Goal: Task Accomplishment & Management: Use online tool/utility

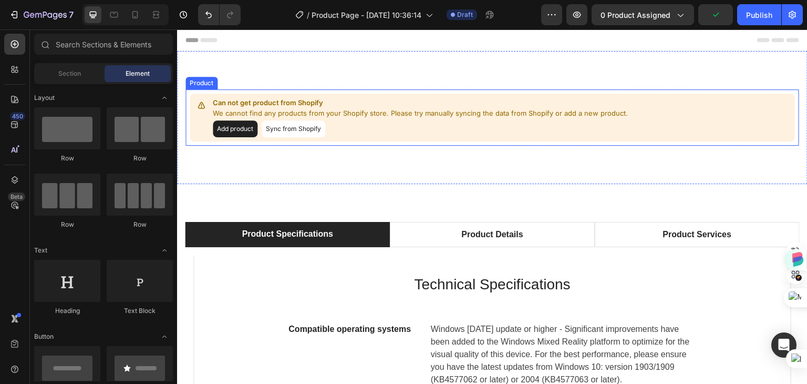
click at [233, 129] on button "Add product" at bounding box center [235, 128] width 45 height 17
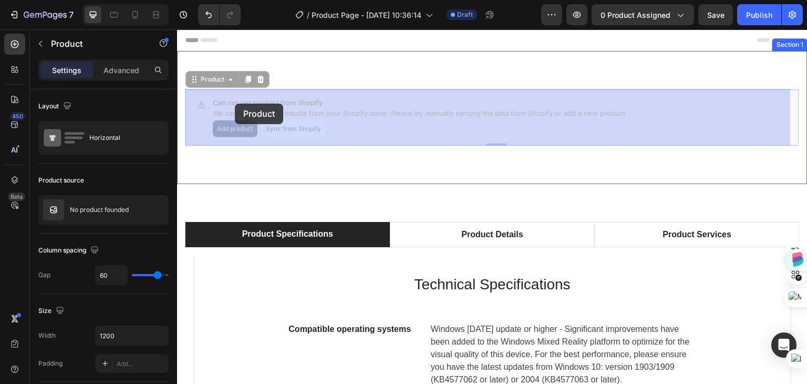
drag, startPoint x: 212, startPoint y: 99, endPoint x: 235, endPoint y: 104, distance: 23.5
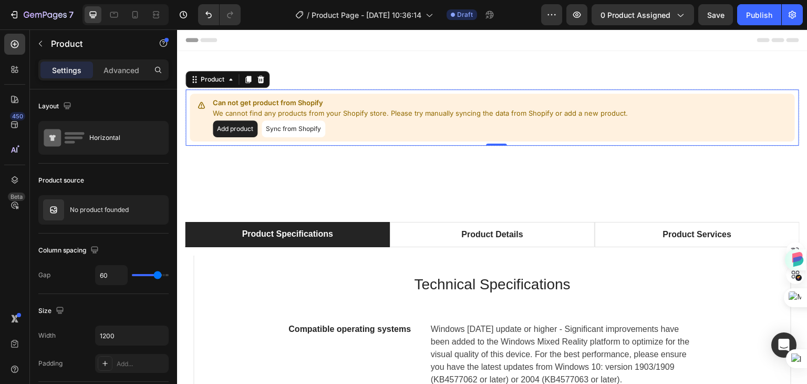
click at [233, 128] on button "Add product" at bounding box center [235, 128] width 45 height 17
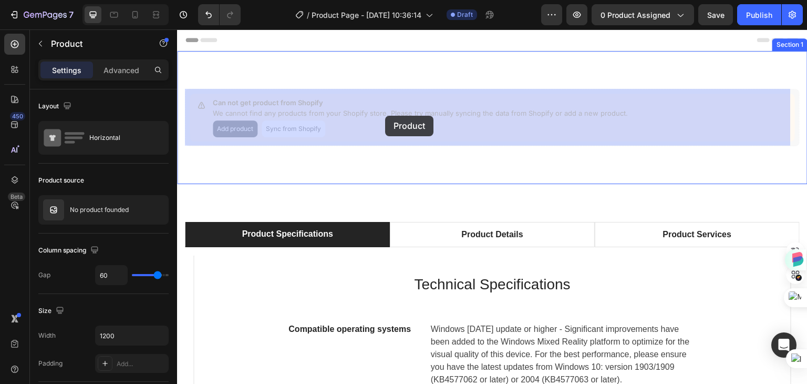
drag, startPoint x: 213, startPoint y: 99, endPoint x: 385, endPoint y: 116, distance: 173.2
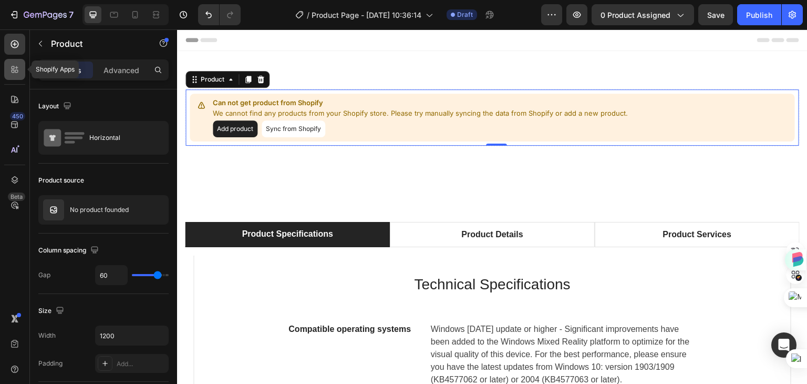
click at [13, 68] on icon at bounding box center [13, 67] width 3 height 3
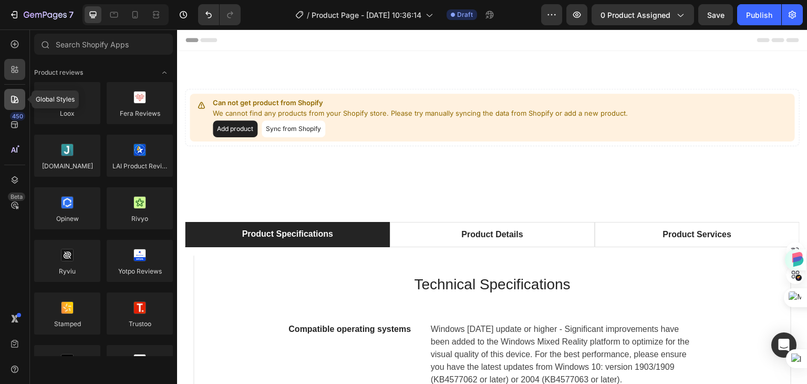
click at [13, 101] on icon at bounding box center [14, 99] width 11 height 11
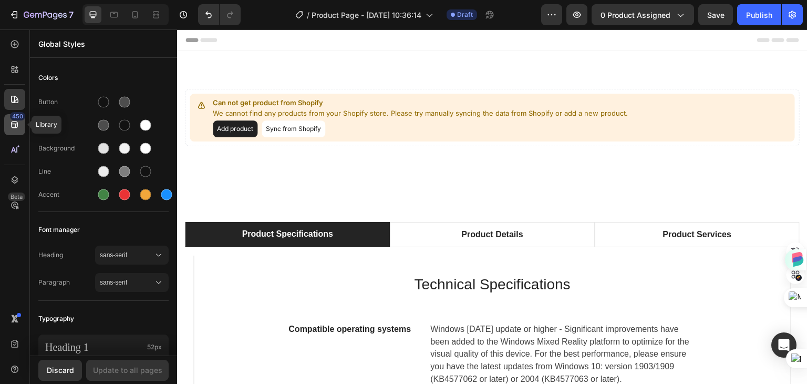
click at [12, 126] on icon at bounding box center [14, 124] width 11 height 11
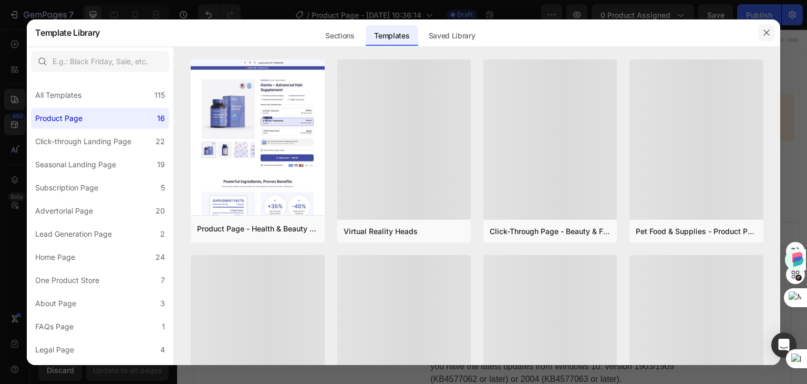
click at [764, 34] on icon "button" at bounding box center [767, 32] width 8 height 8
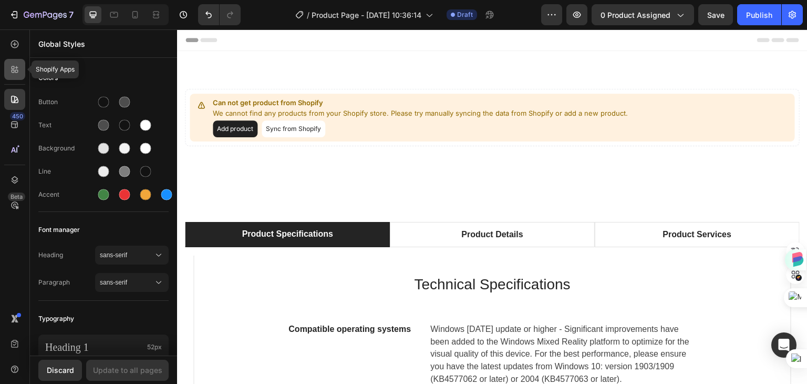
click at [12, 70] on icon at bounding box center [14, 69] width 11 height 11
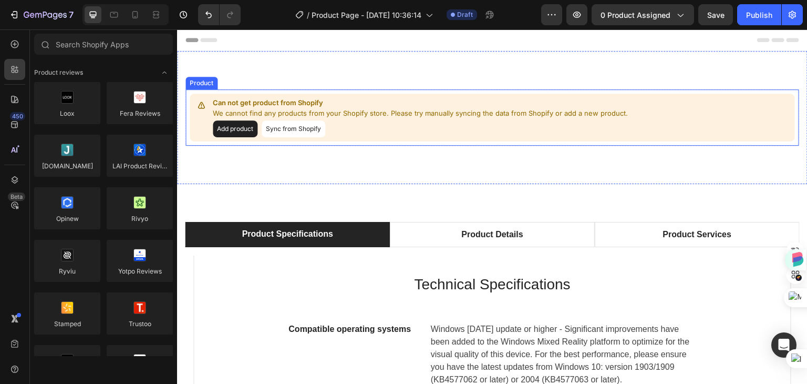
click at [229, 127] on button "Add product" at bounding box center [235, 128] width 45 height 17
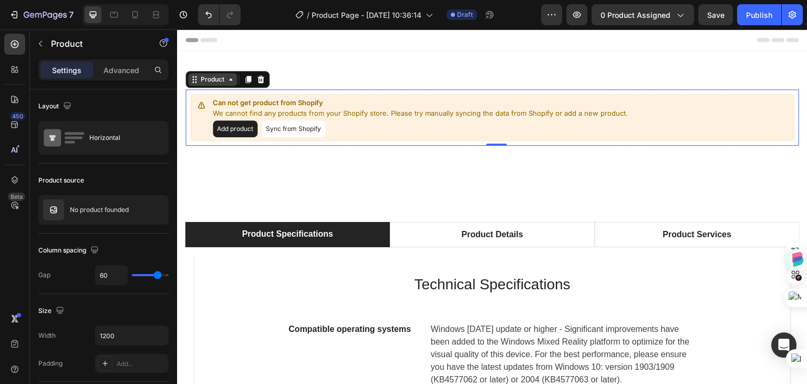
click at [216, 82] on div "Product" at bounding box center [213, 79] width 28 height 9
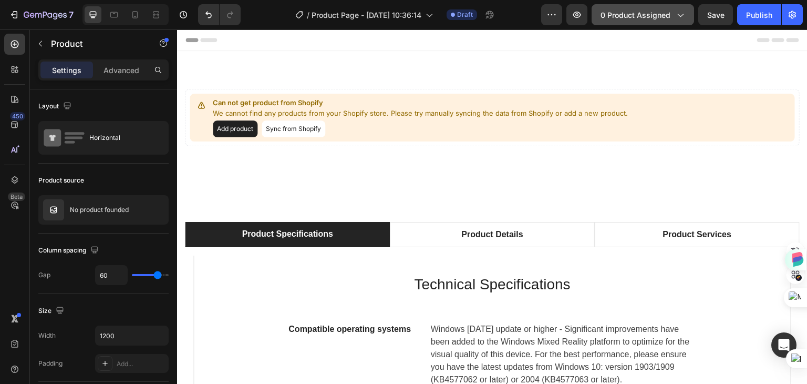
click at [654, 14] on span "0 product assigned" at bounding box center [636, 14] width 70 height 11
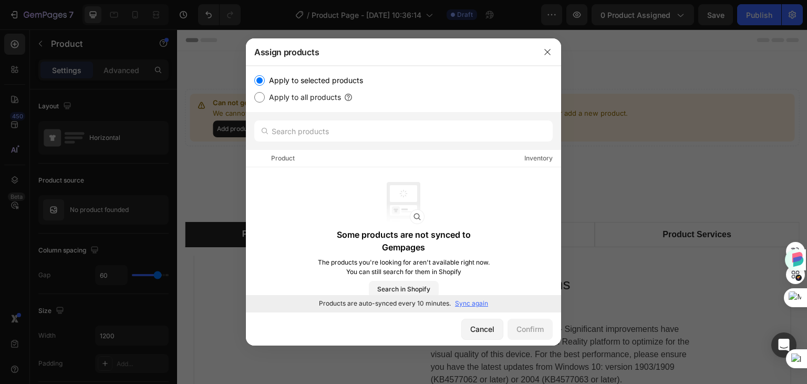
click at [411, 200] on img at bounding box center [404, 203] width 42 height 42
click at [393, 240] on p "Some products are not synced to Gempages" at bounding box center [404, 240] width 174 height 25
click at [257, 96] on input "Apply to all products" at bounding box center [259, 97] width 11 height 11
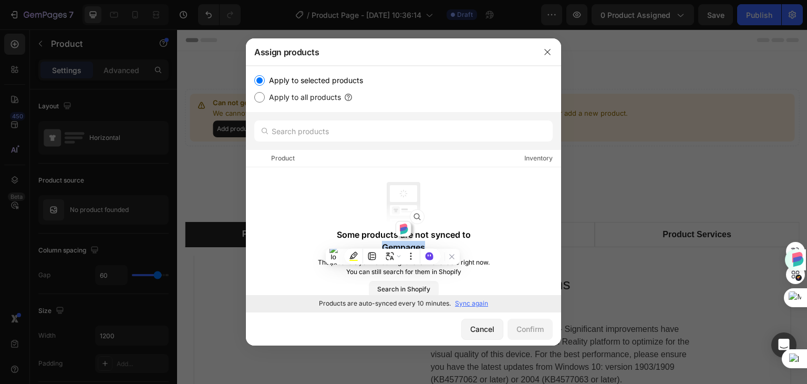
radio input "true"
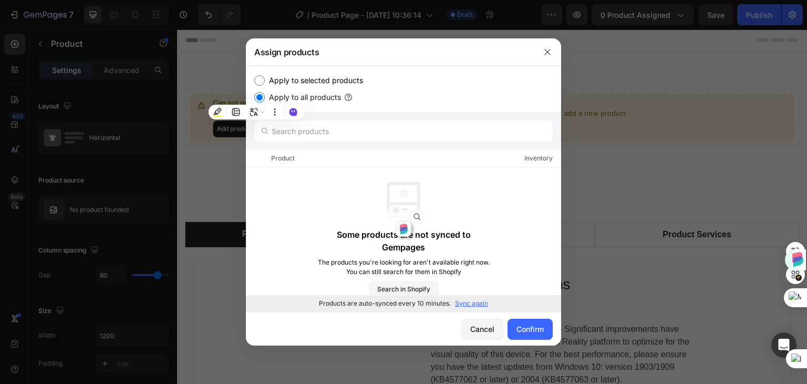
click at [437, 196] on div "Some products are not synced to Gempages The products you're looking for aren't…" at bounding box center [404, 240] width 174 height 116
click at [256, 79] on input "Apply to selected products" at bounding box center [259, 80] width 11 height 11
radio input "true"
click at [394, 288] on span "Search in Shopify" at bounding box center [403, 288] width 53 height 9
click at [551, 50] on icon "button" at bounding box center [547, 52] width 8 height 8
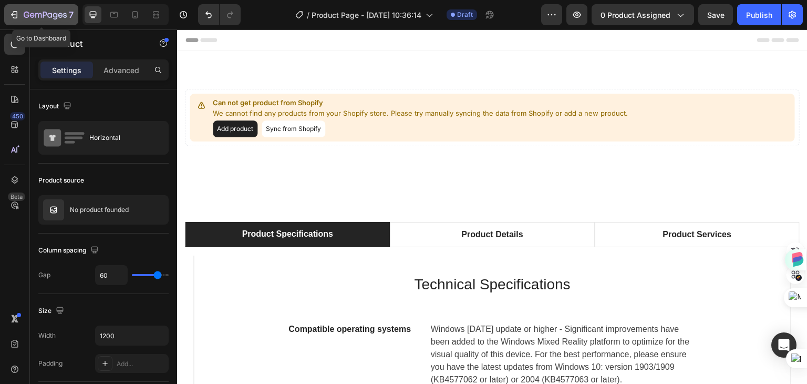
click at [43, 13] on icon "button" at bounding box center [45, 15] width 4 height 6
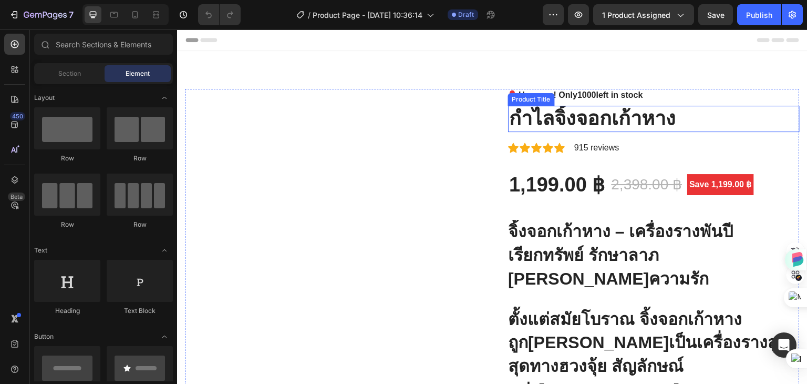
click at [511, 95] on div "Product Title" at bounding box center [531, 99] width 43 height 9
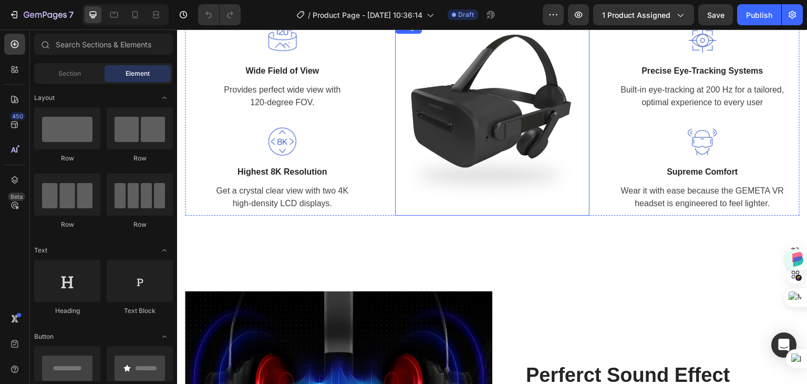
scroll to position [1419, 0]
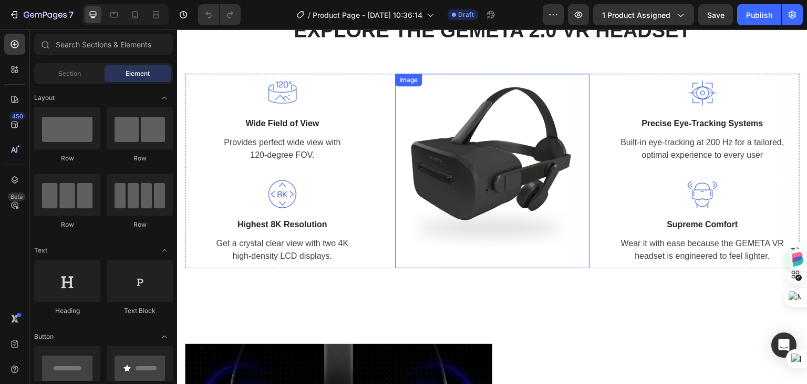
click at [476, 174] on img at bounding box center [492, 171] width 194 height 194
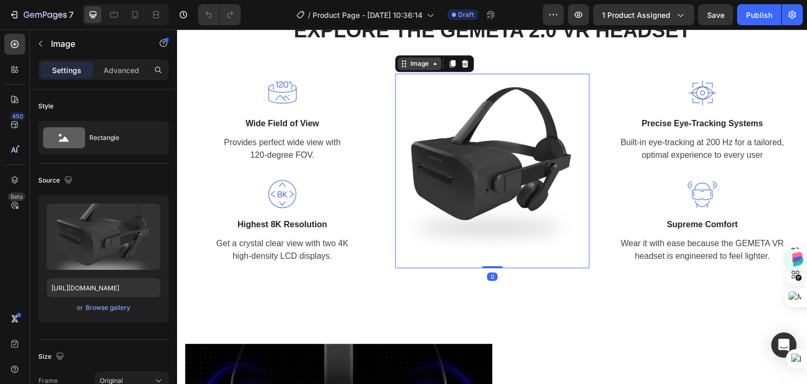
click at [412, 66] on div "Image" at bounding box center [419, 63] width 23 height 9
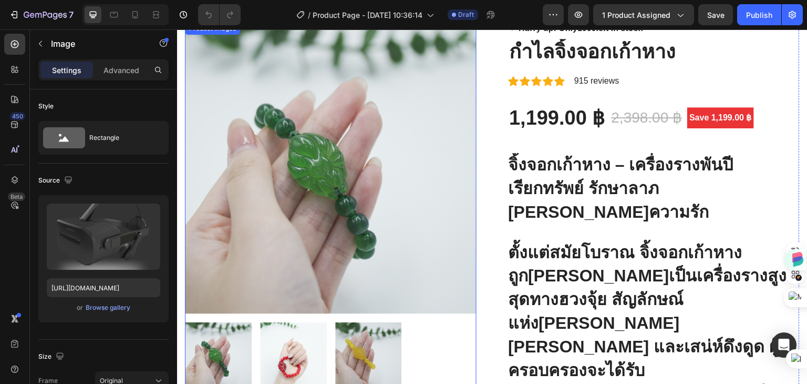
scroll to position [0, 0]
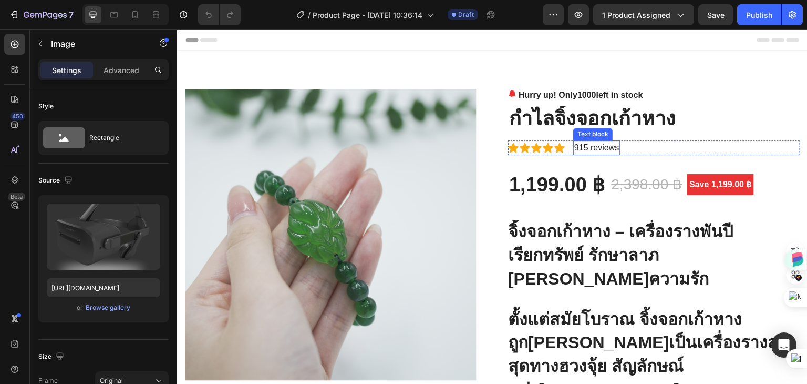
click at [577, 148] on p "915 reviews" at bounding box center [597, 147] width 45 height 13
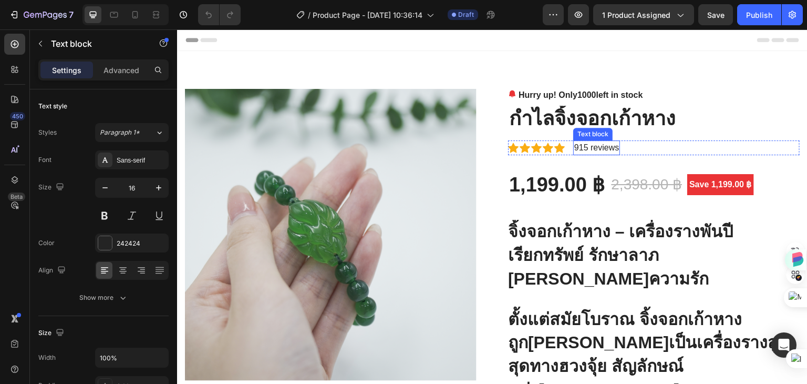
click at [577, 148] on p "915 reviews" at bounding box center [597, 147] width 45 height 13
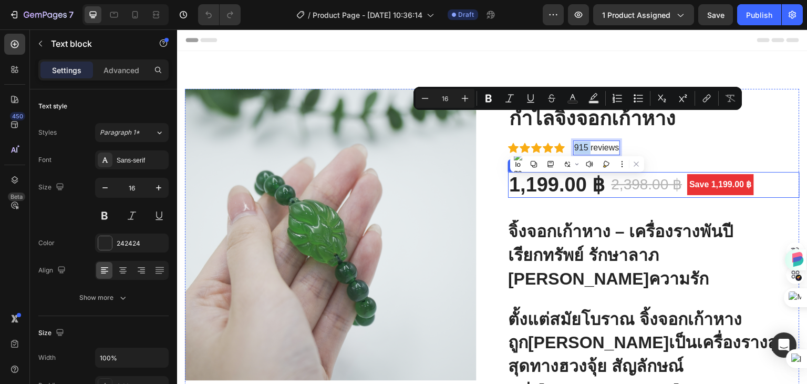
scroll to position [105, 0]
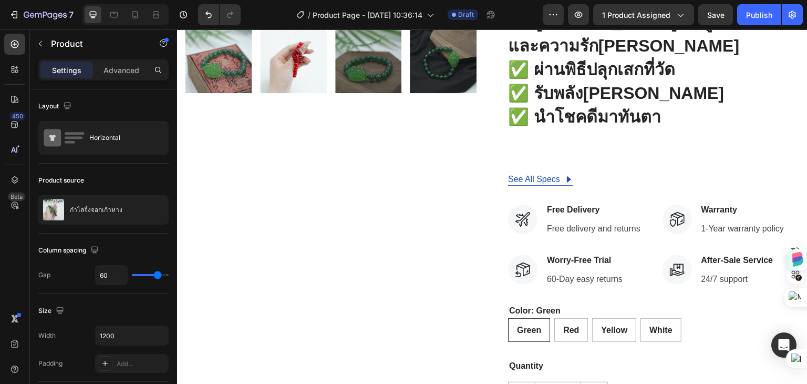
scroll to position [421, 0]
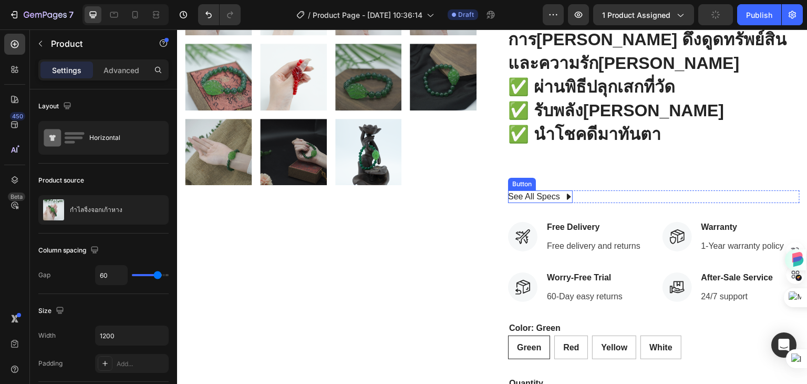
click at [567, 193] on icon at bounding box center [569, 196] width 4 height 6
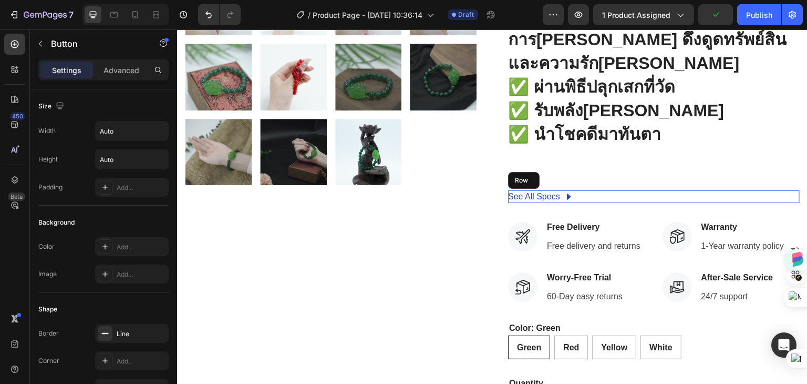
click at [597, 190] on div "See All Specs Button 0 Row" at bounding box center [654, 196] width 292 height 13
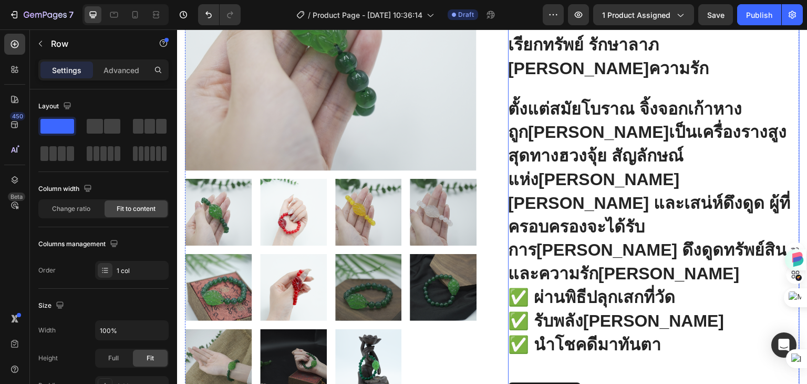
scroll to position [0, 0]
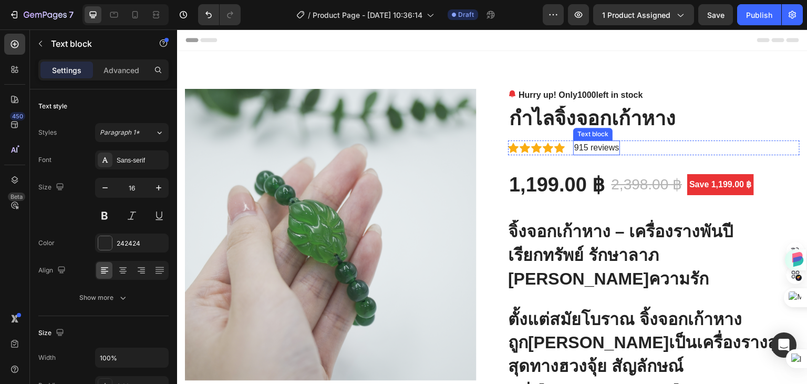
click at [577, 147] on p "915 reviews" at bounding box center [597, 147] width 45 height 13
click at [587, 148] on p "915 reviews" at bounding box center [597, 147] width 45 height 13
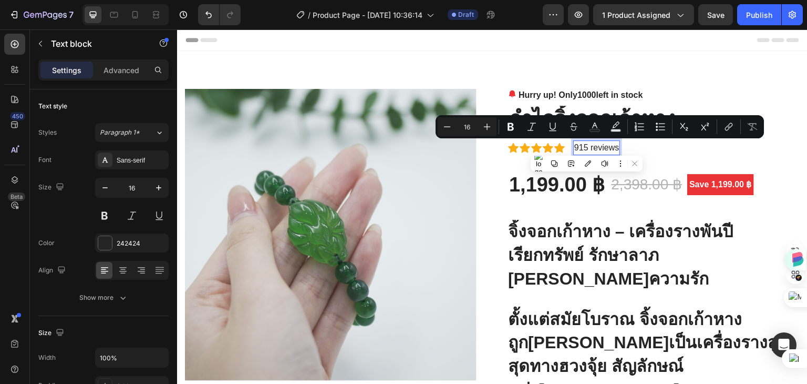
click at [580, 147] on p "915 reviews" at bounding box center [597, 147] width 45 height 13
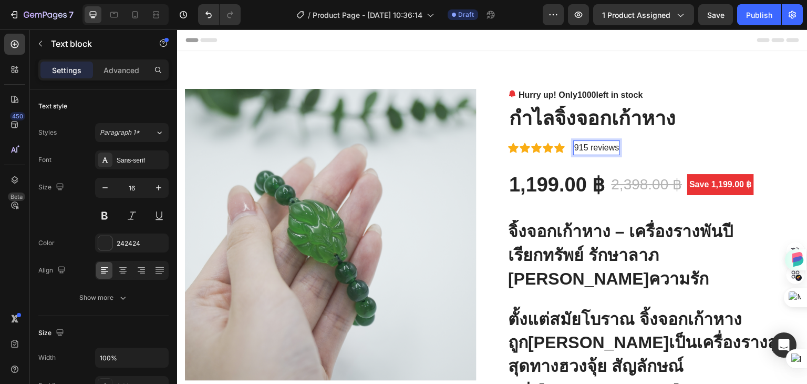
click at [576, 149] on p "915 reviews" at bounding box center [597, 147] width 45 height 13
click at [662, 146] on div "Icon Icon Icon Icon Icon Icon List Hoz 1215 reviews Text block 0 Row" at bounding box center [654, 147] width 292 height 15
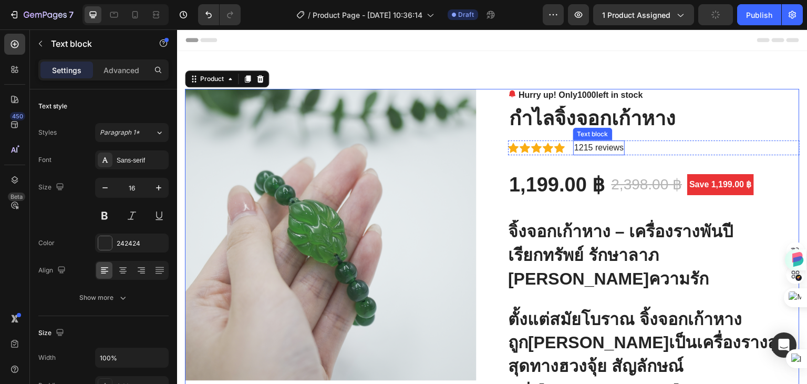
click at [601, 148] on p "1215 reviews" at bounding box center [599, 147] width 49 height 13
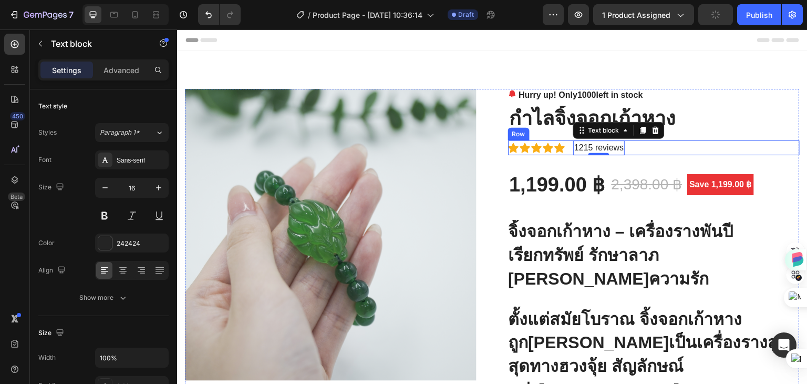
click at [637, 148] on div "Icon Icon Icon Icon Icon Icon List Hoz 1215 reviews Text block 0 Row" at bounding box center [654, 147] width 292 height 15
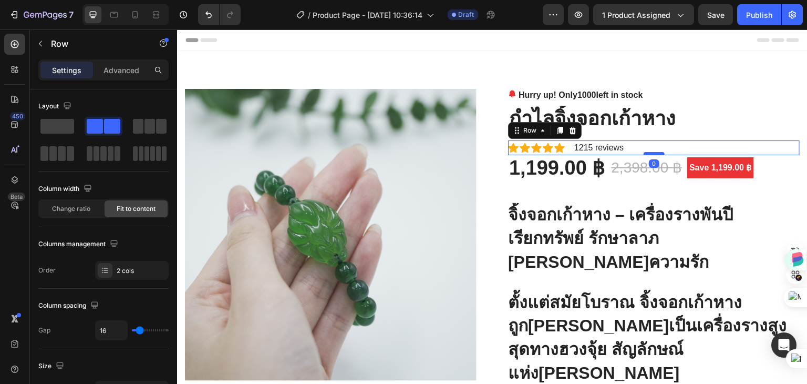
drag, startPoint x: 647, startPoint y: 169, endPoint x: 647, endPoint y: 152, distance: 17.4
click at [647, 152] on div at bounding box center [654, 153] width 21 height 3
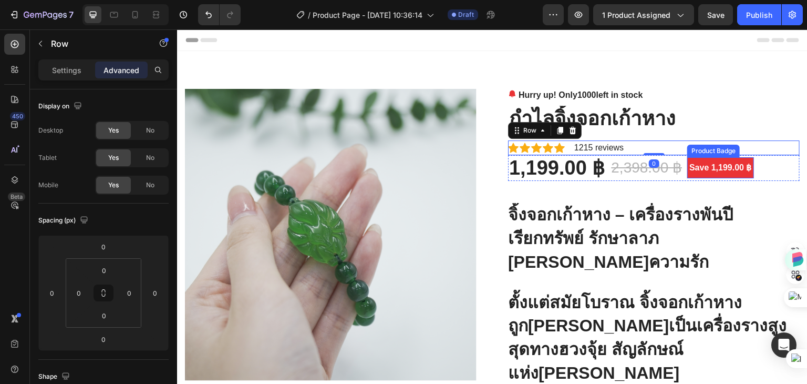
click at [709, 169] on pre "Save 1,199.00 ฿" at bounding box center [721, 167] width 67 height 21
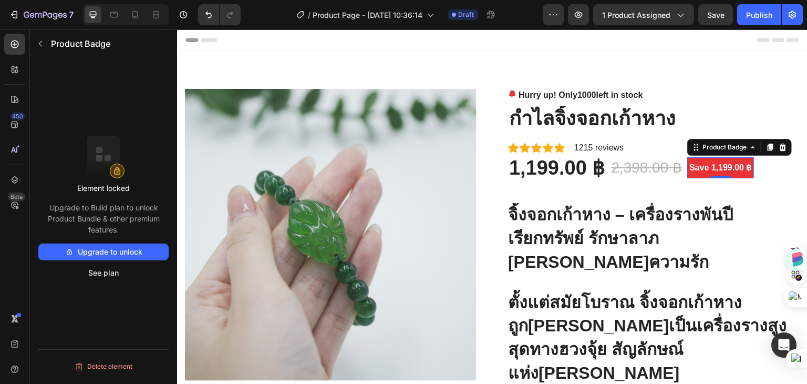
click at [742, 169] on pre "Save 1,199.00 ฿" at bounding box center [721, 167] width 67 height 21
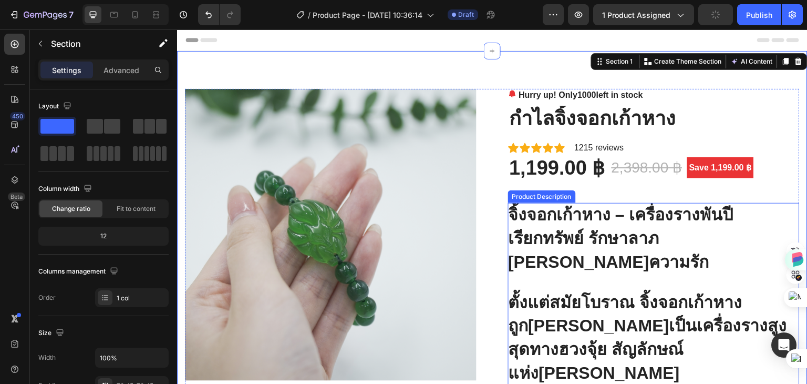
click at [564, 221] on strong "จิ้งจอกเก้าหาง – เครื่องรางพันปี" at bounding box center [620, 214] width 225 height 19
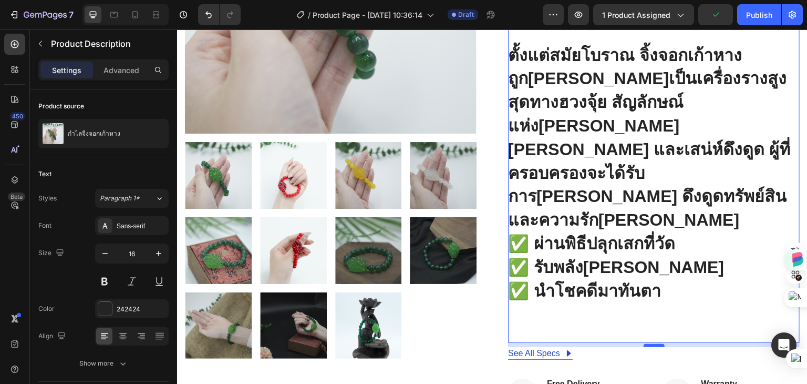
scroll to position [158, 0]
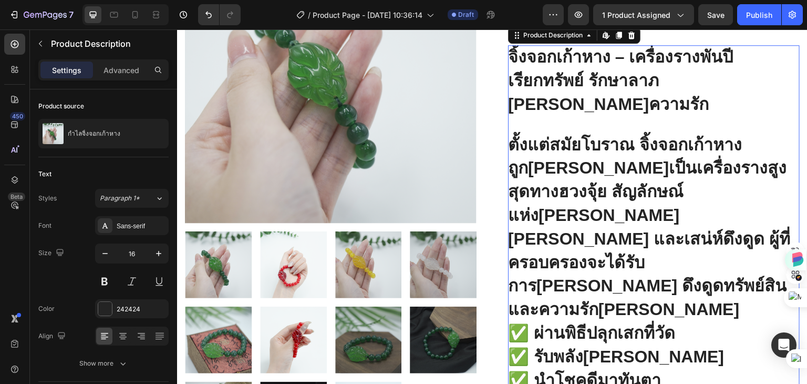
click at [557, 245] on h1 "ตั้งแต่สมัยโบราณ จิ้งจอกเก้าหางถูกถือว่าเป็นเครื่องรางสูงสุดทางฮวงจุ้ย สัญลักษณ…" at bounding box center [654, 274] width 292 height 283
click at [577, 245] on h1 "ตั้งแต่สมัยโบราณ จิ้งจอกเก้าหางถูกถือว่าเป็นเครื่องรางสูงสุดทางฮวงจุ้ย สัญลักษณ…" at bounding box center [654, 274] width 292 height 283
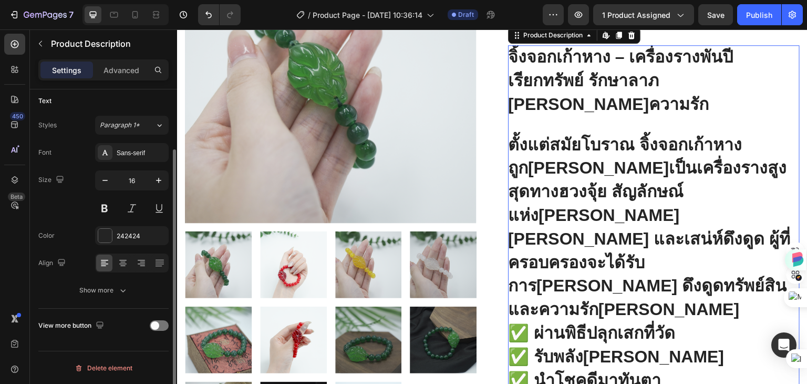
scroll to position [0, 0]
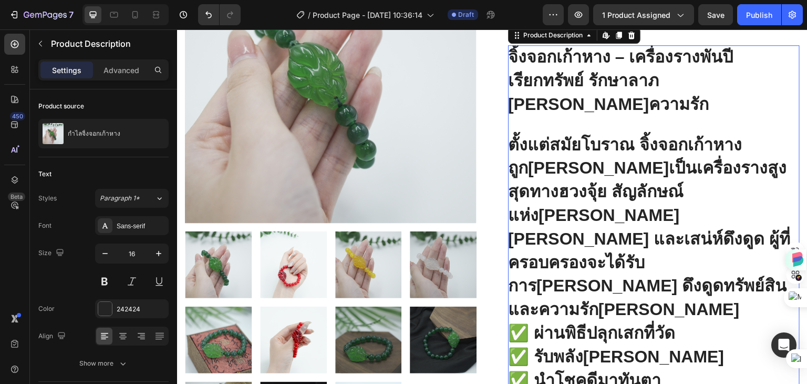
click at [588, 239] on h1 "ตั้งแต่สมัยโบราณ จิ้งจอกเก้าหางถูกถือว่าเป็นเครื่องรางสูงสุดทางฮวงจุ้ย สัญลักษณ…" at bounding box center [654, 274] width 292 height 283
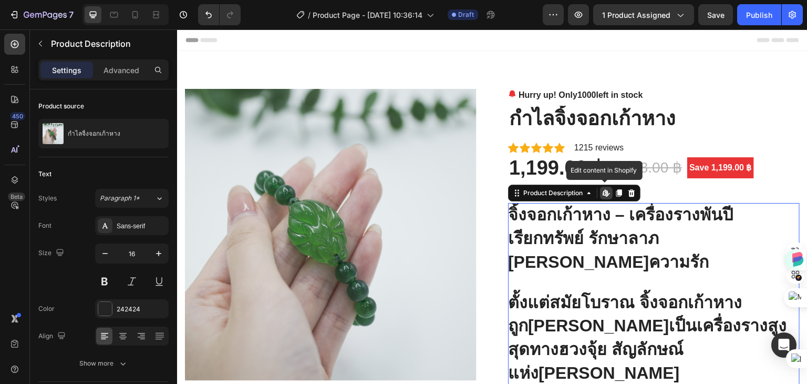
click at [603, 193] on icon at bounding box center [605, 192] width 4 height 6
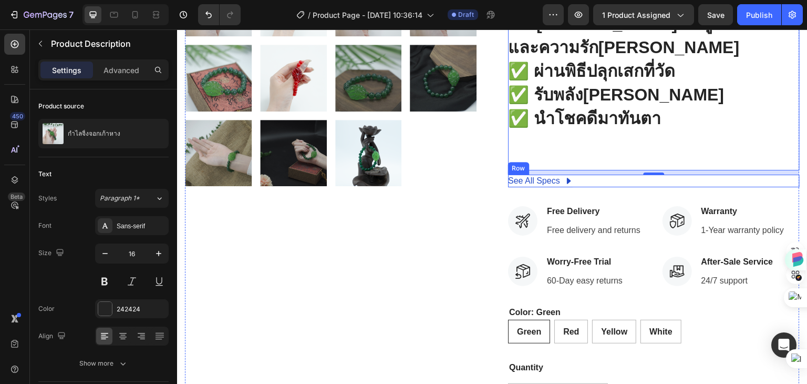
scroll to position [421, 0]
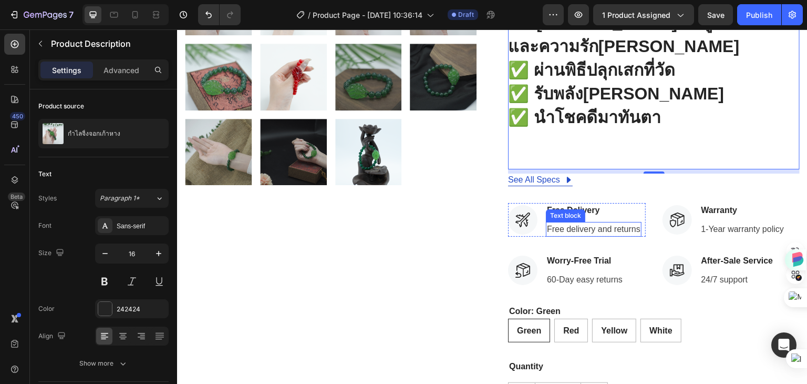
click at [586, 223] on p "Free delivery and returns" at bounding box center [594, 229] width 94 height 13
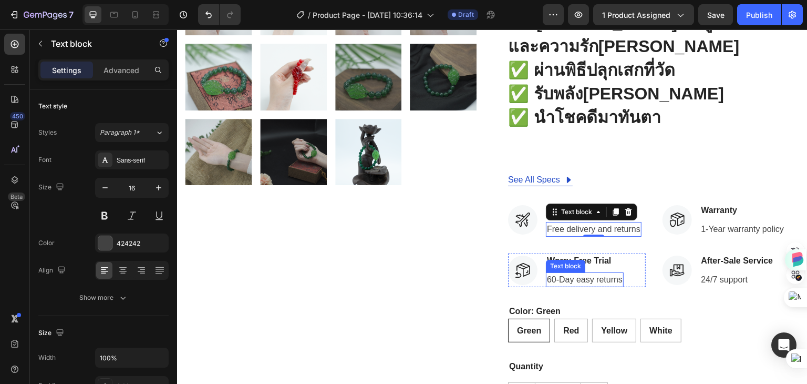
scroll to position [368, 0]
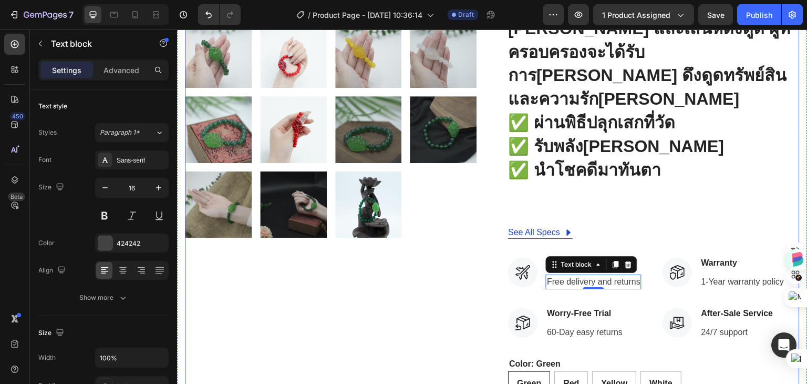
click at [494, 206] on div "Product Images Hurry up! Only 1000 left in stock Stock Counter กำไลจิ้งจอกเก้าห…" at bounding box center [492, 137] width 615 height 832
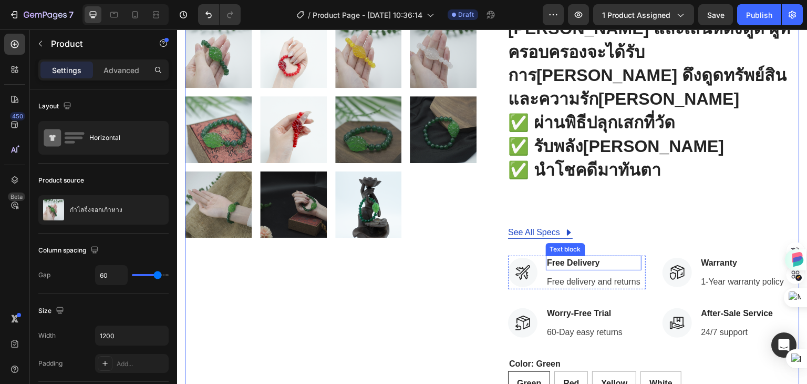
click at [561, 257] on p "Free Delivery" at bounding box center [594, 263] width 94 height 13
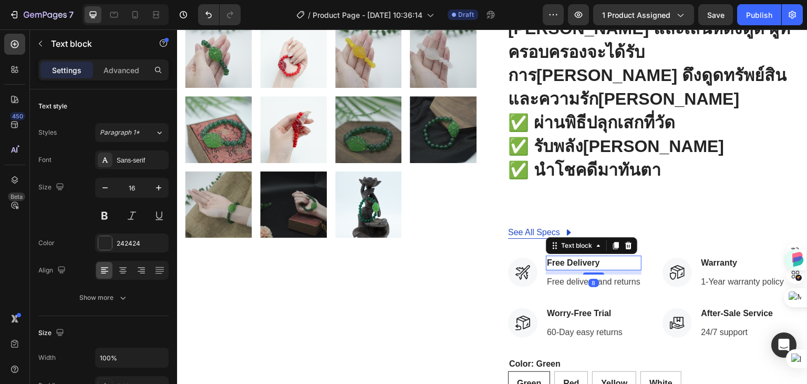
click at [603, 257] on p "Free Delivery" at bounding box center [594, 263] width 94 height 13
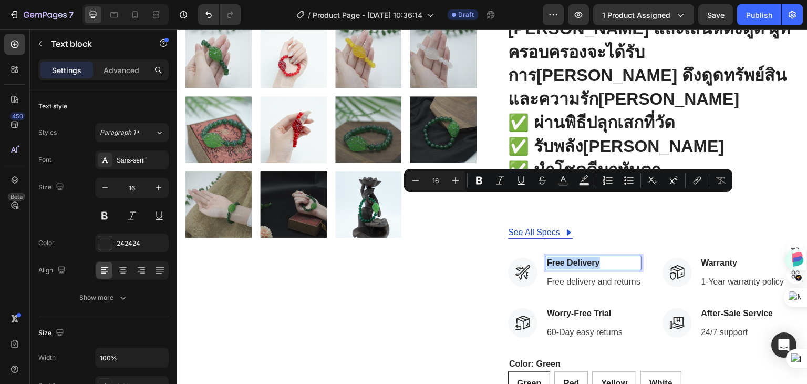
drag, startPoint x: 607, startPoint y: 201, endPoint x: 542, endPoint y: 203, distance: 64.2
click at [547, 257] on p "Free Delivery" at bounding box center [594, 263] width 94 height 13
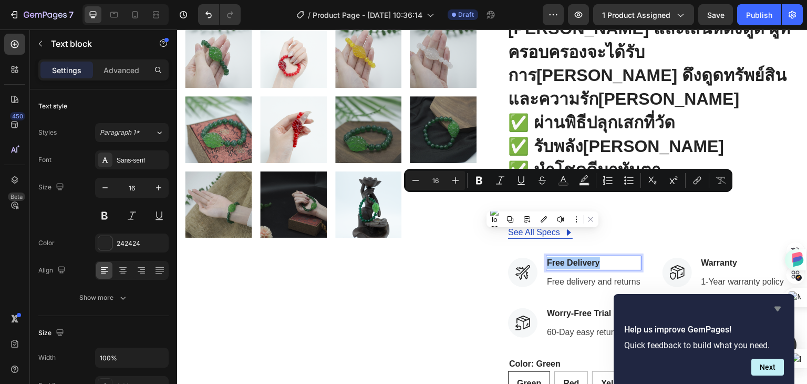
click at [776, 310] on icon "Hide survey" at bounding box center [778, 308] width 13 height 13
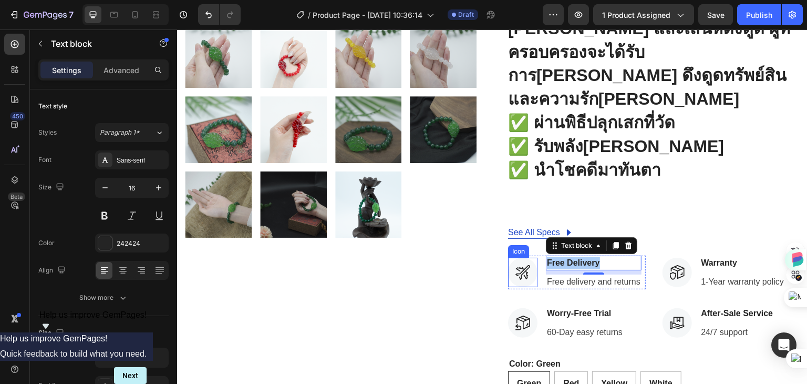
copy p "Free Delivery"
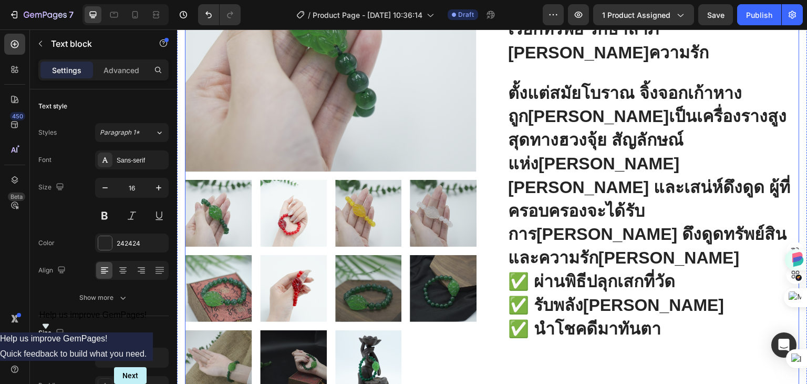
scroll to position [0, 0]
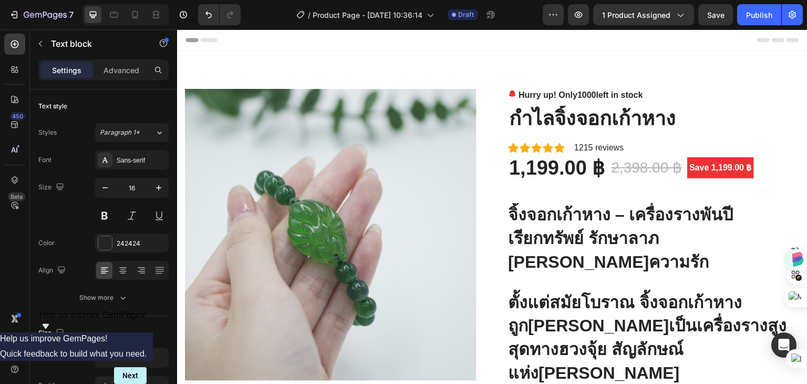
click at [210, 40] on span "Header" at bounding box center [208, 40] width 23 height 11
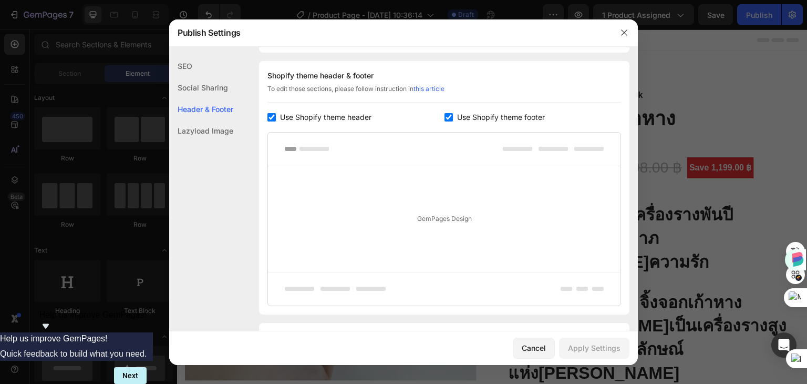
scroll to position [152, 0]
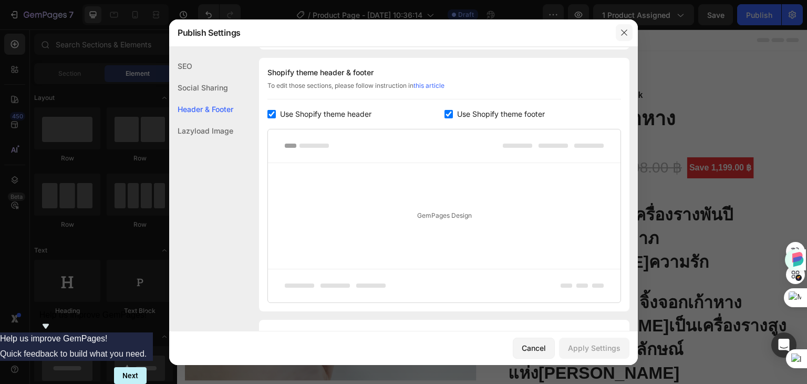
click at [626, 32] on icon "button" at bounding box center [624, 32] width 8 height 8
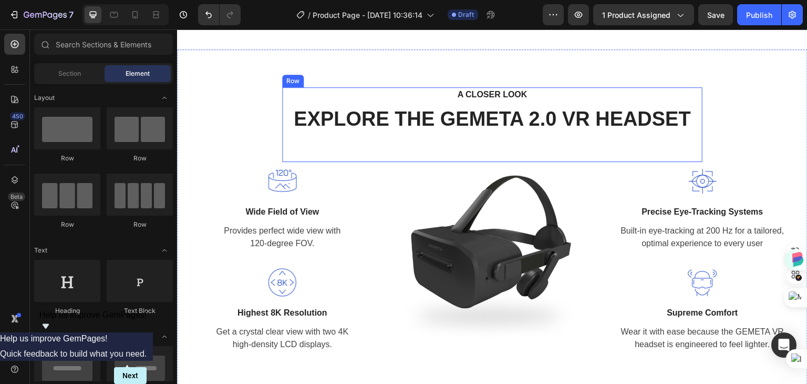
scroll to position [1367, 0]
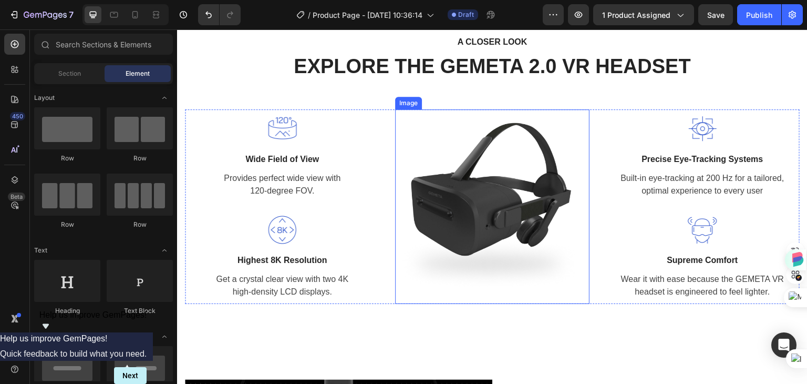
click at [481, 176] on img at bounding box center [492, 206] width 194 height 194
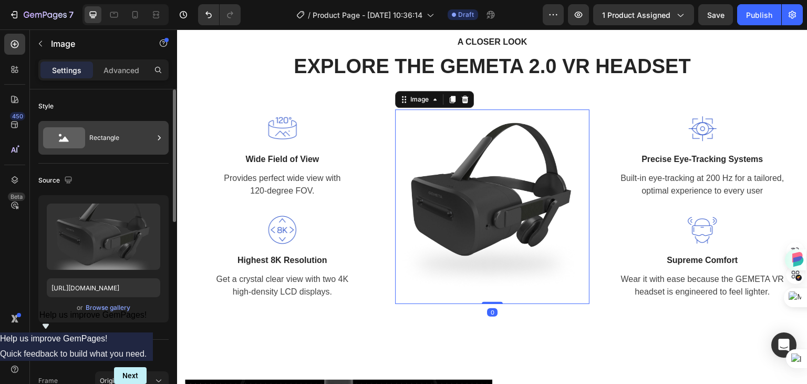
click at [74, 140] on icon at bounding box center [64, 137] width 42 height 21
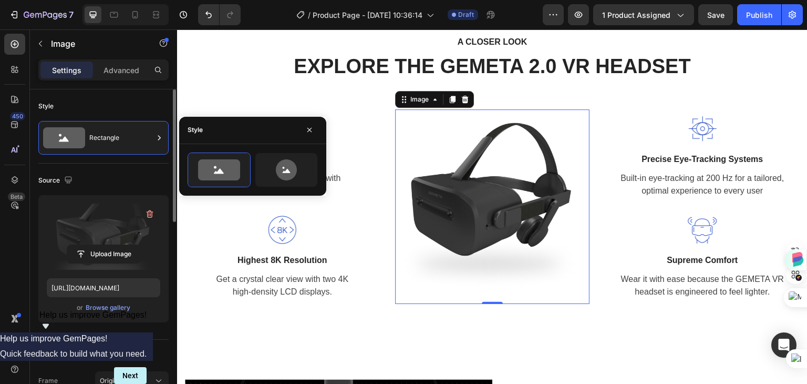
click at [88, 214] on label at bounding box center [104, 236] width 114 height 66
click at [88, 245] on input "file" at bounding box center [103, 254] width 73 height 18
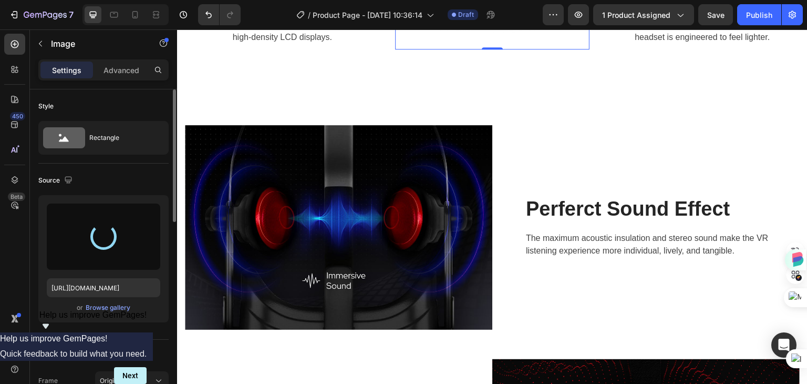
scroll to position [1629, 0]
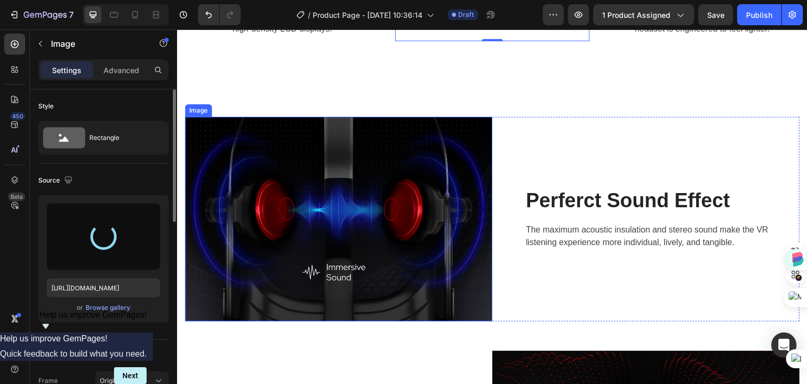
type input "https://cdn.shopify.com/s/files/1/0960/0909/3413/files/gempages_585921837259555…"
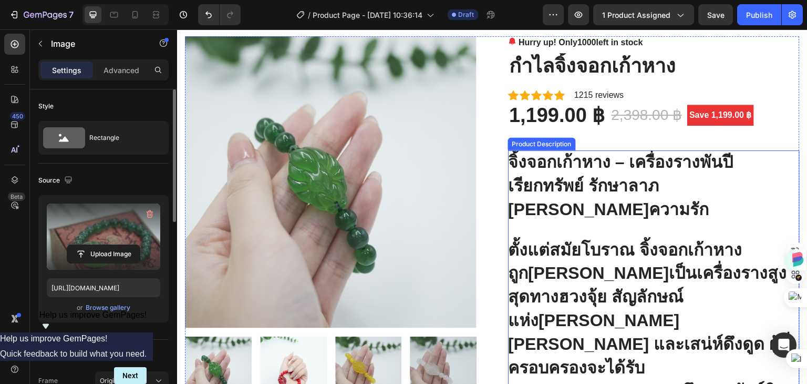
scroll to position [158, 0]
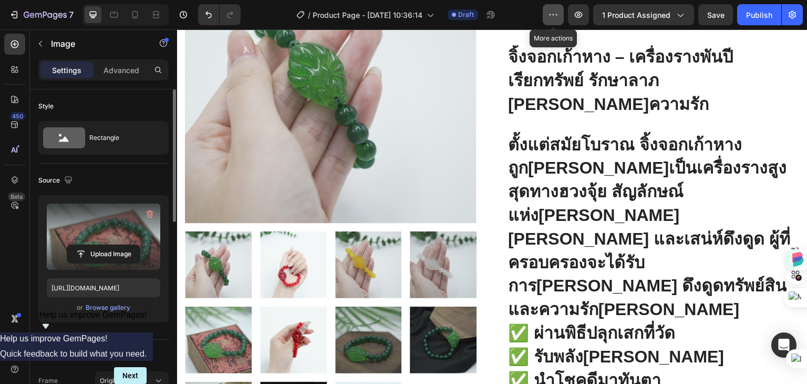
click at [555, 15] on icon "button" at bounding box center [553, 14] width 11 height 11
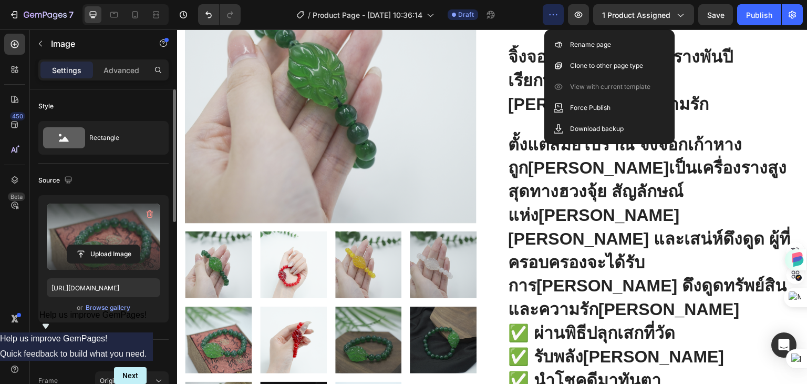
click at [555, 15] on icon "button" at bounding box center [553, 14] width 11 height 11
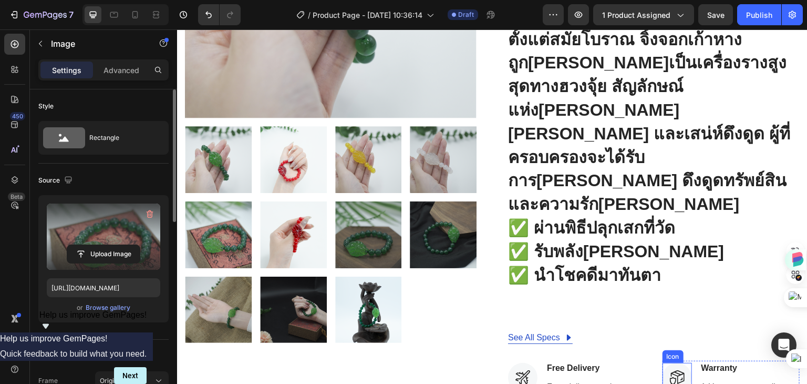
scroll to position [421, 0]
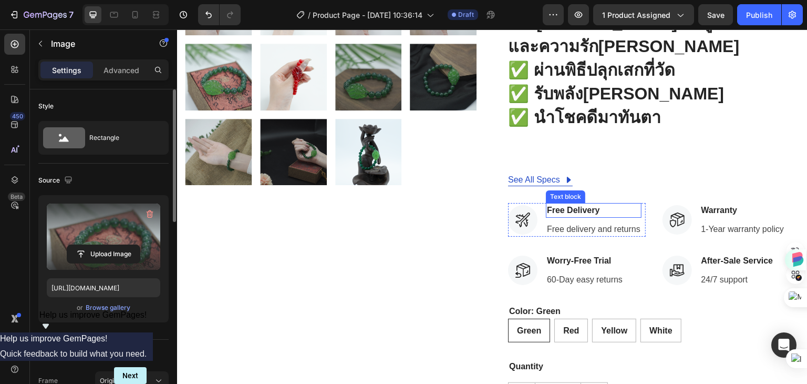
click at [597, 204] on p "Free Delivery" at bounding box center [594, 210] width 94 height 13
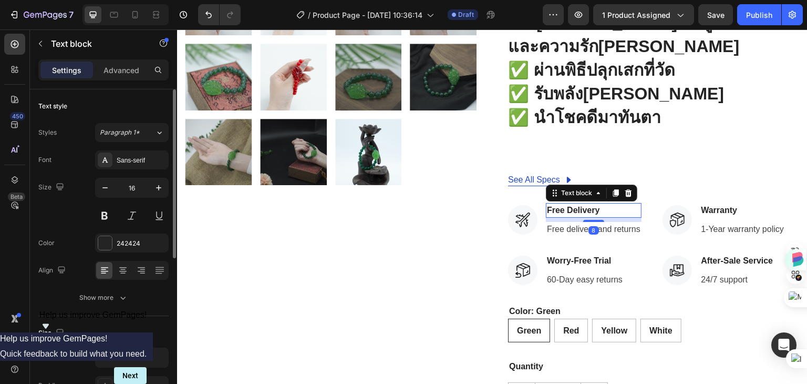
click at [603, 204] on p "Free Delivery" at bounding box center [594, 210] width 94 height 13
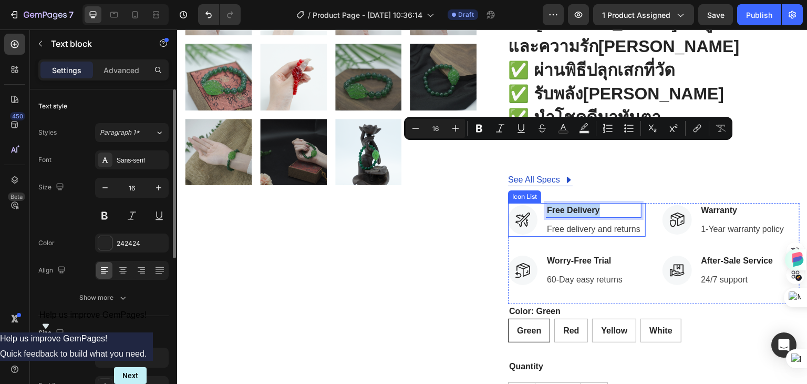
drag, startPoint x: 599, startPoint y: 148, endPoint x: 541, endPoint y: 148, distance: 57.8
click at [541, 203] on li "Icon Free Delivery Text block 8 Free delivery and returns Text block" at bounding box center [575, 220] width 134 height 34
copy p "Free Delivery"
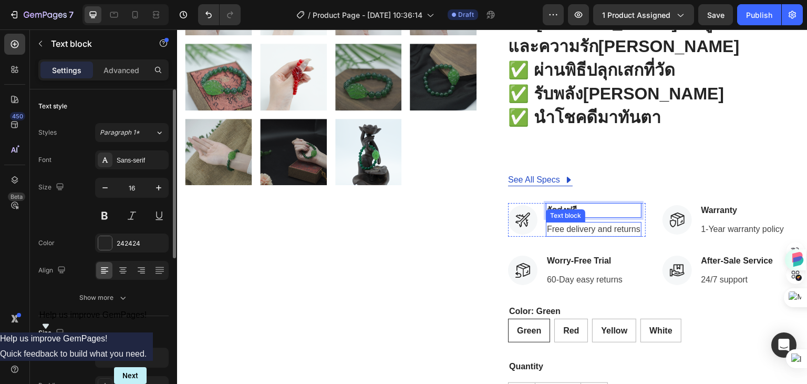
click at [587, 223] on p "Free delivery and returns" at bounding box center [594, 229] width 94 height 13
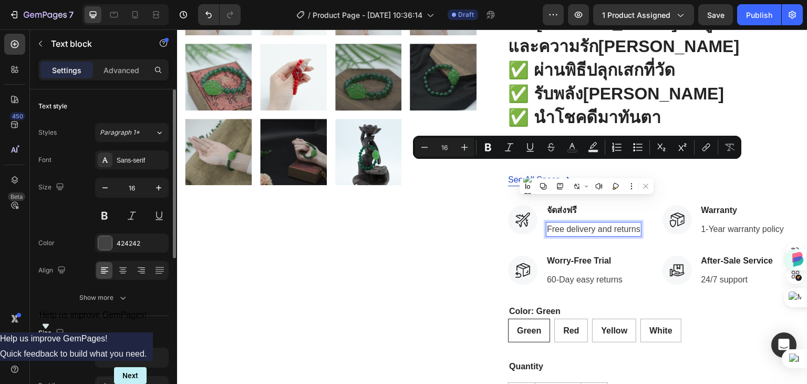
click at [634, 223] on p "Free delivery and returns" at bounding box center [594, 229] width 94 height 13
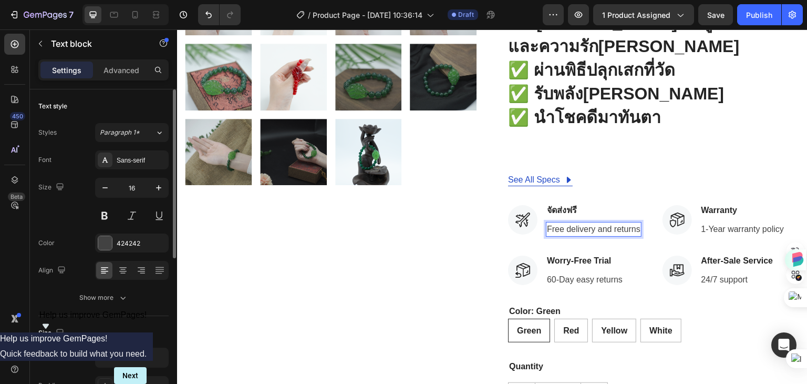
click at [636, 223] on p "Free delivery and returns" at bounding box center [594, 229] width 94 height 13
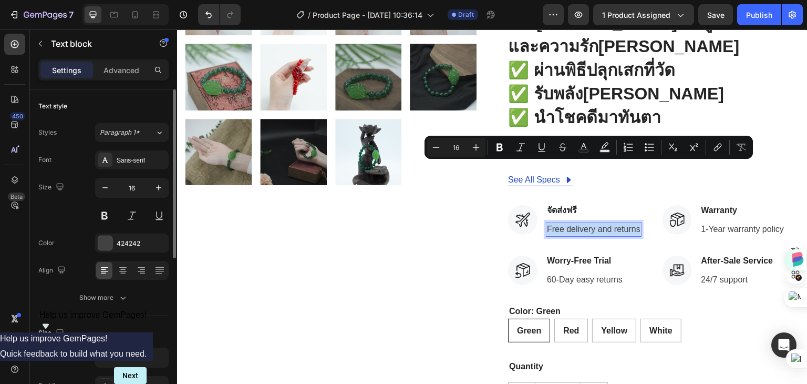
drag, startPoint x: 636, startPoint y: 169, endPoint x: 542, endPoint y: 167, distance: 94.1
click at [546, 222] on div "Free delivery and returns" at bounding box center [594, 229] width 96 height 15
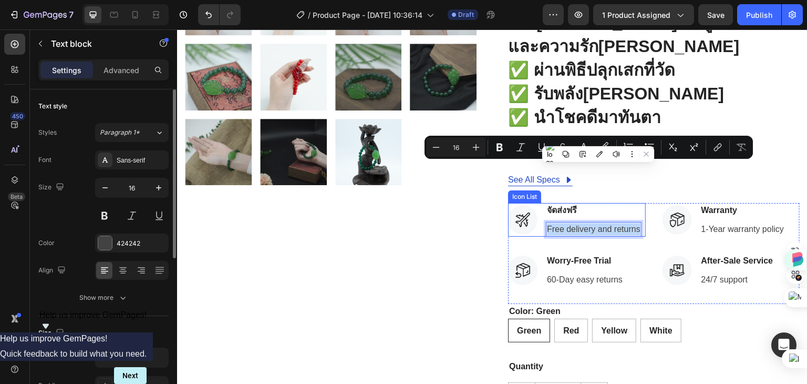
copy p "Free delivery and returns"
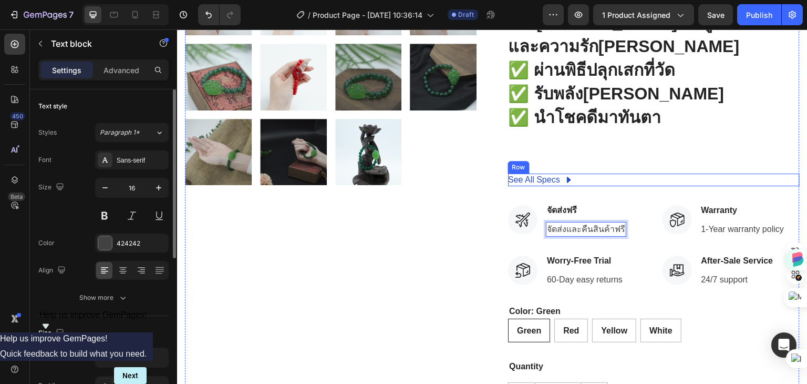
click at [641, 173] on div "See All Specs Button Row" at bounding box center [654, 179] width 292 height 13
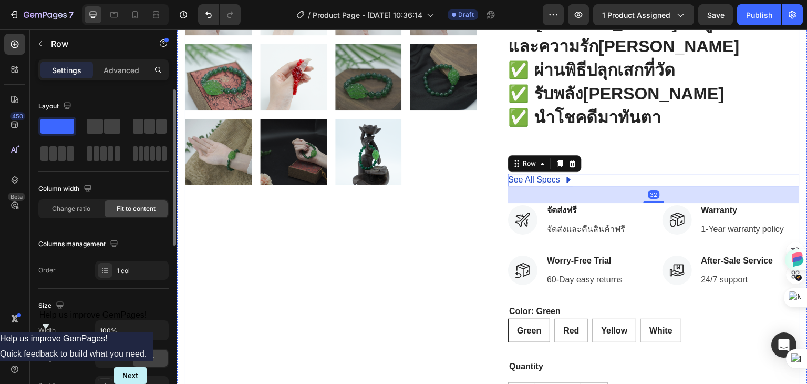
click at [456, 194] on div "Product Images" at bounding box center [331, 84] width 292 height 832
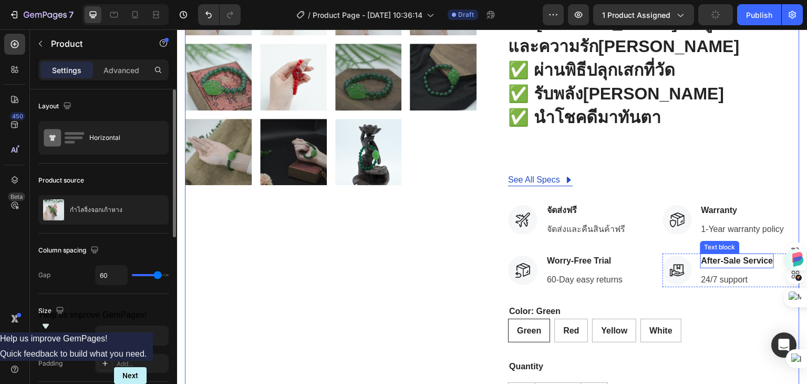
click at [762, 254] on p "After-Sale Service" at bounding box center [738, 260] width 72 height 13
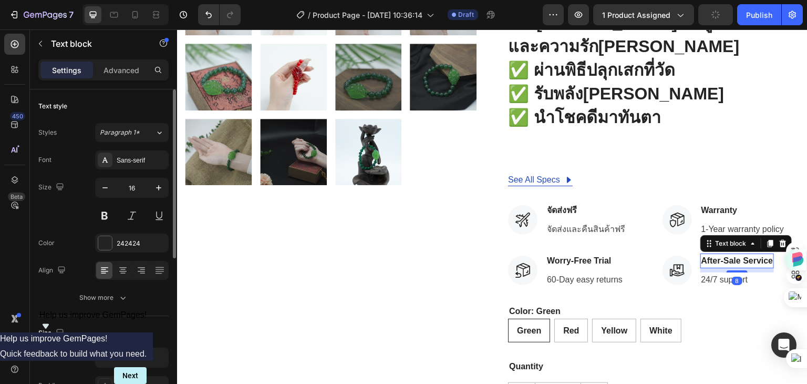
click at [757, 254] on p "After-Sale Service" at bounding box center [738, 260] width 72 height 13
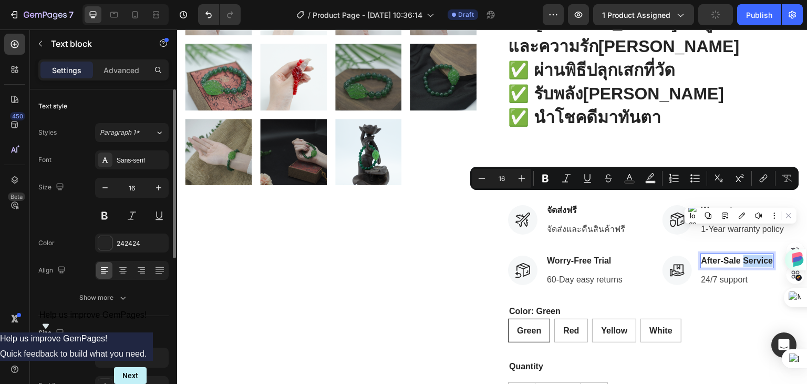
click at [763, 254] on p "After-Sale Service" at bounding box center [738, 260] width 72 height 13
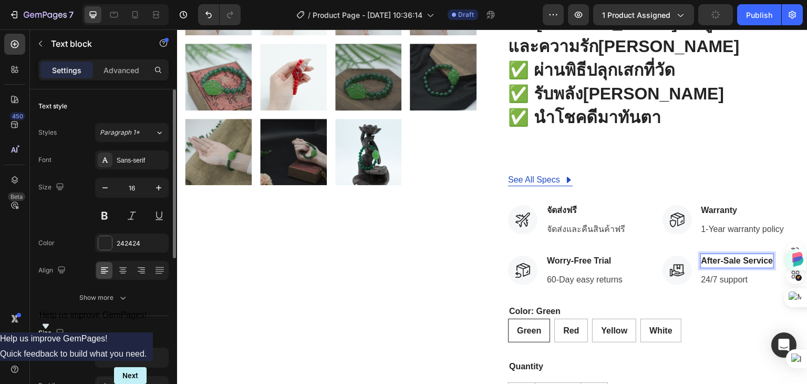
click at [765, 254] on p "After-Sale Service" at bounding box center [738, 260] width 72 height 13
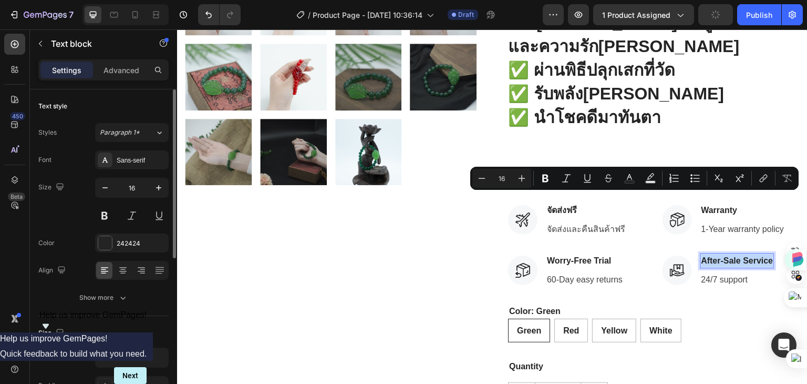
drag, startPoint x: 765, startPoint y: 200, endPoint x: 695, endPoint y: 197, distance: 70.0
click at [702, 254] on p "After-Sale Service" at bounding box center [738, 260] width 72 height 13
copy p "After-Sale Service"
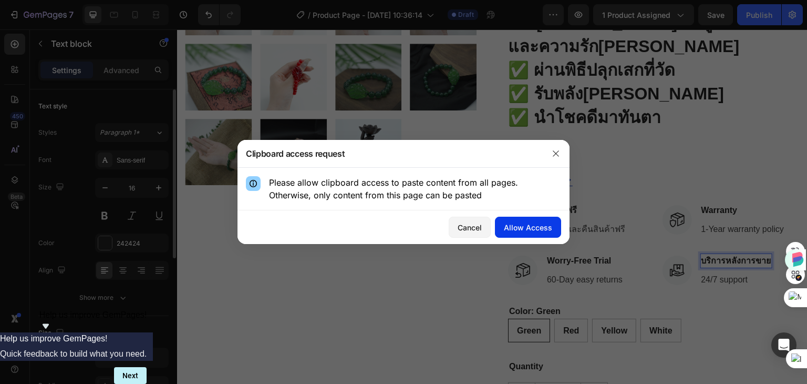
click at [528, 230] on div "Allow Access" at bounding box center [528, 227] width 48 height 11
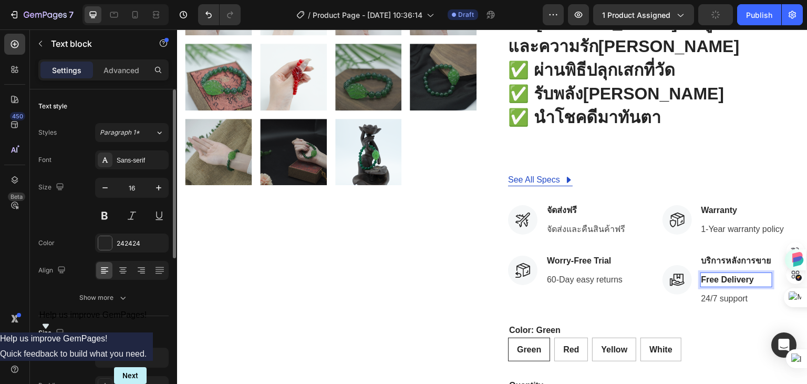
click at [751, 273] on p "Free Delivery" at bounding box center [737, 279] width 70 height 13
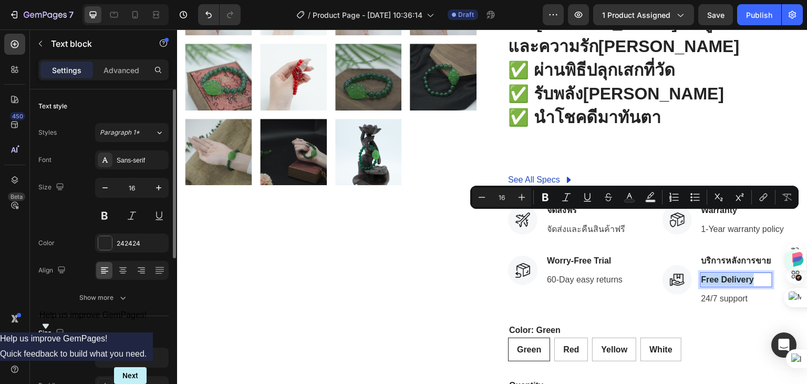
drag, startPoint x: 751, startPoint y: 218, endPoint x: 693, endPoint y: 218, distance: 57.8
click at [701, 272] on div "Free Delivery" at bounding box center [737, 279] width 72 height 15
copy p "Free Delivery"
click at [740, 234] on icon at bounding box center [741, 233] width 7 height 7
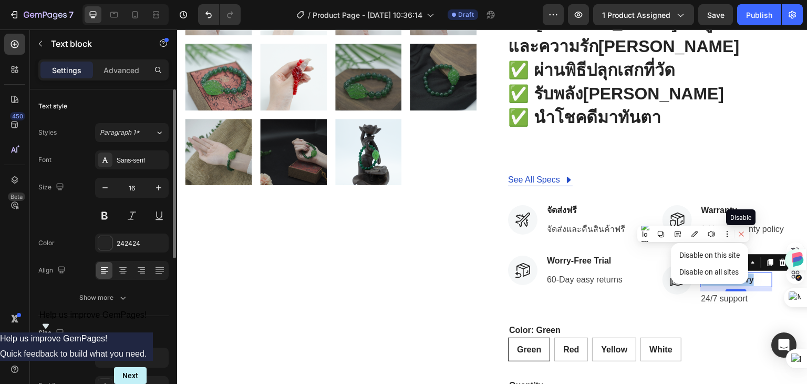
click at [740, 234] on icon at bounding box center [741, 233] width 7 height 7
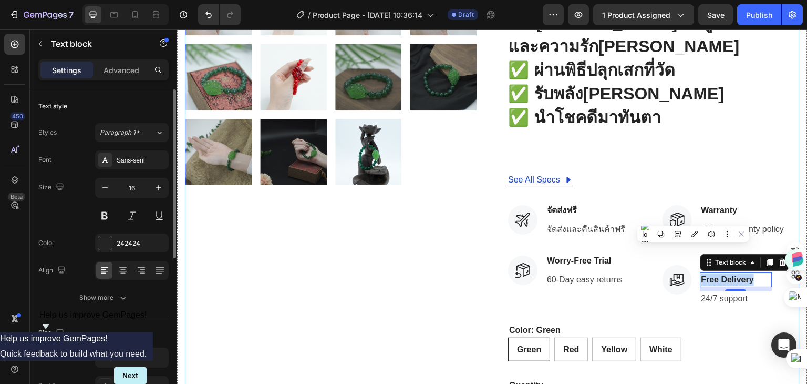
click at [458, 225] on div "Product Images" at bounding box center [331, 93] width 292 height 851
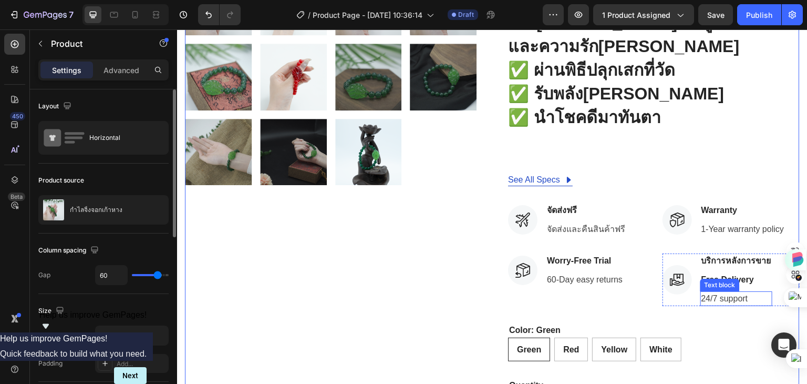
click at [740, 292] on p "24/7 support" at bounding box center [737, 298] width 70 height 13
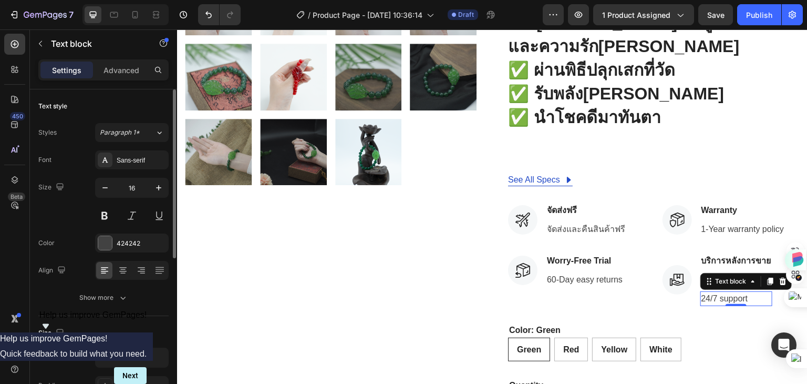
click at [753, 292] on p "24/7 support" at bounding box center [737, 298] width 70 height 13
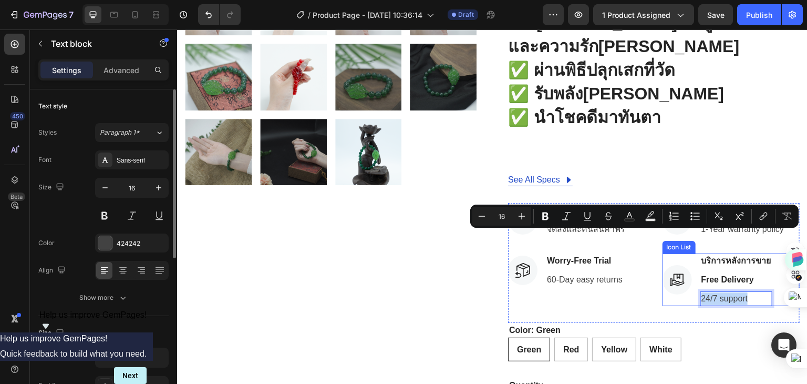
drag, startPoint x: 755, startPoint y: 238, endPoint x: 692, endPoint y: 238, distance: 63.1
click at [692, 253] on li "Icon บริการหลังการขาย Text block Free Delivery Text block 24/7 support Text blo…" at bounding box center [718, 279] width 110 height 53
copy p "24/7 support"
click at [735, 223] on p "1-Year warranty policy" at bounding box center [743, 229] width 83 height 13
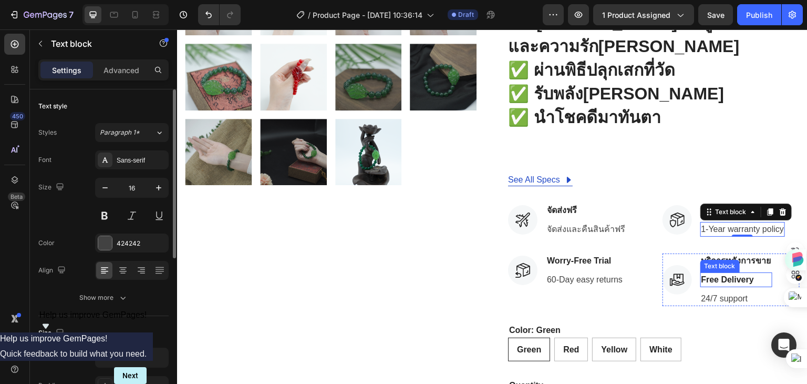
click at [733, 273] on p "Free Delivery" at bounding box center [737, 279] width 70 height 13
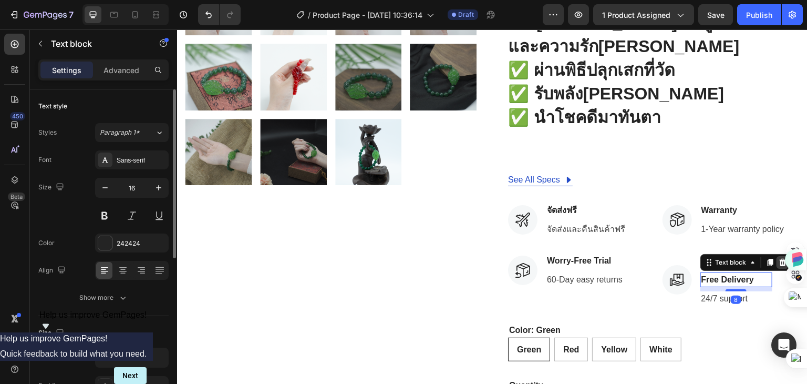
click at [780, 259] on icon at bounding box center [783, 262] width 7 height 7
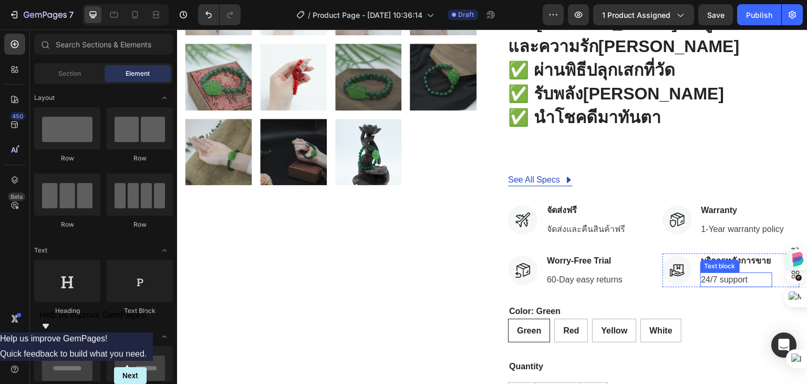
click at [746, 273] on p "24/7 support" at bounding box center [737, 279] width 70 height 13
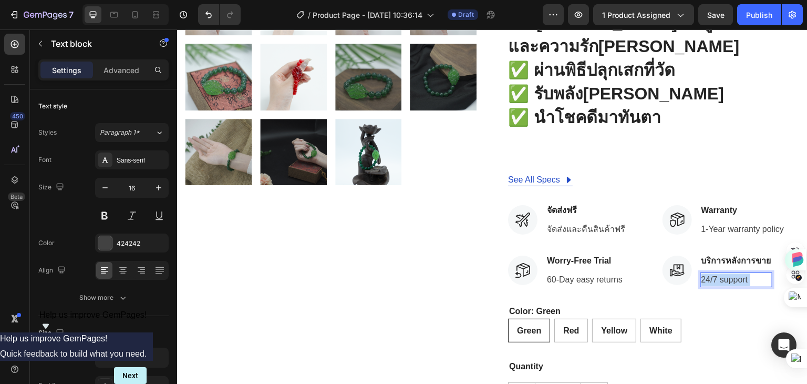
drag, startPoint x: 750, startPoint y: 218, endPoint x: 698, endPoint y: 220, distance: 52.1
click at [702, 273] on p "24/7 support" at bounding box center [737, 279] width 70 height 13
click at [749, 273] on p "24/7 support" at bounding box center [737, 279] width 70 height 13
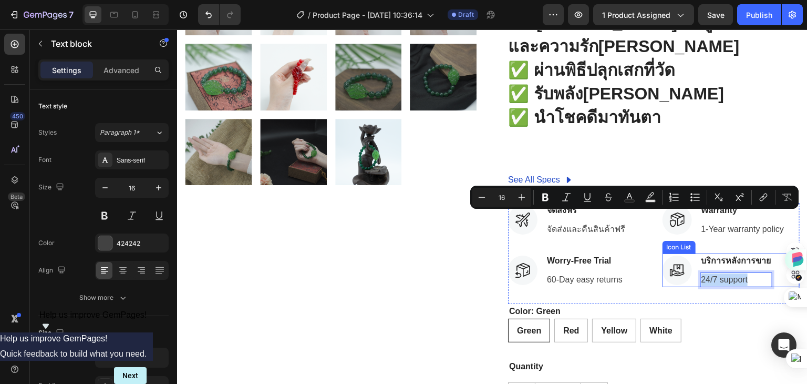
drag, startPoint x: 742, startPoint y: 217, endPoint x: 688, endPoint y: 217, distance: 53.6
click at [688, 253] on li "Icon บริการหลังการขาย Text block 24/7 support Text block 0" at bounding box center [718, 270] width 110 height 34
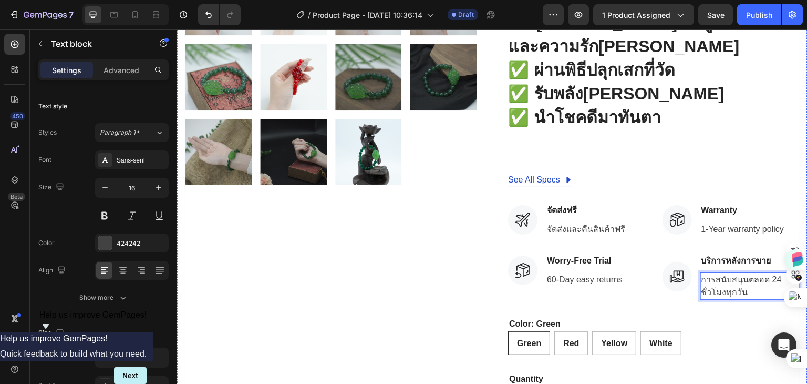
click at [463, 254] on div "Product Images" at bounding box center [331, 90] width 292 height 845
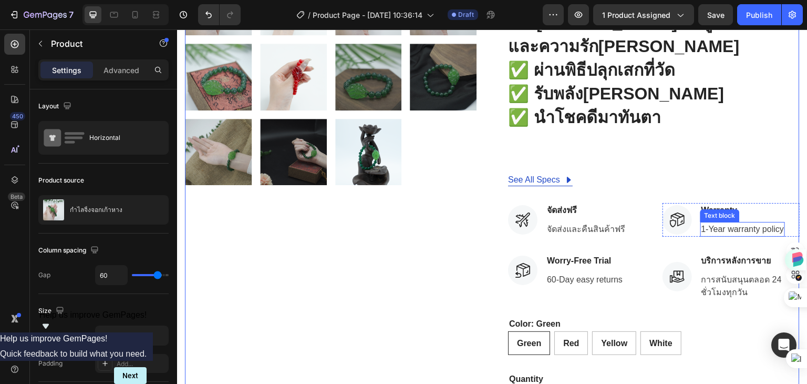
click at [762, 223] on p "1-Year warranty policy" at bounding box center [743, 229] width 83 height 13
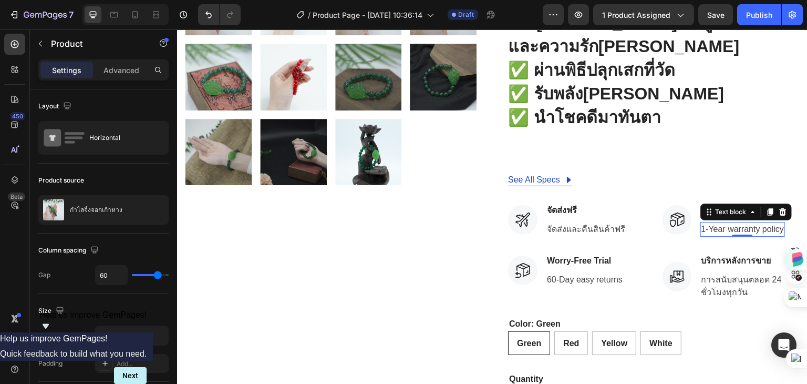
click at [762, 223] on p "1-Year warranty policy" at bounding box center [743, 229] width 83 height 13
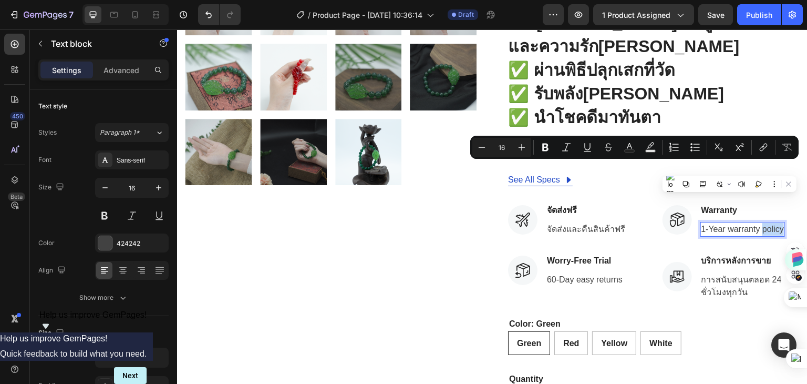
click at [777, 223] on p "1-Year warranty policy" at bounding box center [743, 229] width 83 height 13
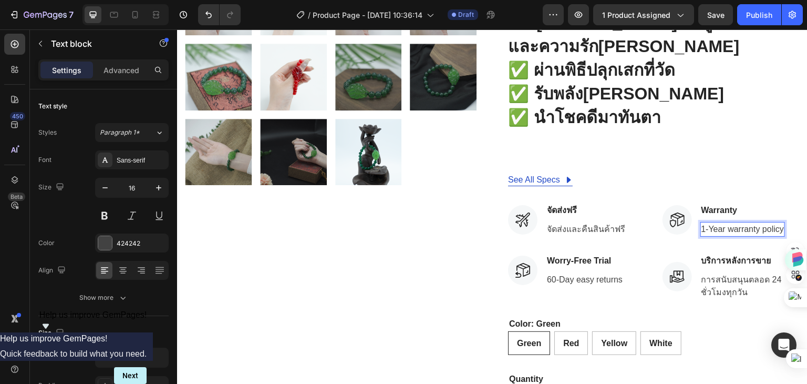
click at [778, 222] on div "1-Year warranty policy" at bounding box center [743, 229] width 85 height 15
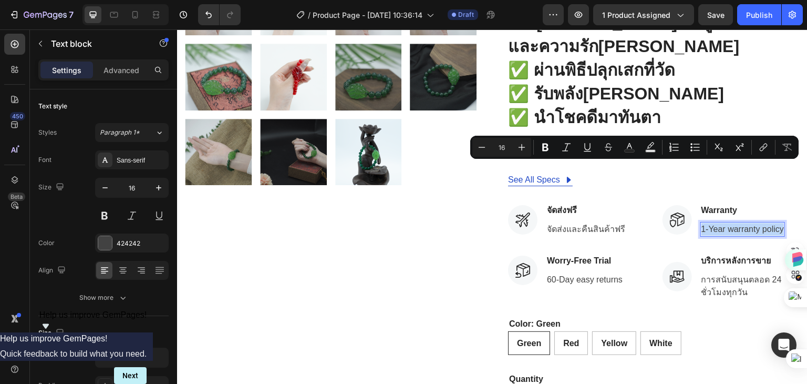
drag, startPoint x: 777, startPoint y: 169, endPoint x: 694, endPoint y: 171, distance: 83.6
click at [701, 222] on div "1-Year warranty policy" at bounding box center [743, 229] width 85 height 15
copy p "1-Year warranty policy"
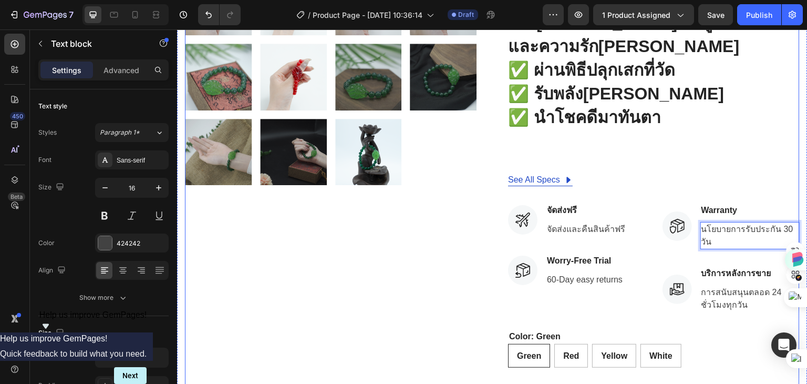
click at [480, 200] on div "Product Images Hurry up! Only 1000 left in stock Stock Counter กำไลจิ้งจอกเก้าห…" at bounding box center [492, 96] width 615 height 857
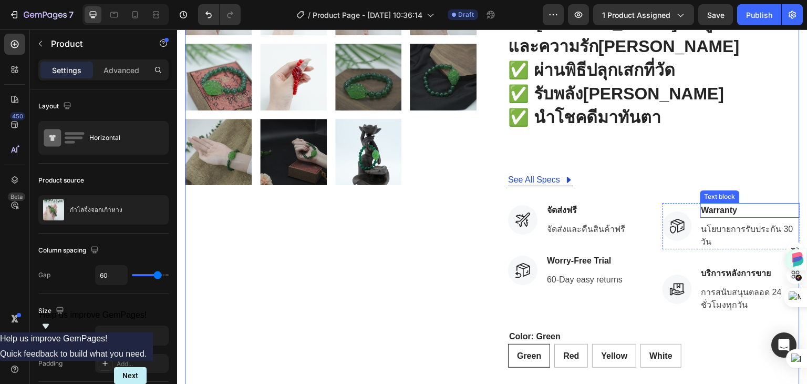
click at [727, 204] on p "Warranty" at bounding box center [751, 210] width 98 height 13
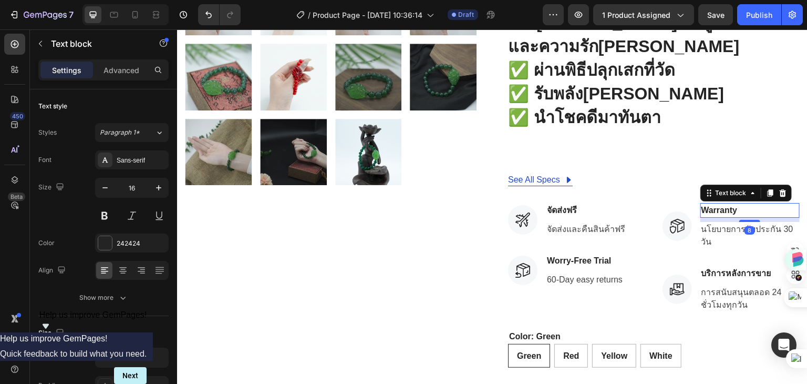
click at [727, 204] on p "Warranty" at bounding box center [751, 210] width 98 height 13
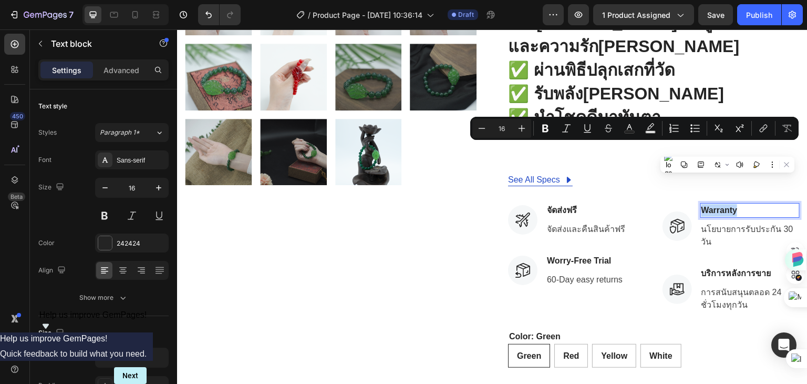
click at [741, 204] on p "Warranty" at bounding box center [751, 210] width 98 height 13
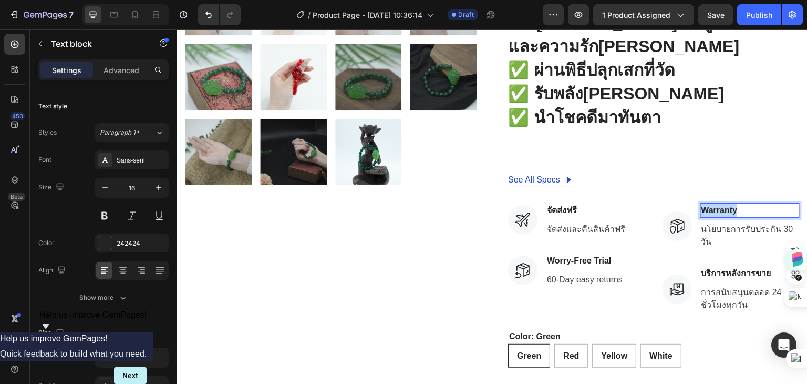
drag, startPoint x: 741, startPoint y: 149, endPoint x: 694, endPoint y: 150, distance: 46.8
click at [701, 203] on div "Warranty" at bounding box center [751, 210] width 100 height 15
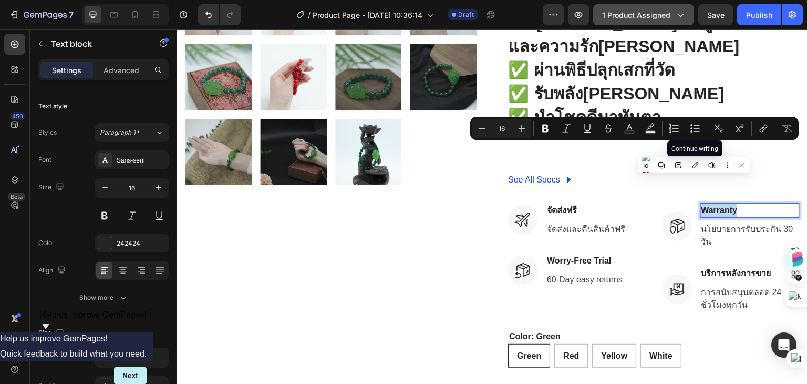
copy p "Warranty"
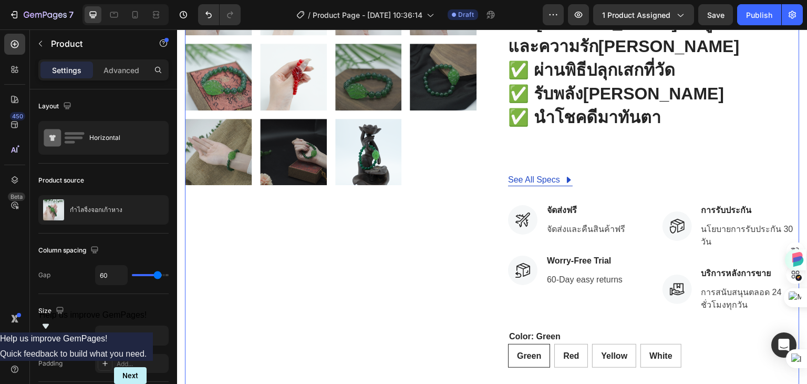
click at [428, 228] on div "Product Images" at bounding box center [331, 96] width 292 height 857
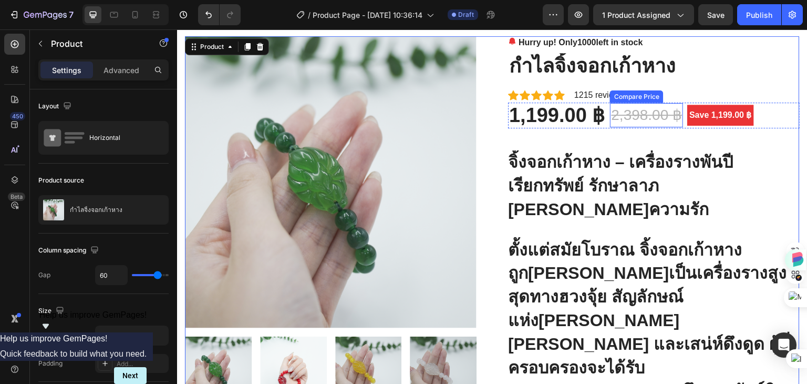
scroll to position [0, 0]
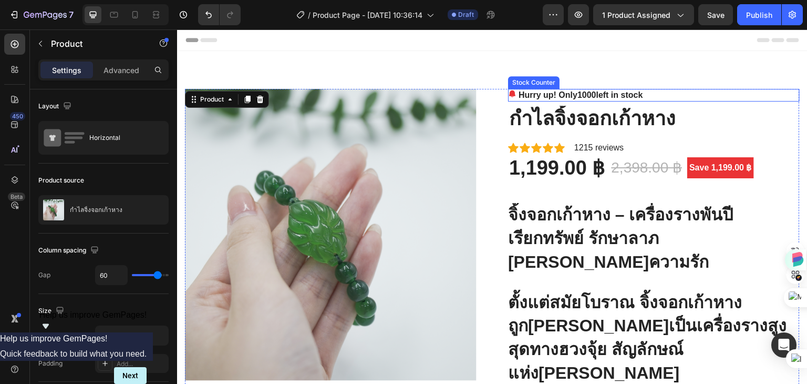
click at [589, 94] on span "1000" at bounding box center [587, 94] width 19 height 9
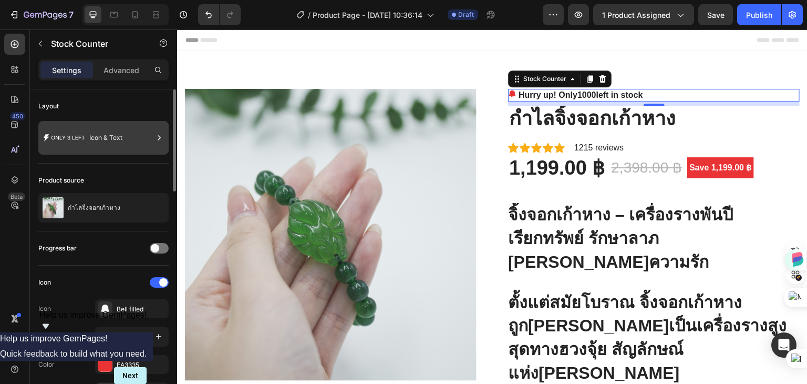
click at [160, 137] on icon at bounding box center [159, 137] width 3 height 5
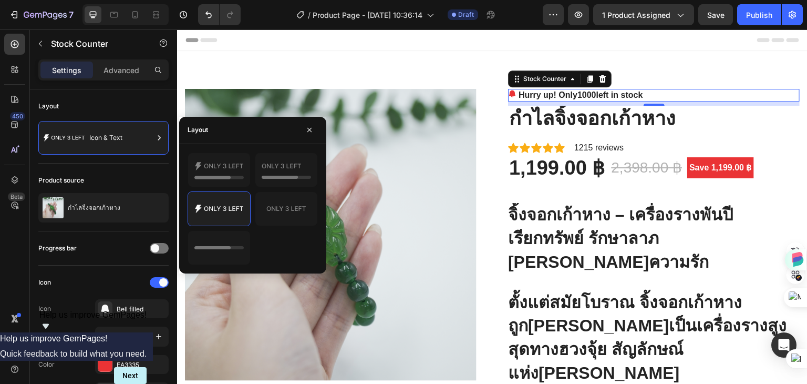
click at [592, 94] on span "1000" at bounding box center [587, 94] width 19 height 9
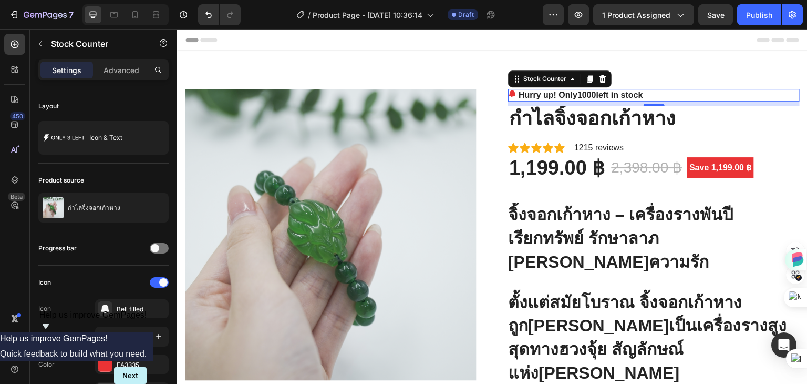
click at [592, 94] on span "1000" at bounding box center [587, 94] width 19 height 9
click at [592, 97] on span "1000" at bounding box center [587, 94] width 19 height 9
click at [588, 95] on span "1000" at bounding box center [587, 94] width 19 height 9
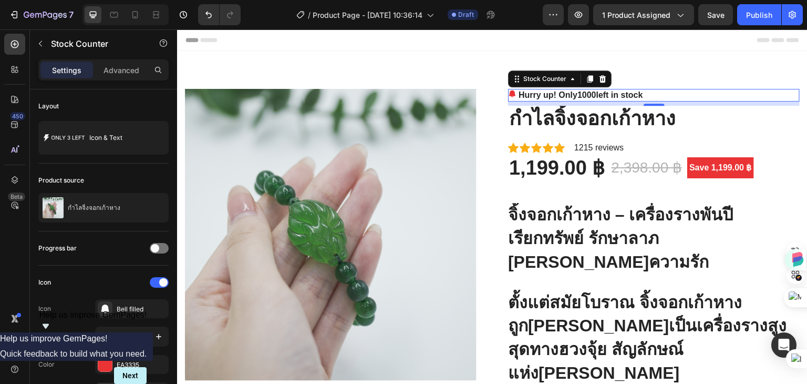
click at [588, 95] on span "1000" at bounding box center [587, 94] width 19 height 9
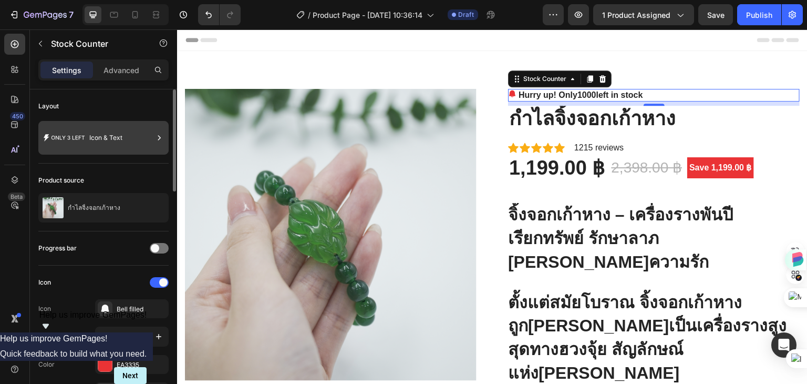
click at [88, 138] on div "Icon & Text" at bounding box center [103, 138] width 130 height 34
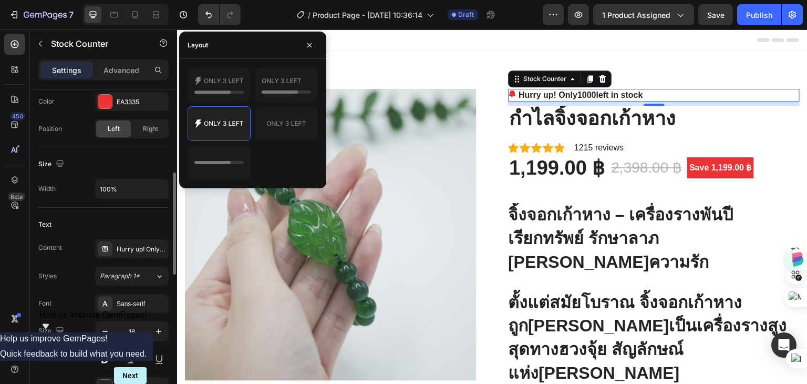
scroll to position [368, 0]
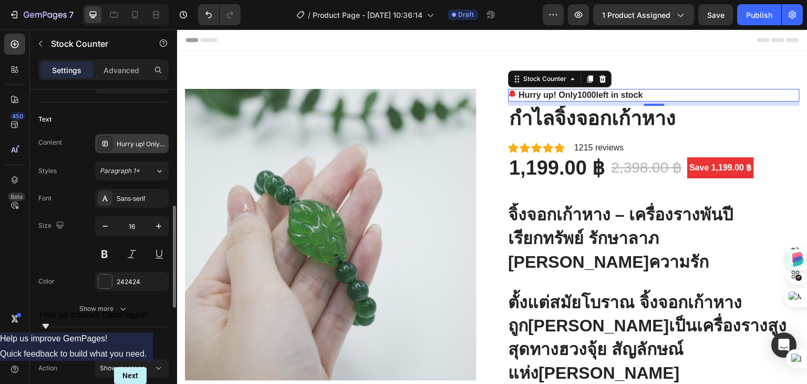
click at [125, 135] on div "Hurry up! Only %number% left in stock" at bounding box center [132, 143] width 74 height 19
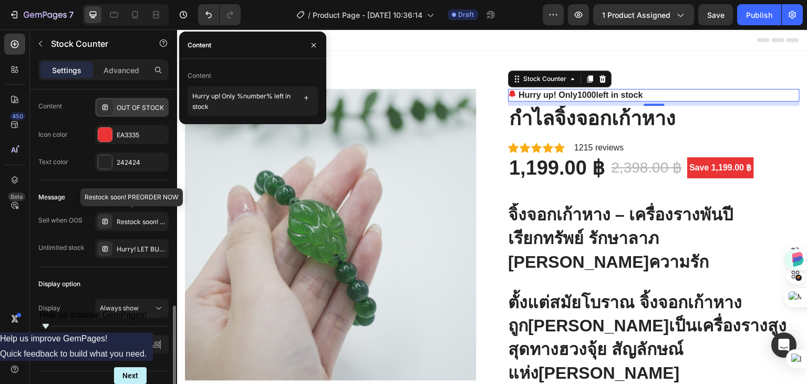
scroll to position [702, 0]
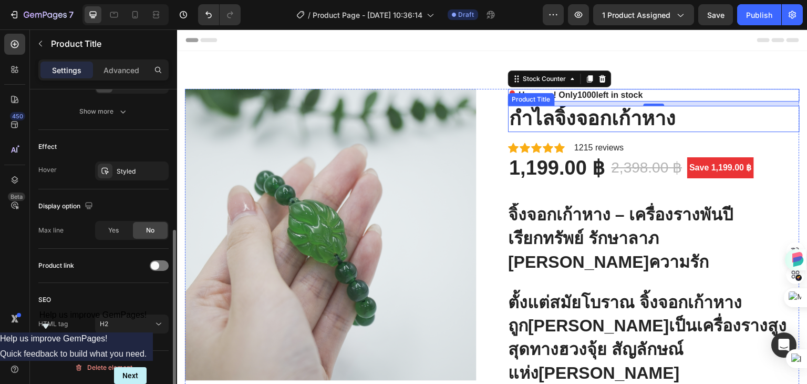
click at [699, 115] on h2 "กำไลจิ้งจอกเก้าหาง" at bounding box center [654, 119] width 292 height 26
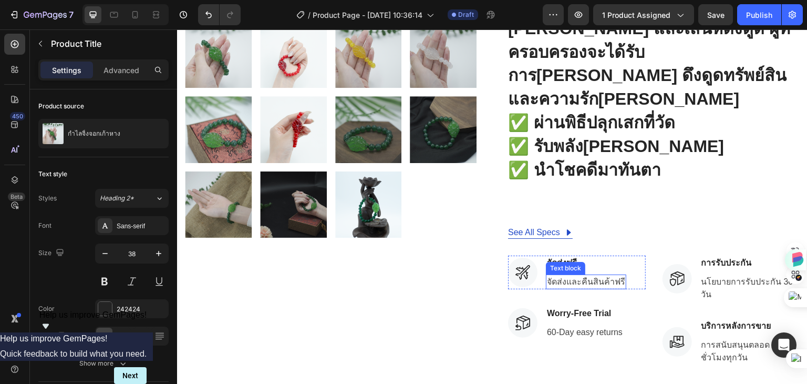
scroll to position [473, 0]
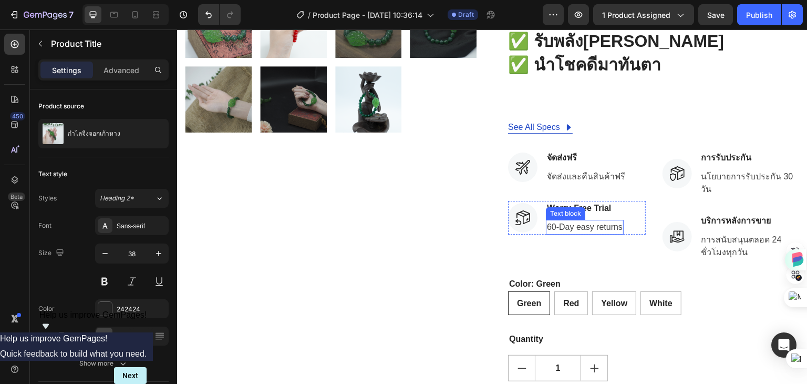
click at [613, 221] on p "60-Day easy returns" at bounding box center [585, 227] width 76 height 13
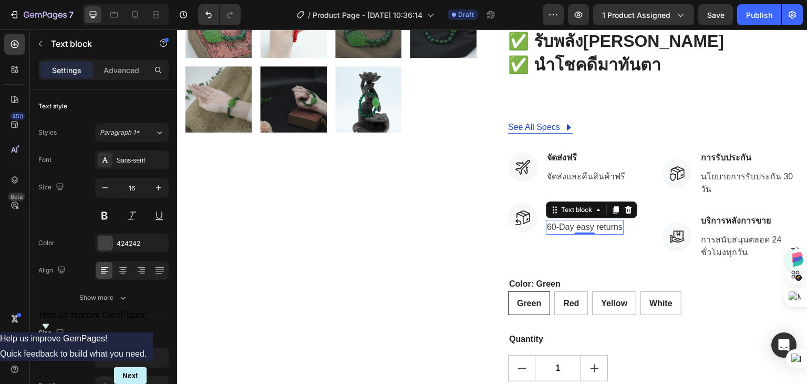
click at [612, 221] on p "60-Day easy returns" at bounding box center [585, 227] width 76 height 13
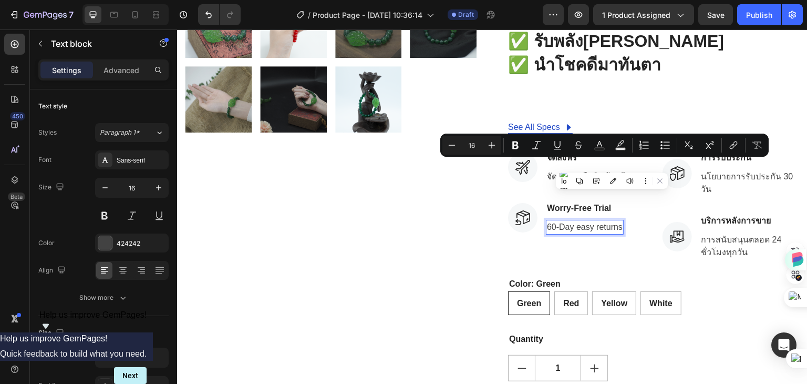
click at [577, 221] on p "60-Day easy returns" at bounding box center [585, 227] width 76 height 13
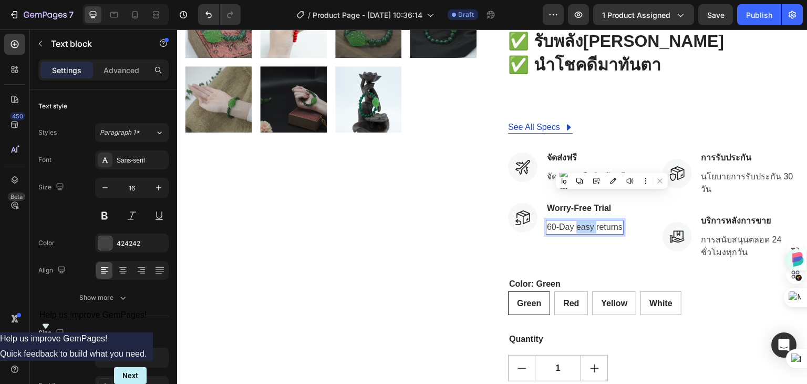
click at [577, 221] on p "60-Day easy returns" at bounding box center [585, 227] width 76 height 13
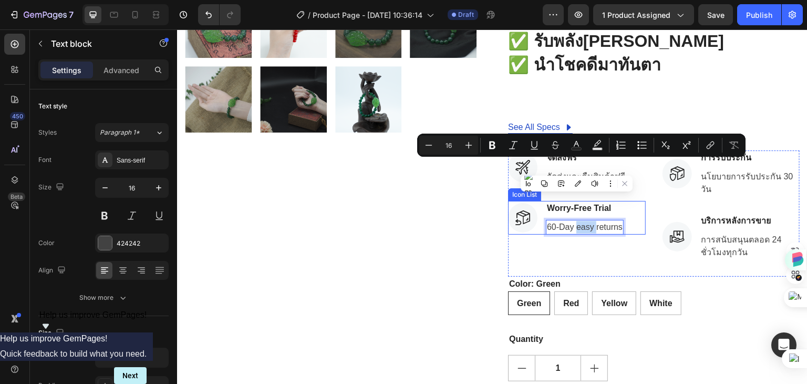
click at [618, 221] on p "60-Day easy returns" at bounding box center [585, 227] width 76 height 13
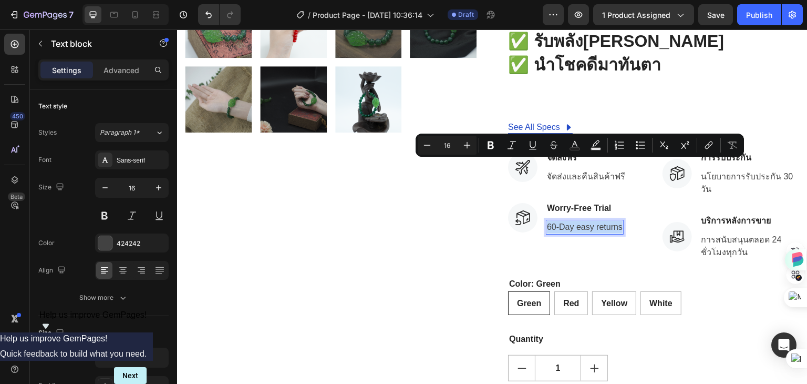
drag, startPoint x: 618, startPoint y: 167, endPoint x: 541, endPoint y: 168, distance: 76.2
click at [547, 221] on p "60-Day easy returns" at bounding box center [585, 227] width 76 height 13
copy p "60-Day easy returns"
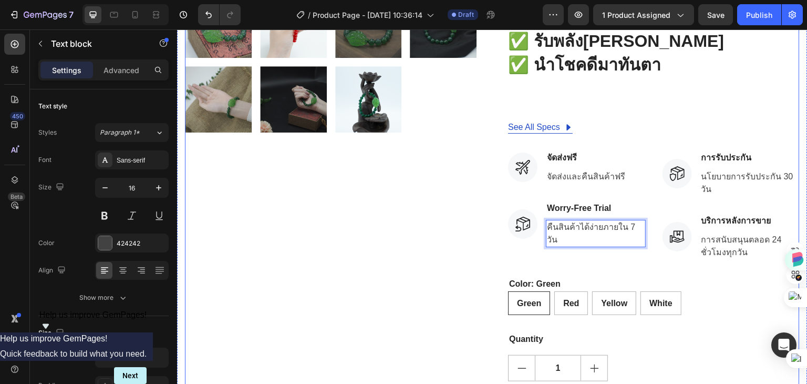
click at [418, 198] on div "Product Images" at bounding box center [331, 44] width 292 height 857
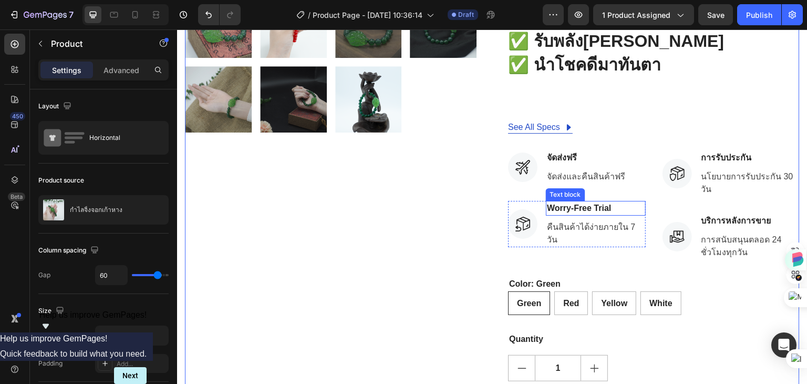
click at [593, 202] on p "Worry-Free Trial" at bounding box center [596, 208] width 98 height 13
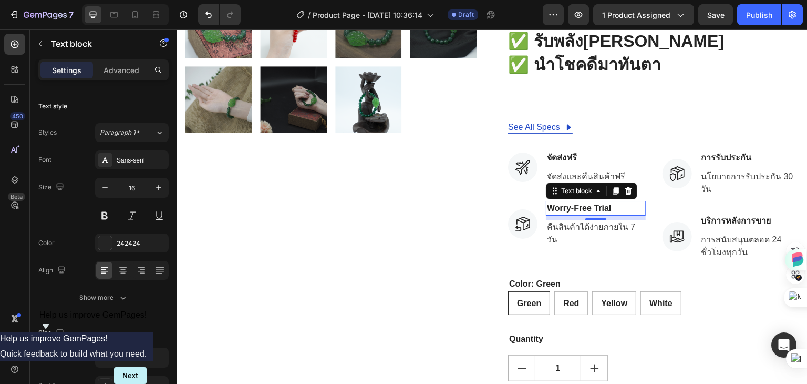
click at [593, 202] on p "Worry-Free Trial" at bounding box center [596, 208] width 98 height 13
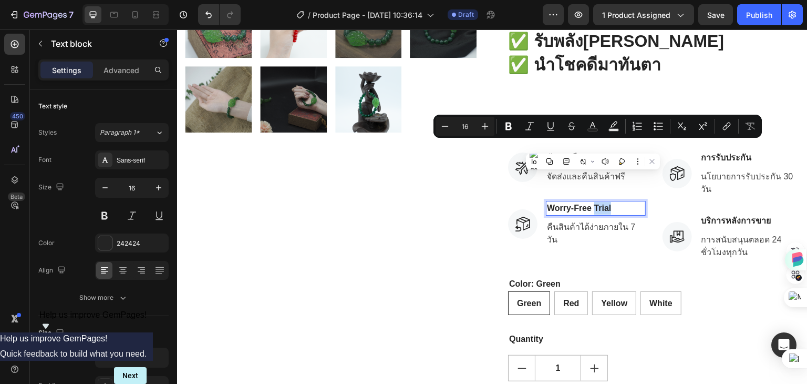
click at [607, 202] on p "Worry-Free Trial" at bounding box center [596, 208] width 98 height 13
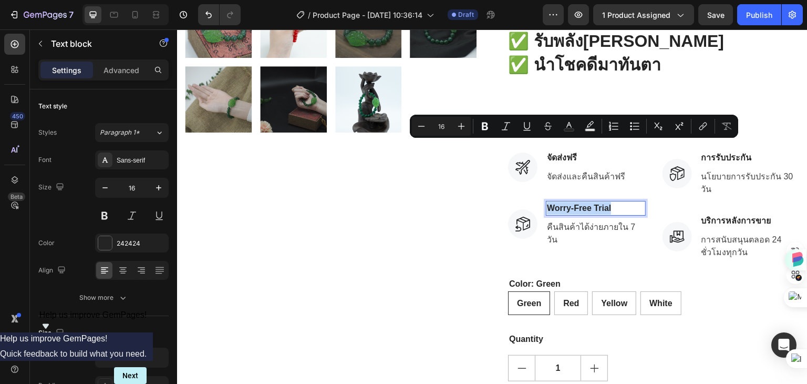
drag, startPoint x: 608, startPoint y: 146, endPoint x: 543, endPoint y: 147, distance: 64.1
click at [547, 202] on p "Worry-Free Trial" at bounding box center [596, 208] width 98 height 13
copy p "Worry-Free Trial"
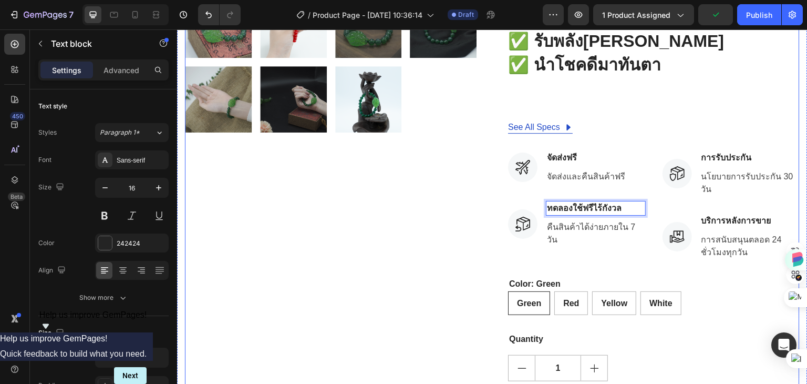
click at [421, 196] on div "Product Images" at bounding box center [331, 44] width 292 height 857
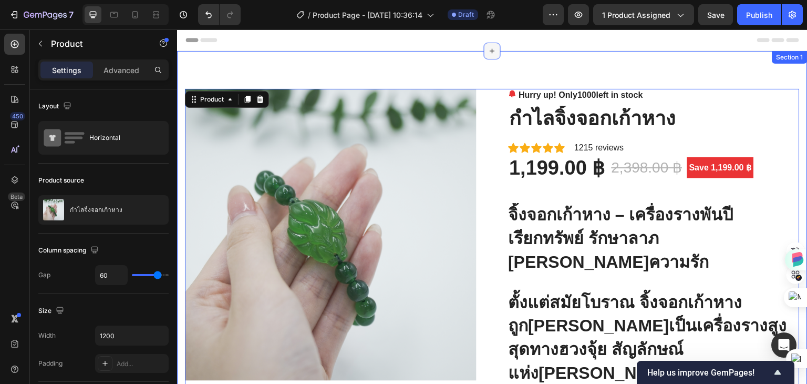
click at [488, 52] on icon at bounding box center [492, 51] width 8 height 8
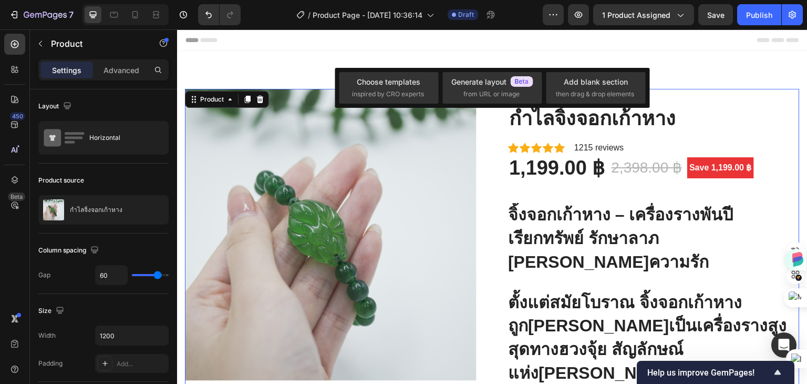
click at [527, 39] on div "Header" at bounding box center [493, 39] width 614 height 21
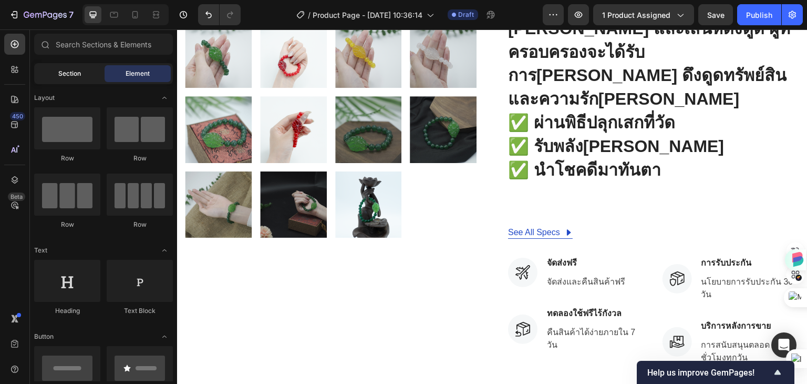
click at [80, 68] on div "Section" at bounding box center [69, 73] width 66 height 17
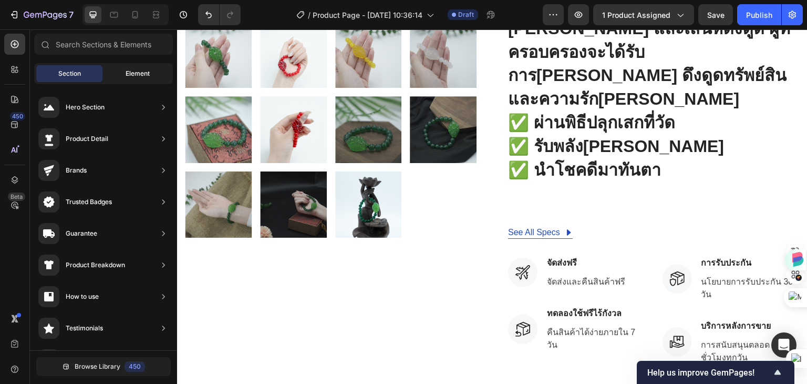
click at [132, 73] on span "Element" at bounding box center [138, 73] width 24 height 9
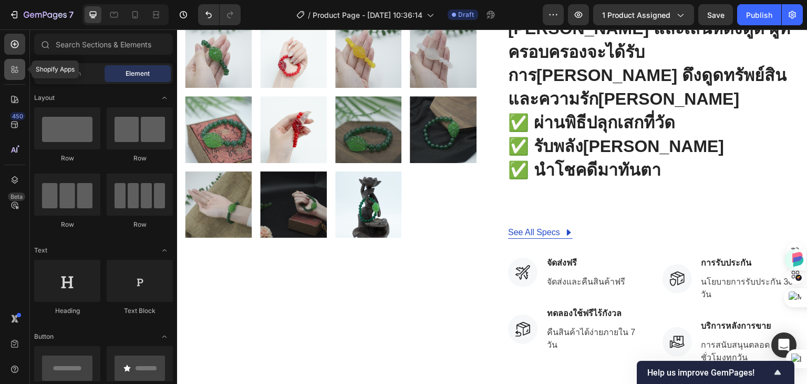
click at [11, 69] on icon at bounding box center [14, 69] width 11 height 11
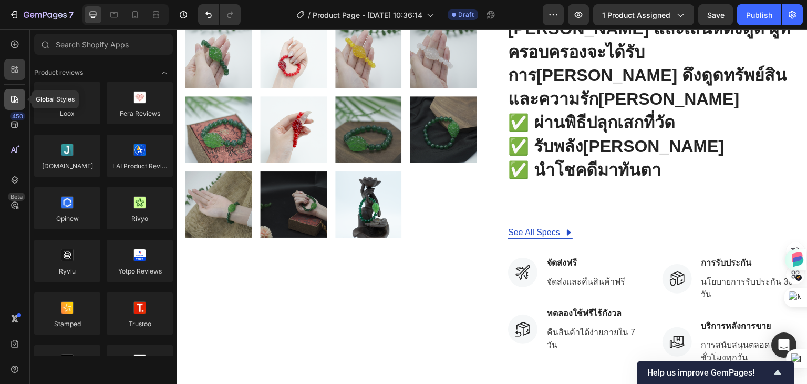
click at [13, 102] on icon at bounding box center [14, 99] width 7 height 7
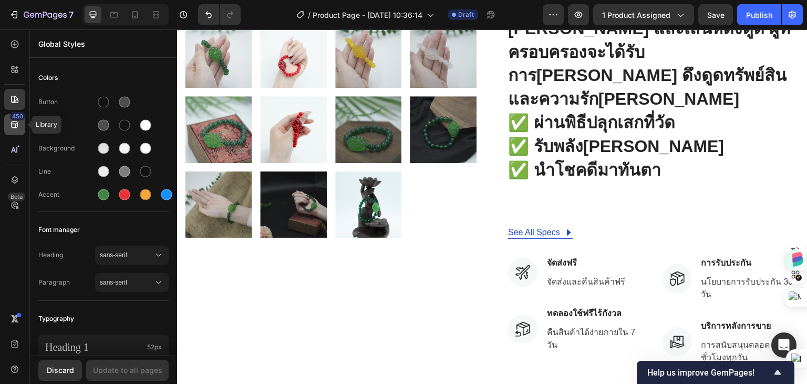
click at [13, 128] on icon at bounding box center [14, 124] width 7 height 7
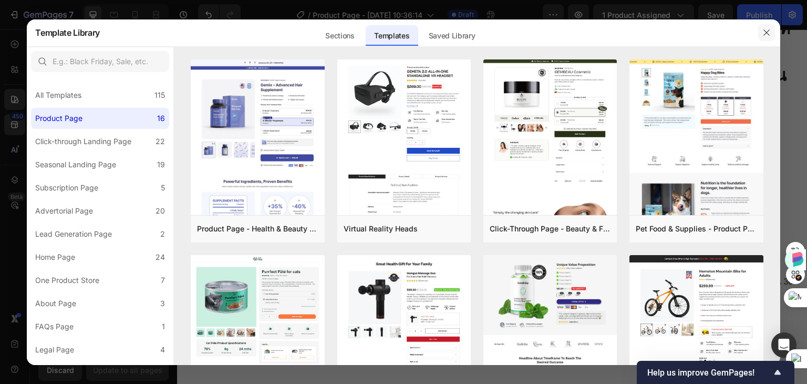
click at [765, 33] on icon "button" at bounding box center [767, 32] width 8 height 8
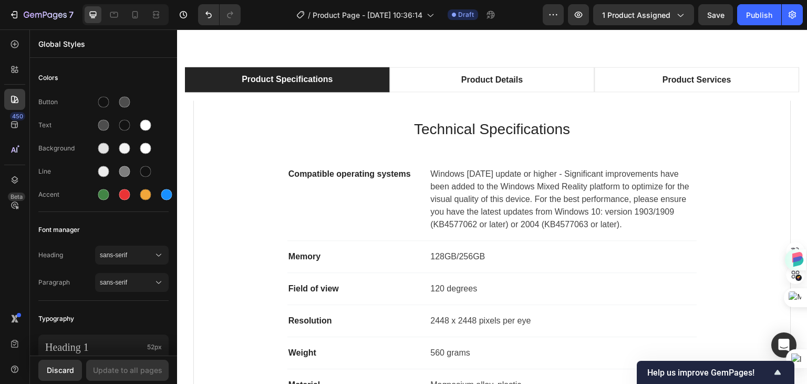
scroll to position [788, 0]
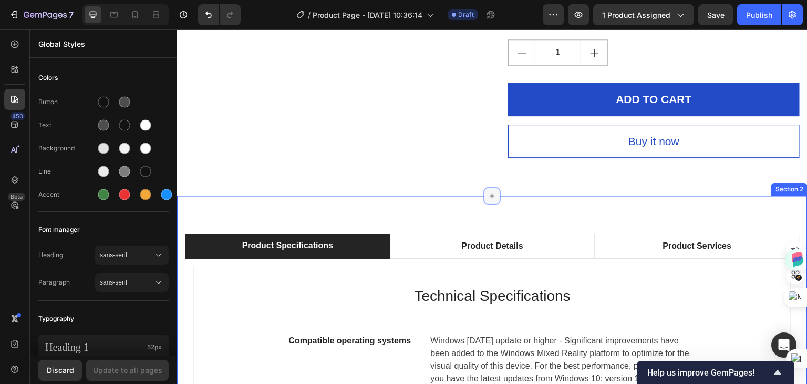
click at [488, 191] on icon at bounding box center [492, 195] width 8 height 8
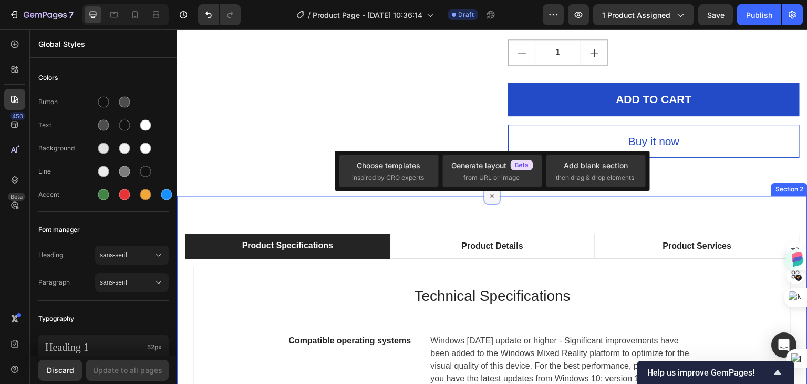
click at [487, 190] on icon at bounding box center [493, 196] width 12 height 12
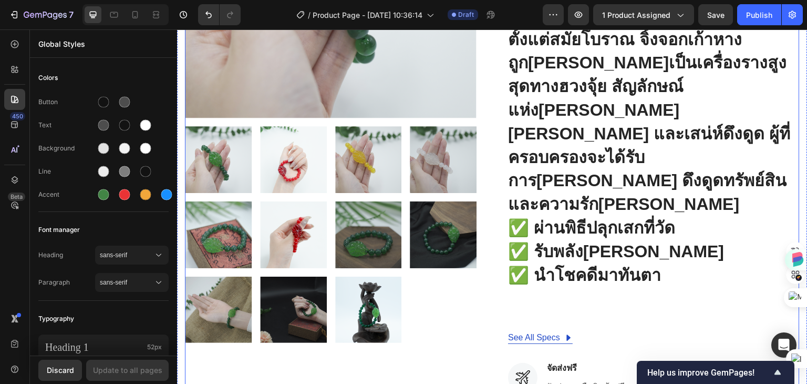
scroll to position [368, 0]
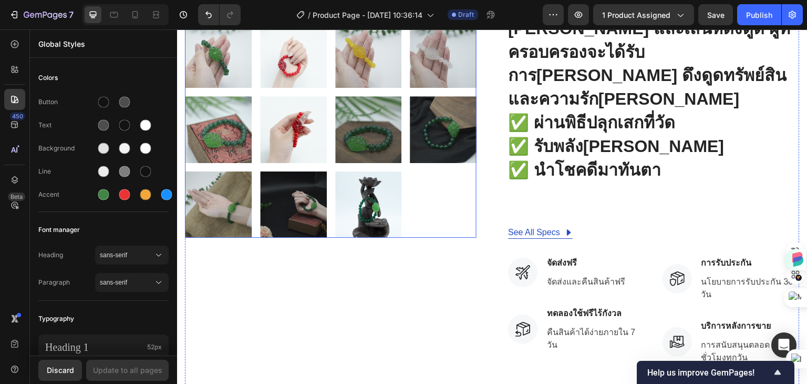
click at [433, 200] on div at bounding box center [331, 129] width 292 height 217
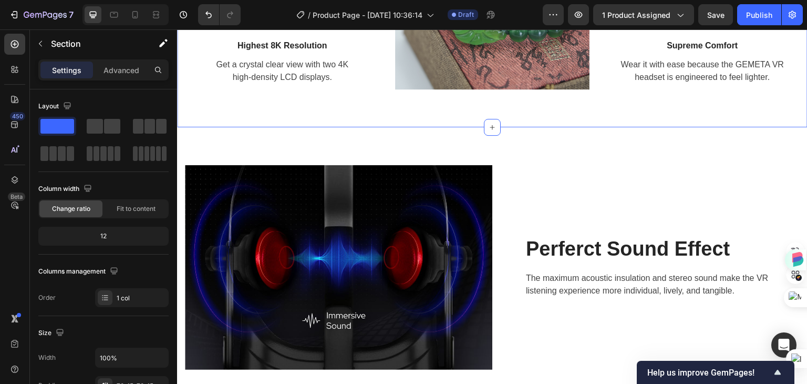
scroll to position [1629, 0]
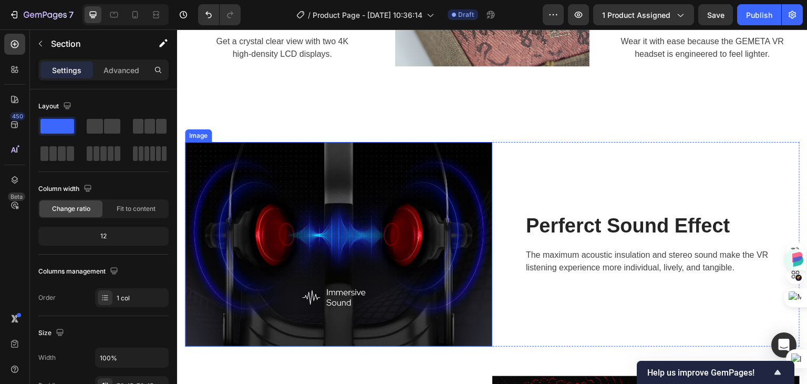
click at [352, 212] on img at bounding box center [338, 244] width 307 height 204
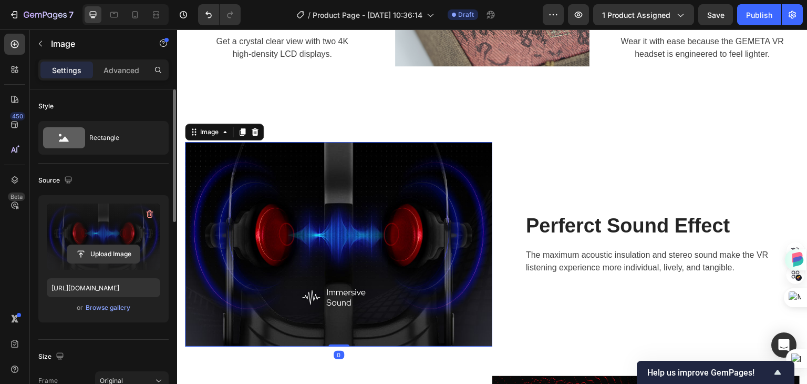
click at [101, 253] on input "file" at bounding box center [103, 254] width 73 height 18
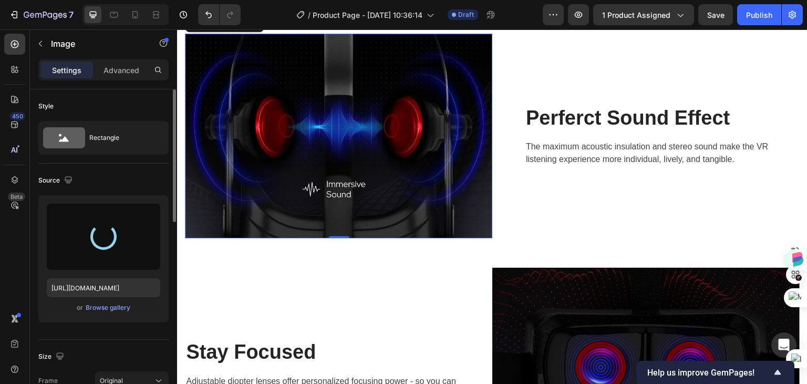
scroll to position [1682, 0]
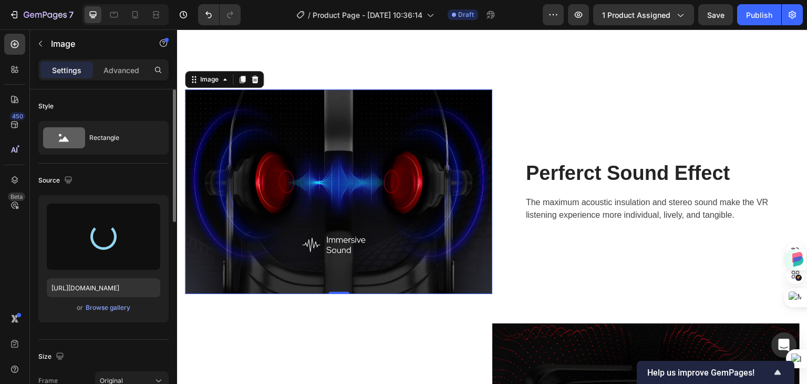
type input "https://cdn.shopify.com/s/files/1/0960/0909/3413/files/gempages_585921837259555…"
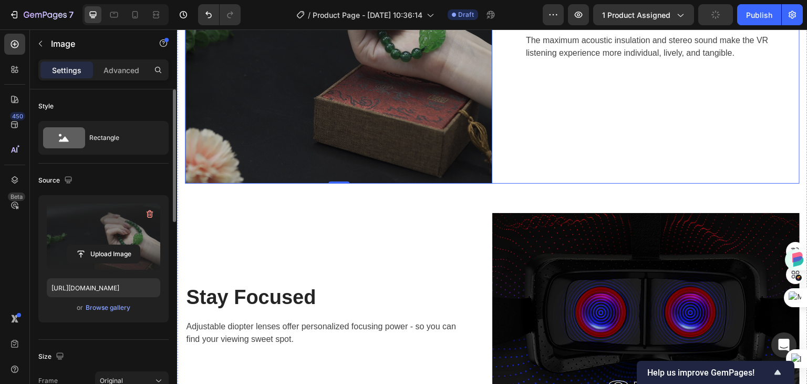
scroll to position [1997, 0]
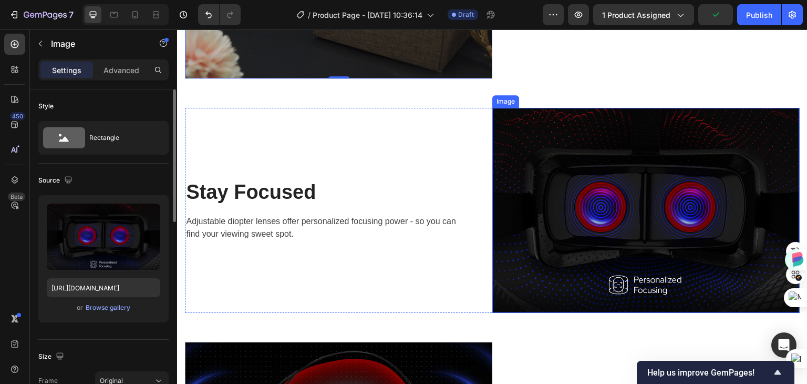
click at [605, 205] on img at bounding box center [646, 210] width 307 height 205
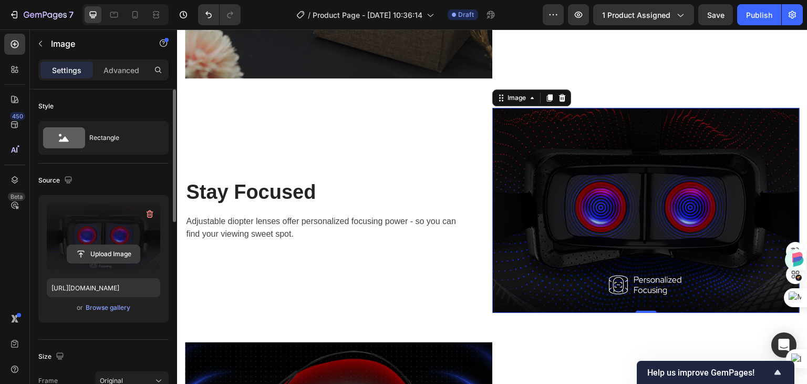
click at [101, 254] on input "file" at bounding box center [103, 254] width 73 height 18
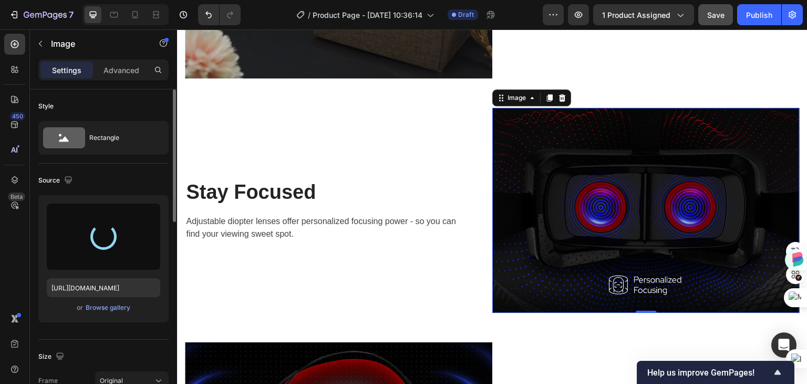
type input "https://cdn.shopify.com/s/files/1/0960/0909/3413/files/gempages_585921837259555…"
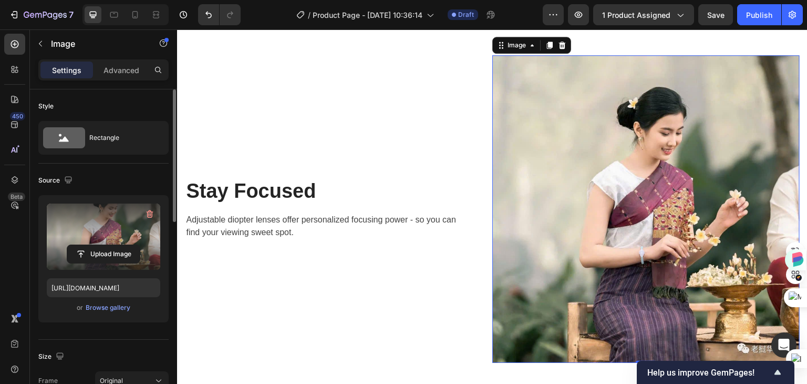
scroll to position [2208, 0]
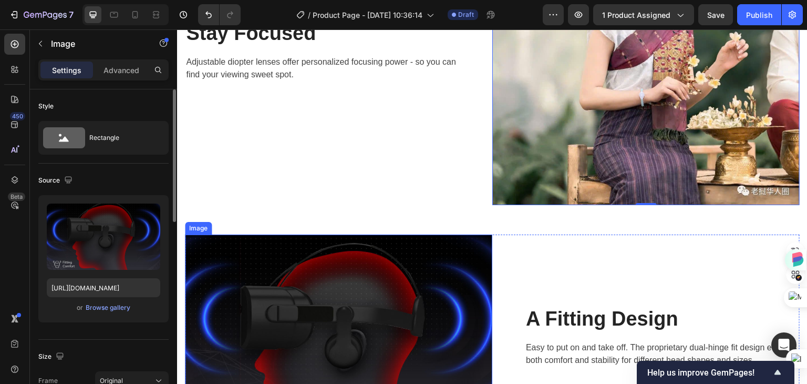
click at [329, 234] on img at bounding box center [338, 336] width 307 height 204
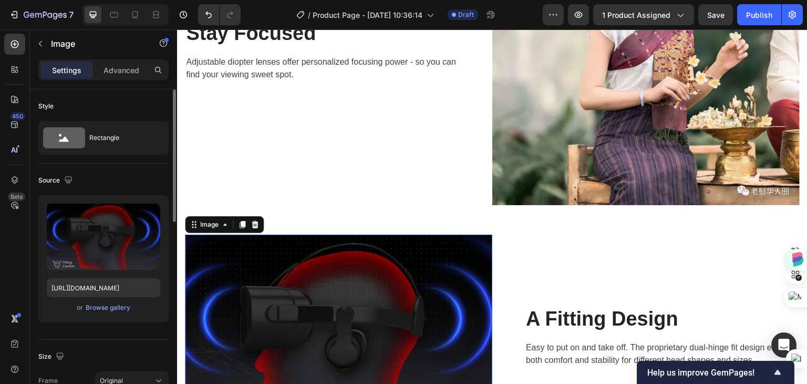
scroll to position [2365, 0]
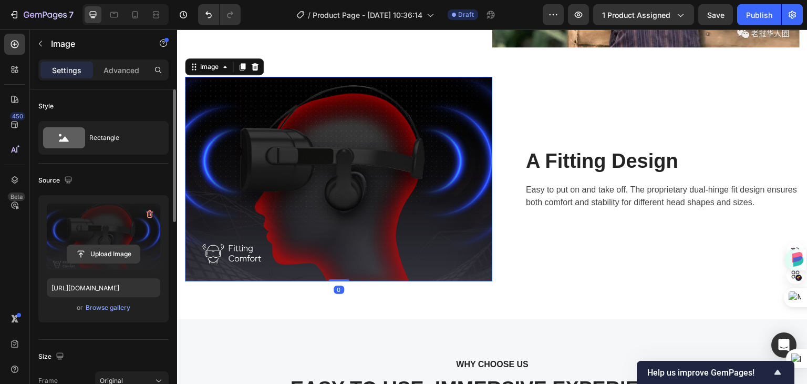
click at [97, 253] on input "file" at bounding box center [103, 254] width 73 height 18
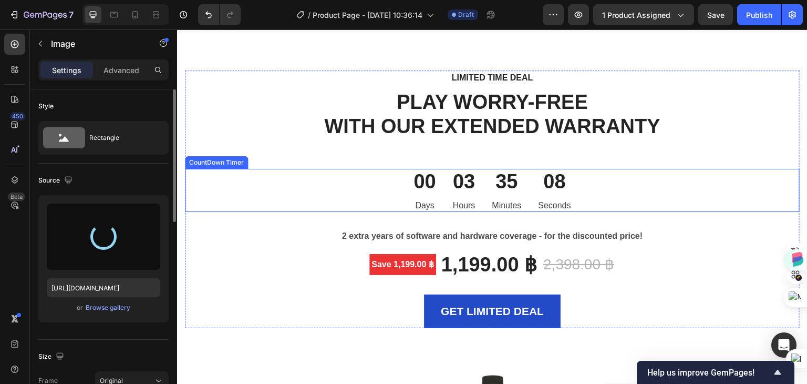
scroll to position [3574, 0]
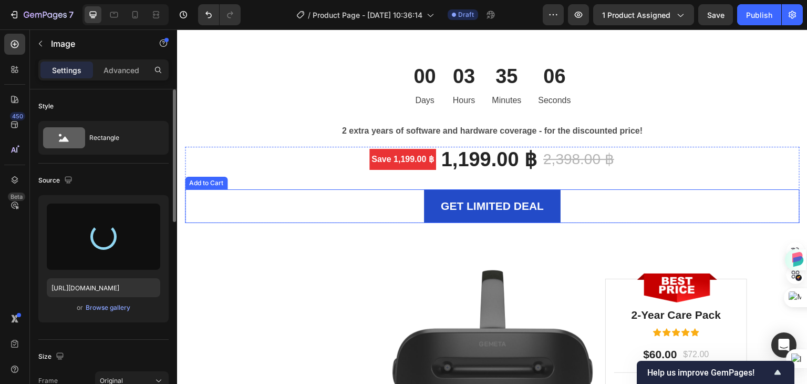
type input "https://cdn.shopify.com/s/files/1/0960/0909/3413/files/gempages_585921837259555…"
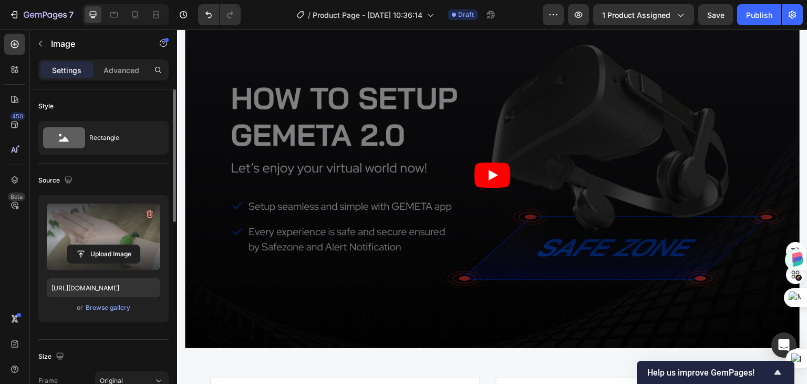
scroll to position [2891, 0]
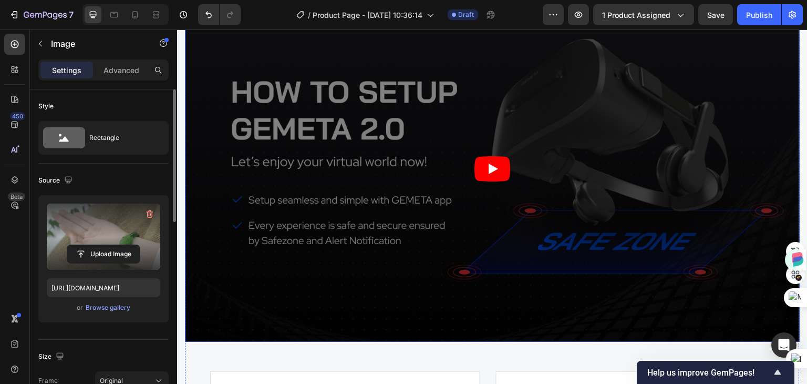
click at [489, 188] on article at bounding box center [492, 169] width 615 height 346
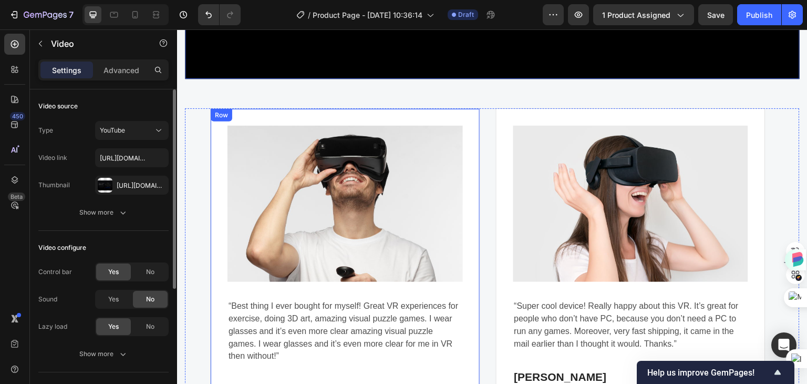
scroll to position [3417, 0]
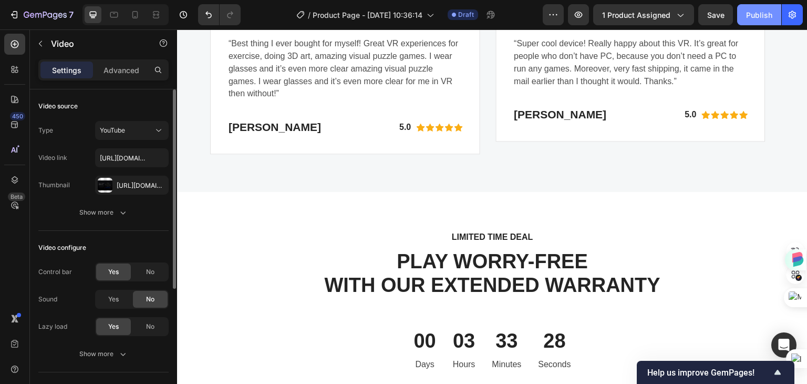
click at [755, 14] on div "Publish" at bounding box center [759, 14] width 26 height 11
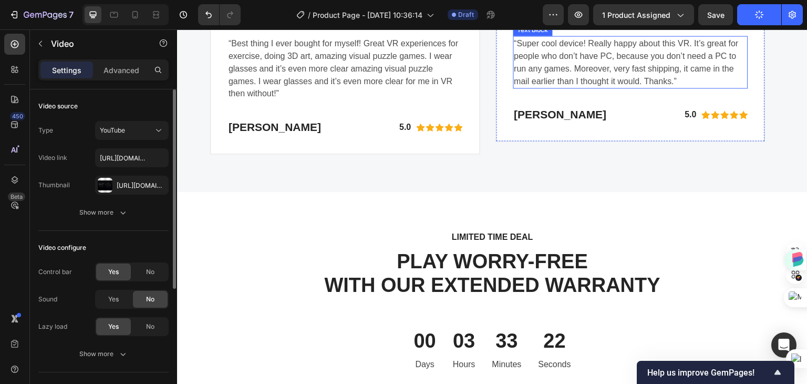
scroll to position [3206, 0]
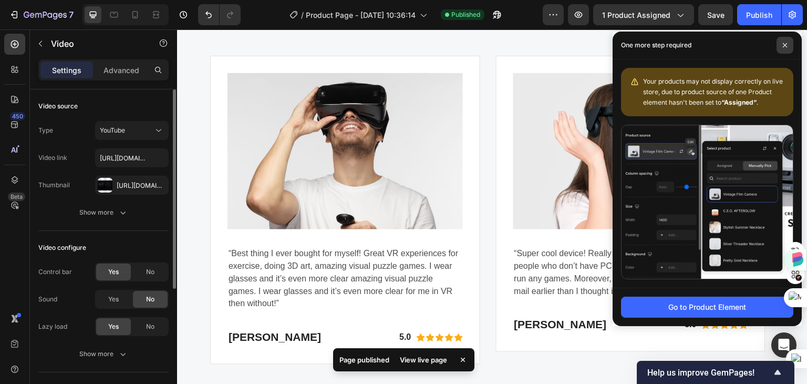
click at [782, 43] on span at bounding box center [785, 45] width 17 height 17
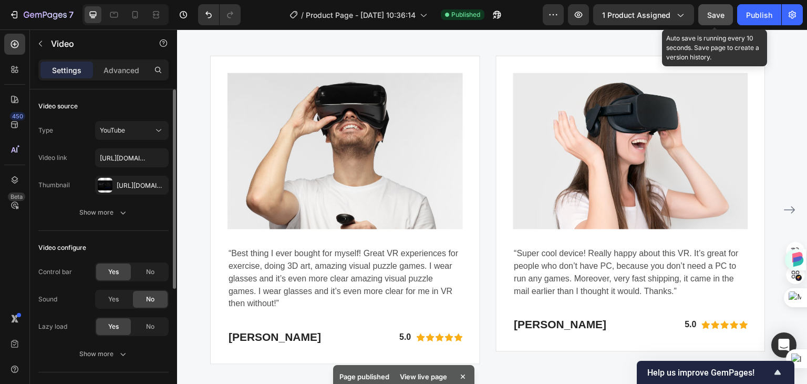
click at [712, 13] on span "Save" at bounding box center [715, 15] width 17 height 9
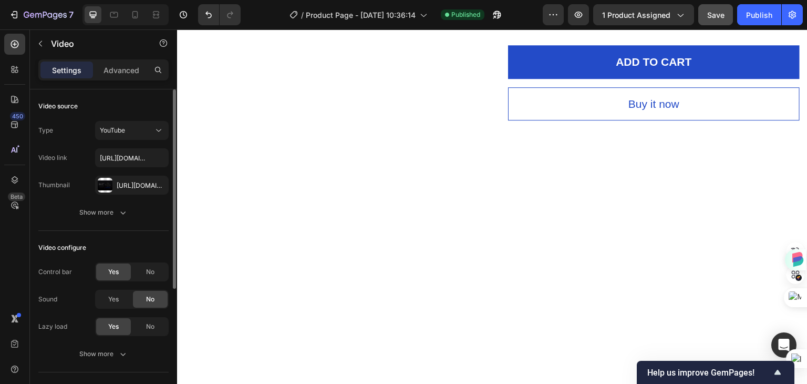
scroll to position [0, 0]
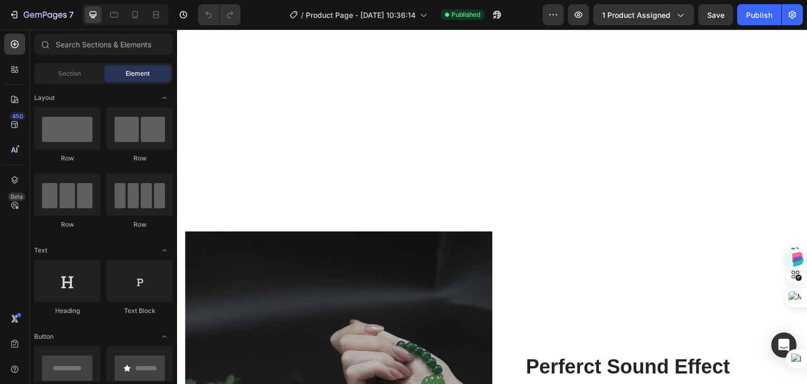
scroll to position [1735, 0]
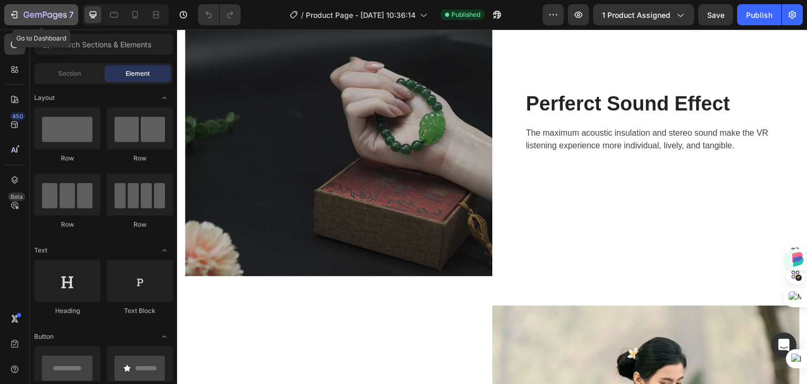
click at [27, 15] on icon "button" at bounding box center [45, 15] width 43 height 9
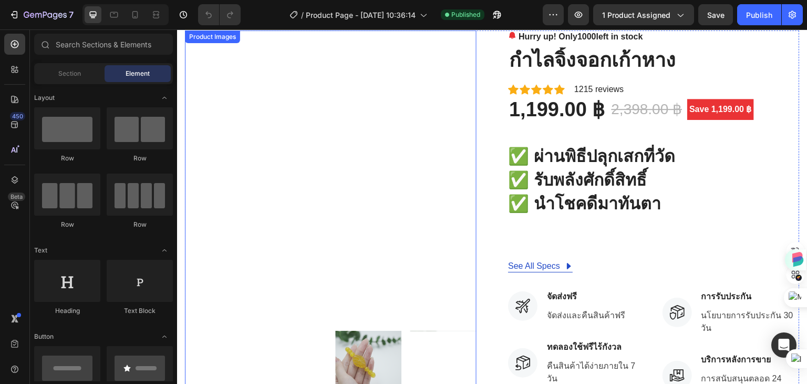
scroll to position [53, 0]
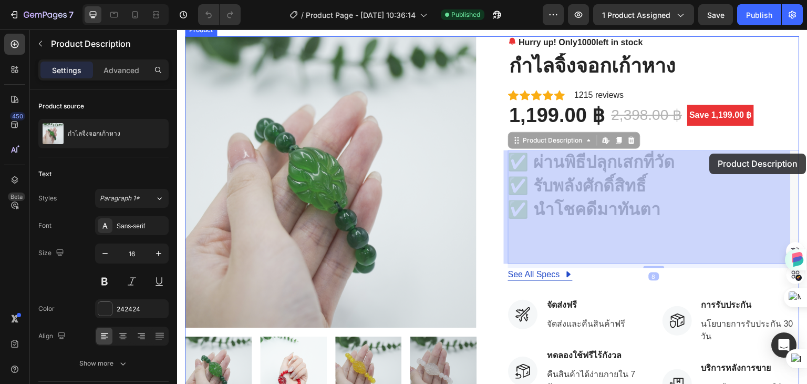
drag, startPoint x: 717, startPoint y: 162, endPoint x: 709, endPoint y: 152, distance: 13.0
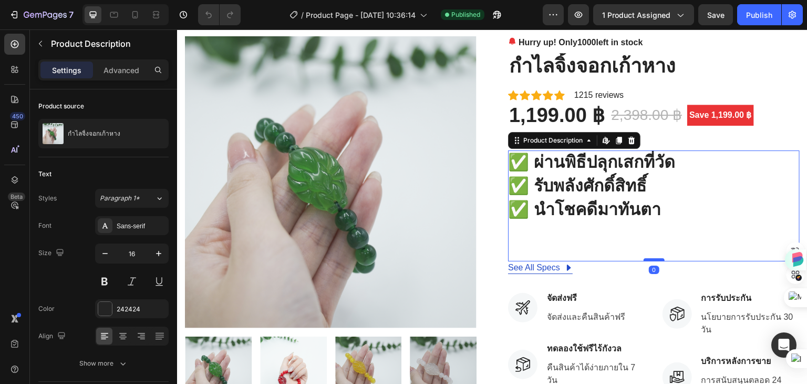
drag, startPoint x: 644, startPoint y: 268, endPoint x: 646, endPoint y: 261, distance: 6.6
click at [643, 251] on div "✅ ผ่านพิธีปลุกเสกที่วัด ✅ รับพลังศักดิ์สิทธิ์ ✅ นำโชคดีมาทันตา Product Descript…" at bounding box center [654, 205] width 292 height 111
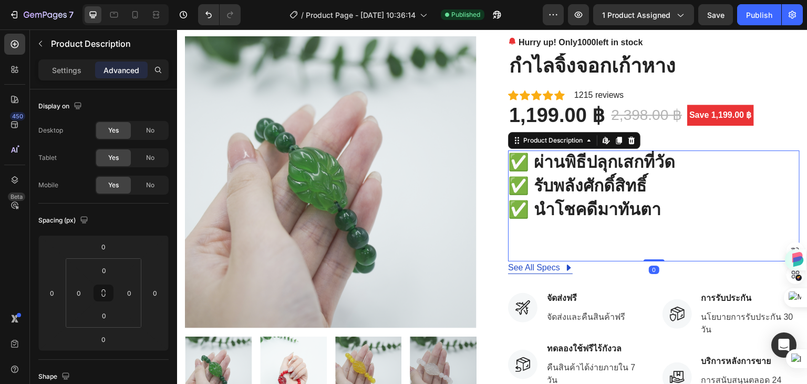
click at [645, 253] on div "✅ ผ่านพิธีปลุกเสกที่วัด ✅ รับพลังศักดิ์สิทธิ์ ✅ นำโชคดีมาทันตา Product Descript…" at bounding box center [654, 205] width 292 height 111
drag, startPoint x: 645, startPoint y: 261, endPoint x: 637, endPoint y: 254, distance: 11.2
click at [637, 254] on div "✅ ผ่านพิธีปลุกเสกที่วัด ✅ รับพลังศักดิ์สิทธิ์ ✅ นำโชคดีมาทันตา Product Descript…" at bounding box center [654, 205] width 292 height 111
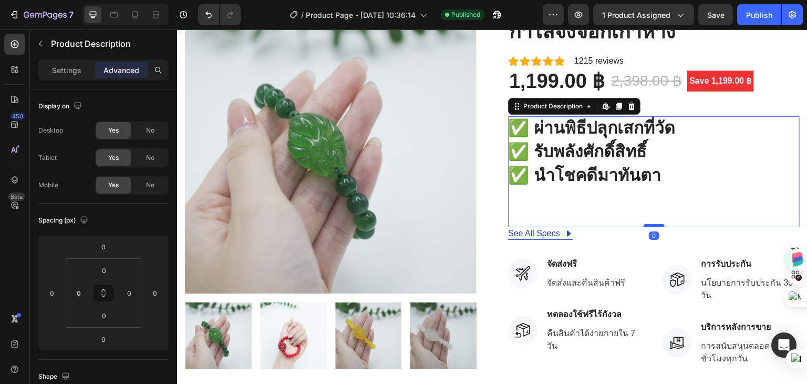
scroll to position [210, 0]
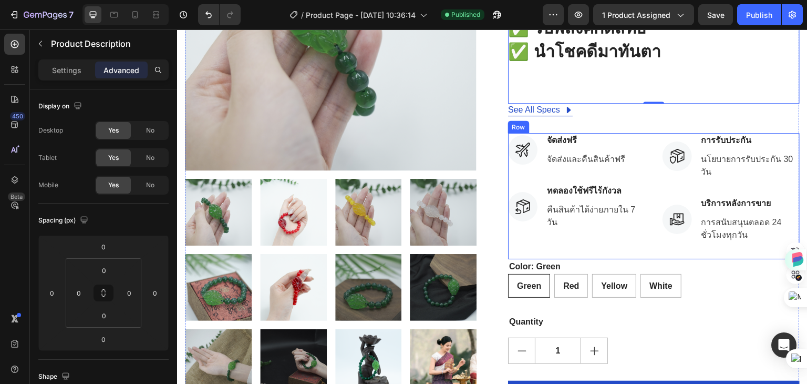
click at [651, 245] on div "Icon จัดส่งฟรี Text block จัดส่งและคืนสินค้าฟรี Text block Icon List Icon ทดลอง…" at bounding box center [654, 196] width 292 height 126
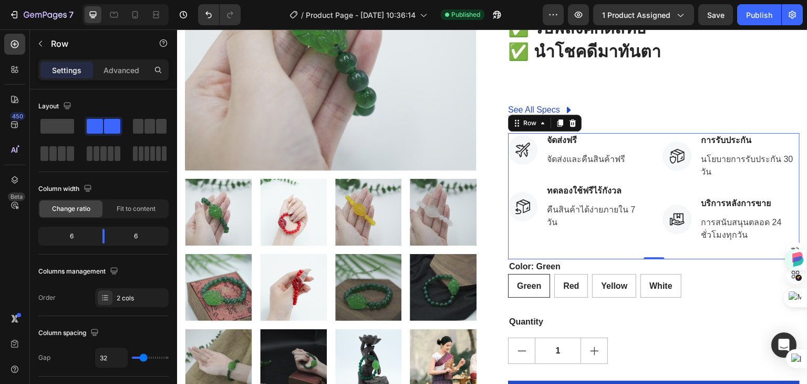
click at [651, 245] on div "Icon จัดส่งฟรี Text block จัดส่งและคืนสินค้าฟรี Text block Icon List Icon ทดลอง…" at bounding box center [654, 196] width 292 height 126
drag, startPoint x: 648, startPoint y: 261, endPoint x: 647, endPoint y: 249, distance: 11.6
click at [647, 249] on div "Icon จัดส่งฟรี Text block จัดส่งและคืนสินค้าฟรี Text block Icon List Icon ทดลอง…" at bounding box center [654, 196] width 292 height 126
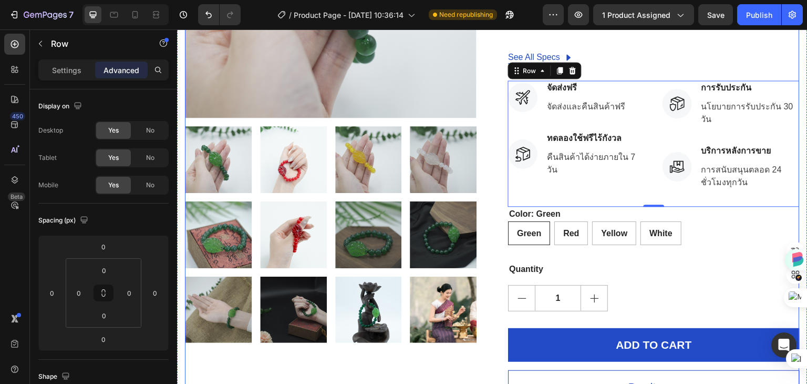
scroll to position [368, 0]
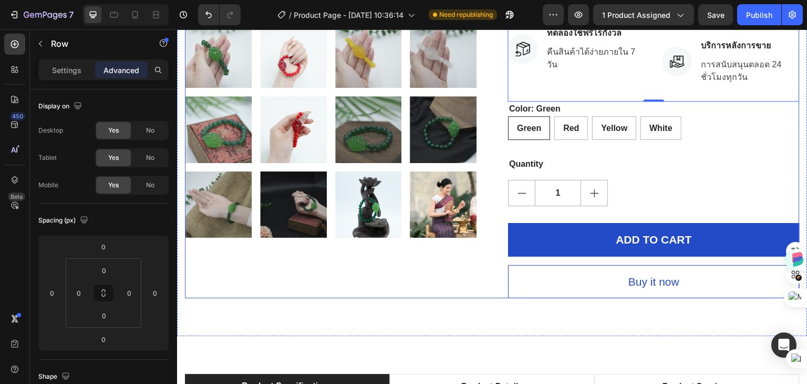
click at [481, 286] on div "Product Images Hurry up! Only 1000 left in stock Stock Counter กำไลจิ้งจอกเก้าห…" at bounding box center [492, 9] width 615 height 577
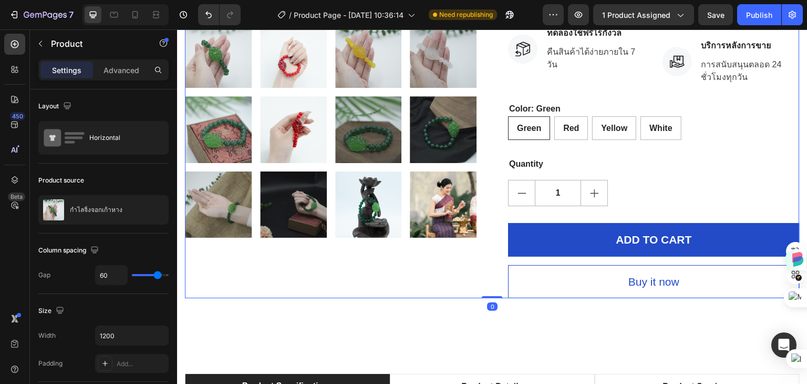
drag, startPoint x: 485, startPoint y: 299, endPoint x: 489, endPoint y: 295, distance: 5.9
click at [488, 285] on div "Product Images Hurry up! Only 1000 left in stock Stock Counter กำไลจิ้งจอกเก้าห…" at bounding box center [492, 9] width 615 height 577
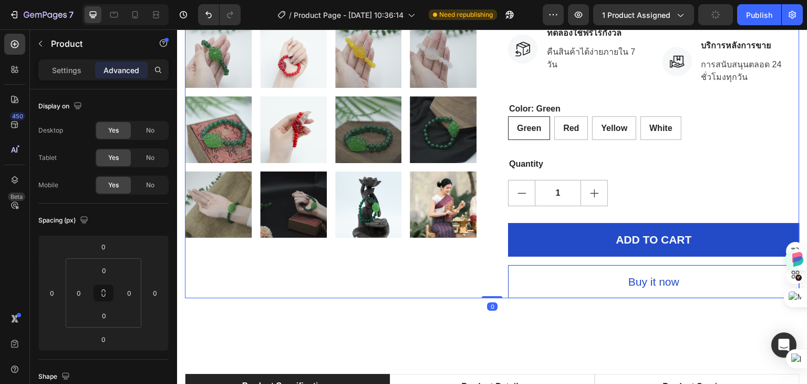
drag, startPoint x: 486, startPoint y: 299, endPoint x: 481, endPoint y: 295, distance: 6.0
click at [481, 295] on div "Product Images Hurry up! Only 1000 left in stock Stock Counter กำไลจิ้งจอกเก้าห…" at bounding box center [492, 9] width 615 height 577
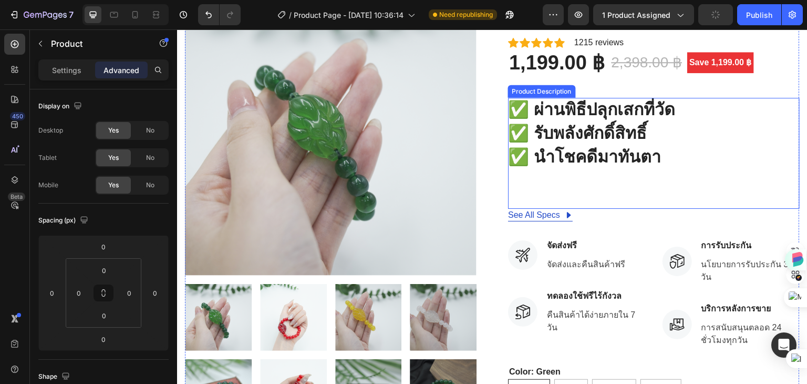
scroll to position [315, 0]
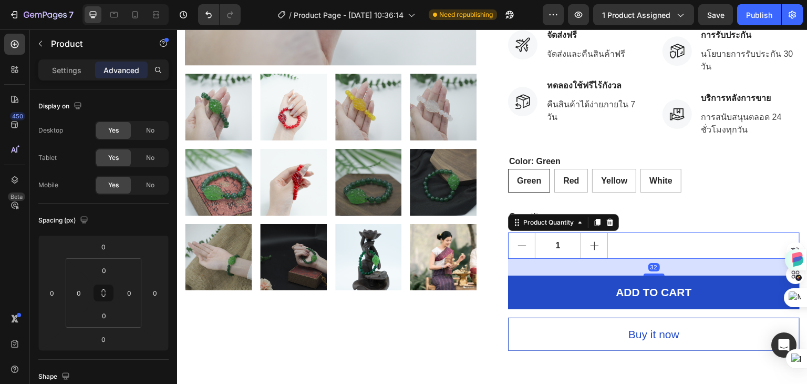
click at [637, 253] on div "1" at bounding box center [654, 245] width 292 height 26
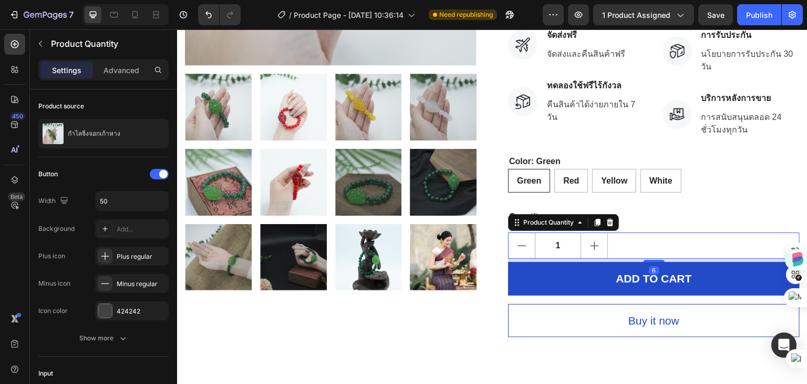
drag, startPoint x: 645, startPoint y: 275, endPoint x: 644, endPoint y: 262, distance: 13.7
click at [644, 262] on div at bounding box center [654, 261] width 21 height 2
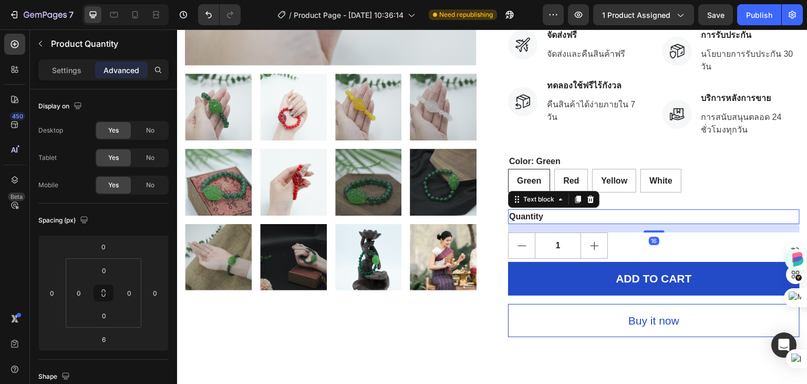
click at [681, 211] on div "Quantity" at bounding box center [654, 216] width 292 height 15
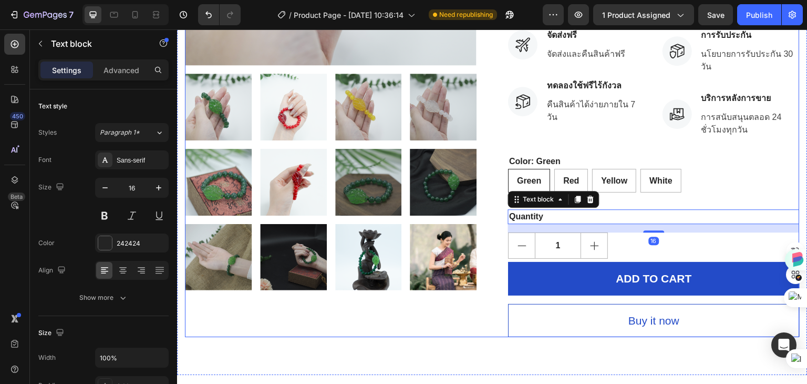
click at [473, 293] on div "Product Images Hurry up! Only 1000 left in stock Stock Counter กำไลจิ้งจอกเก้าห…" at bounding box center [492, 54] width 615 height 563
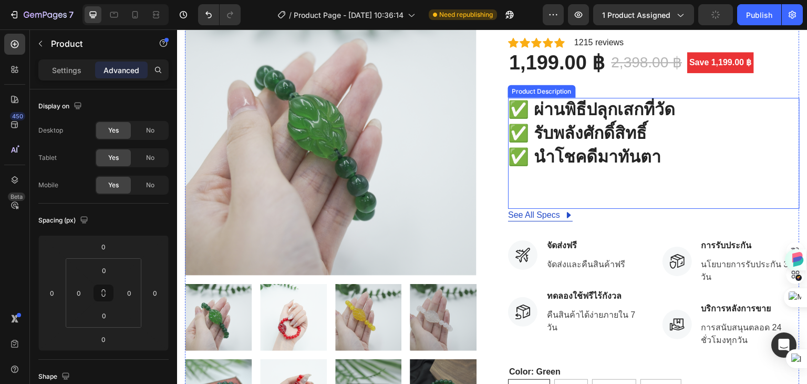
scroll to position [0, 0]
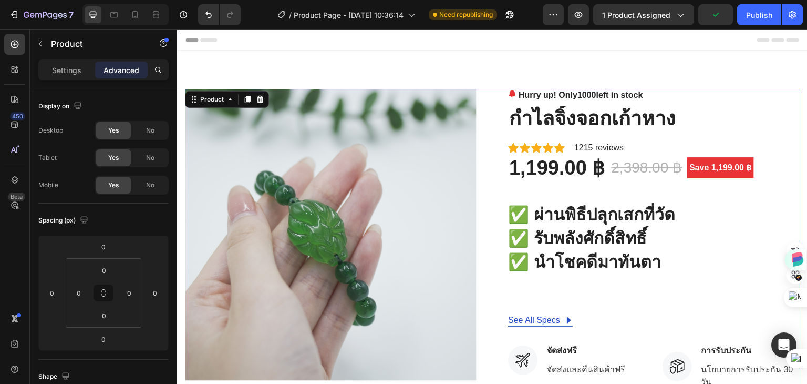
click at [209, 43] on span "Header" at bounding box center [208, 40] width 23 height 11
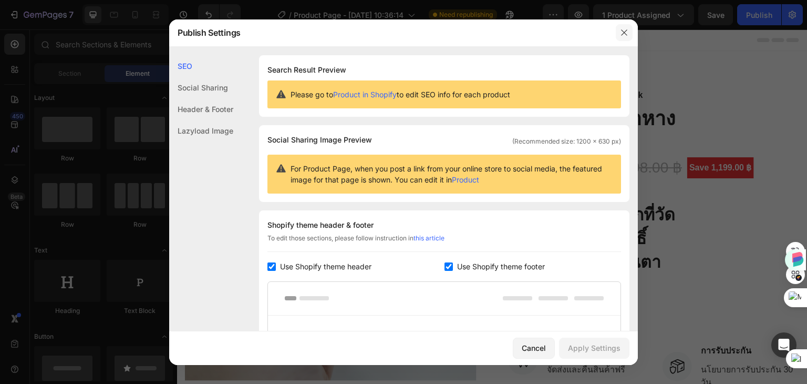
click at [624, 35] on icon "button" at bounding box center [624, 32] width 8 height 8
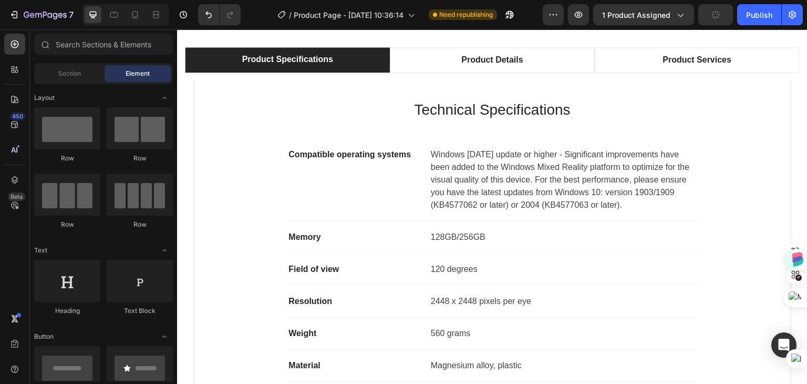
scroll to position [631, 0]
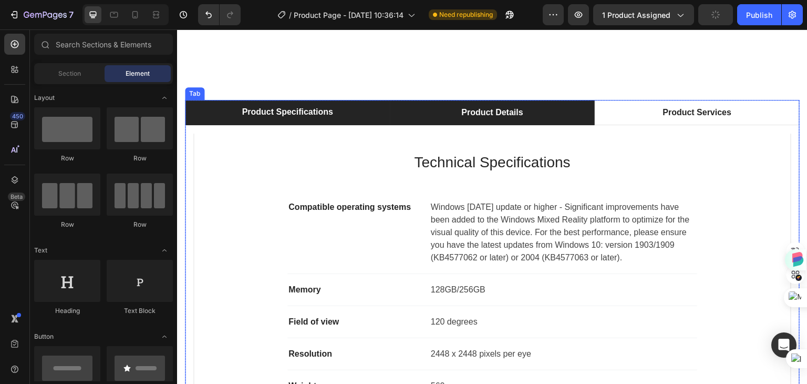
click at [491, 115] on div "Product Details" at bounding box center [492, 113] width 65 height 16
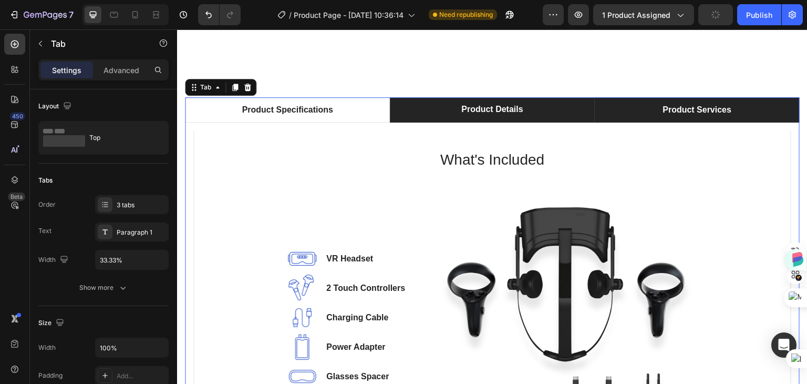
click at [652, 117] on li "Product Services" at bounding box center [697, 109] width 205 height 25
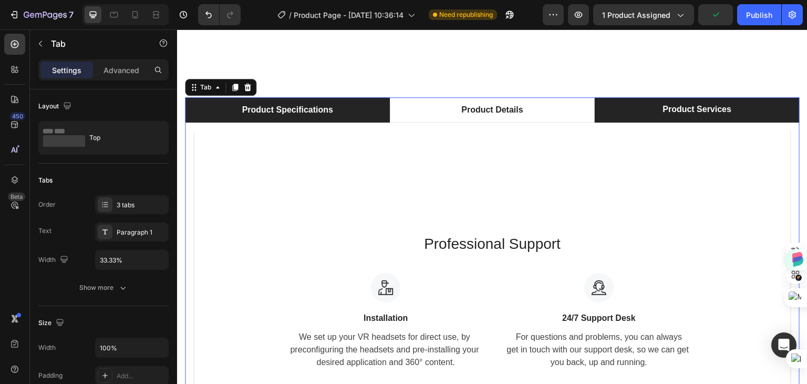
click at [309, 116] on div "Product Specifications" at bounding box center [287, 110] width 94 height 16
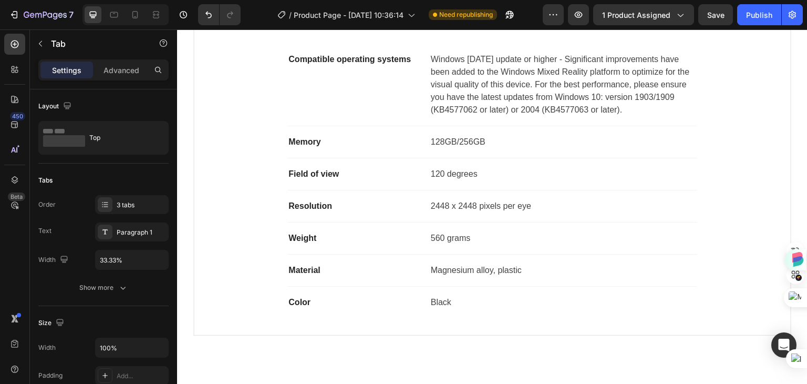
scroll to position [516, 0]
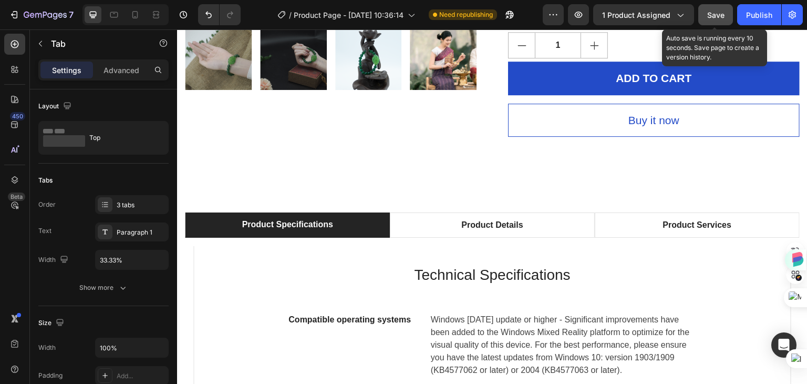
click at [713, 15] on span "Save" at bounding box center [715, 15] width 17 height 9
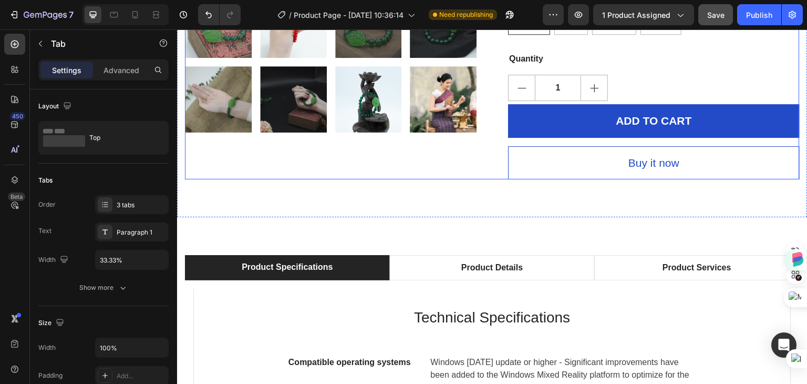
scroll to position [210, 0]
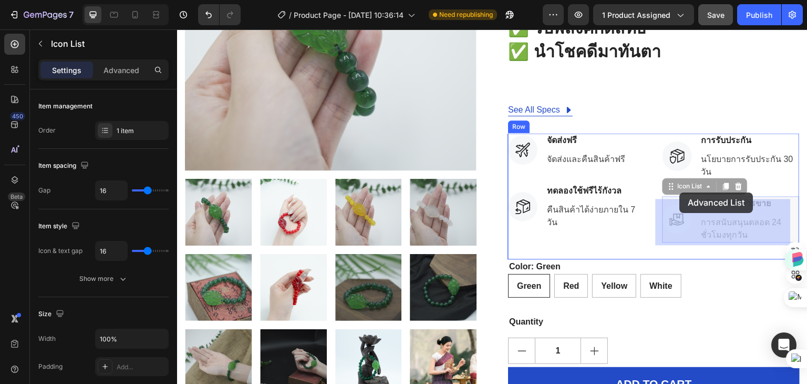
drag, startPoint x: 683, startPoint y: 206, endPoint x: 680, endPoint y: 197, distance: 9.5
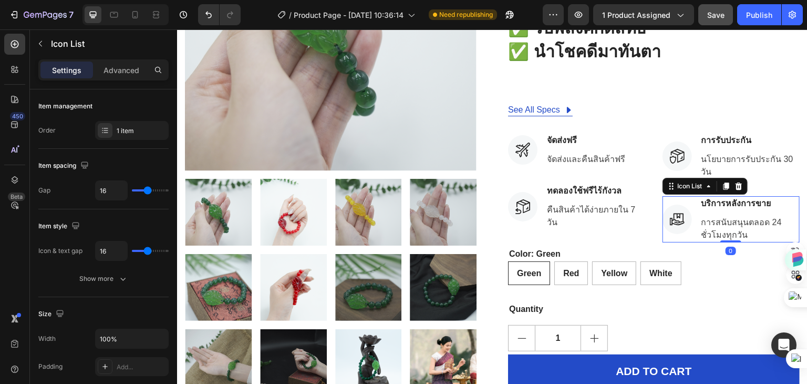
drag, startPoint x: 718, startPoint y: 259, endPoint x: 716, endPoint y: 237, distance: 22.7
click at [716, 237] on div "Icon บริการหลังการขาย Text block การสนับสนุนตลอด 24 ชั่วโมงทุกวัน Text block Ic…" at bounding box center [732, 219] width 138 height 46
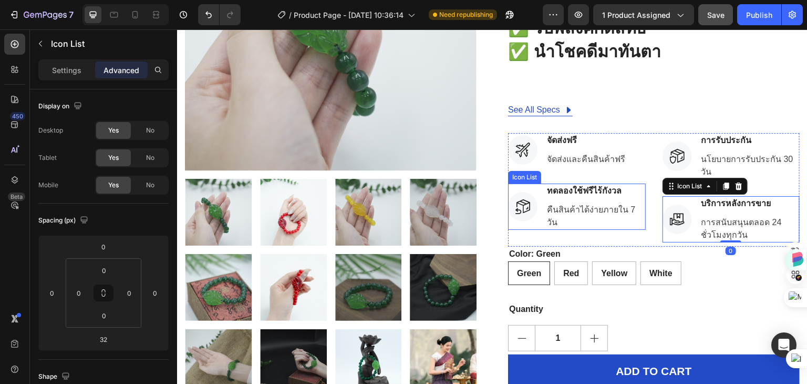
click at [537, 213] on li "Icon ทดลองใช้ฟรีไร้กังวล Text block คืนสินค้าได้ง่ายภายใน 7 วัน Text block" at bounding box center [577, 206] width 138 height 46
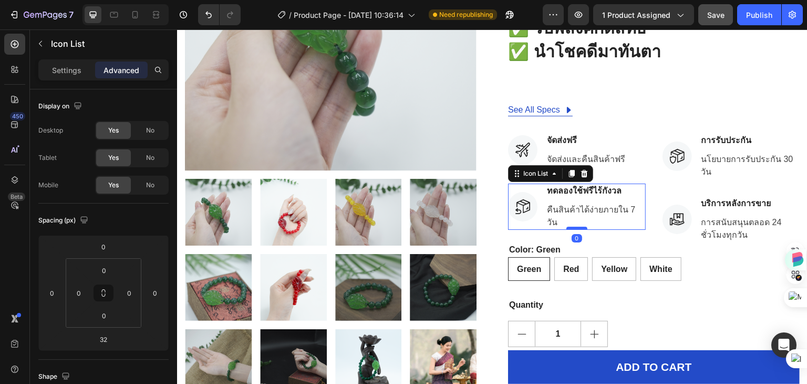
drag, startPoint x: 570, startPoint y: 236, endPoint x: 571, endPoint y: 217, distance: 19.5
click at [571, 227] on div at bounding box center [577, 228] width 21 height 3
type input "0"
click at [747, 165] on p "นโยบายการรับประกัน 30 วัน" at bounding box center [751, 165] width 98 height 25
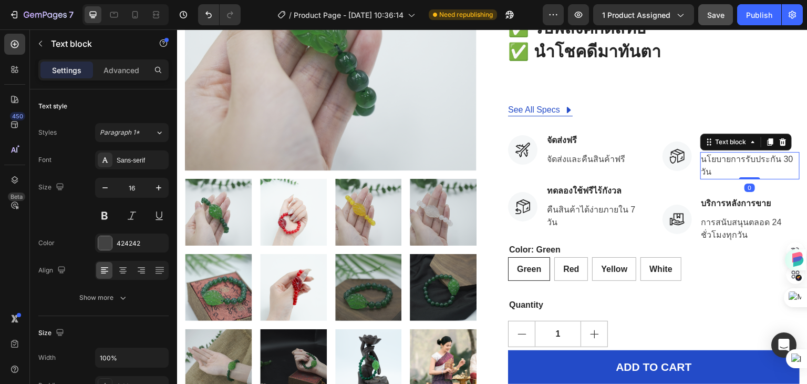
drag, startPoint x: 739, startPoint y: 180, endPoint x: 739, endPoint y: 171, distance: 8.4
click at [739, 171] on div "นโยบายการรับประกัน 30 วัน Text block 0" at bounding box center [751, 165] width 100 height 27
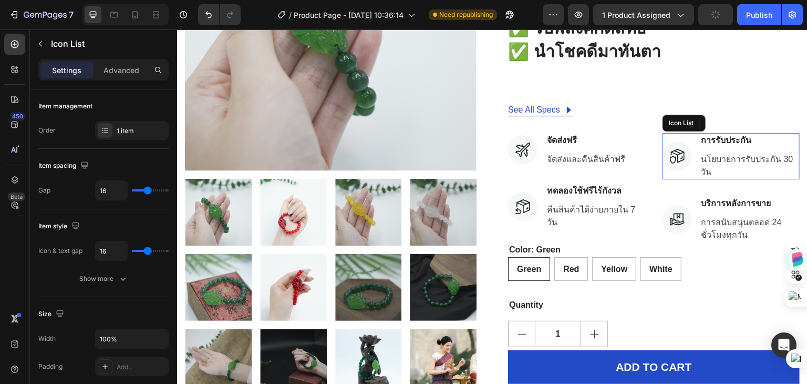
click at [681, 177] on li "Icon การรับประกัน Text block นโยบายการรับประกัน 30 วัน Text block 0" at bounding box center [732, 156] width 138 height 46
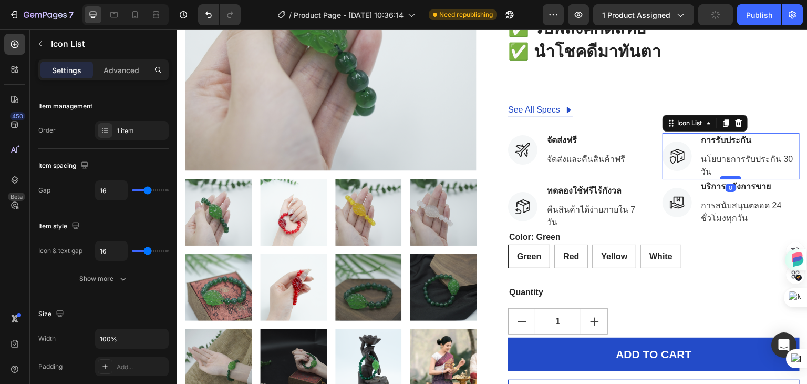
drag, startPoint x: 721, startPoint y: 197, endPoint x: 719, endPoint y: 178, distance: 18.5
click at [721, 178] on div at bounding box center [731, 177] width 21 height 3
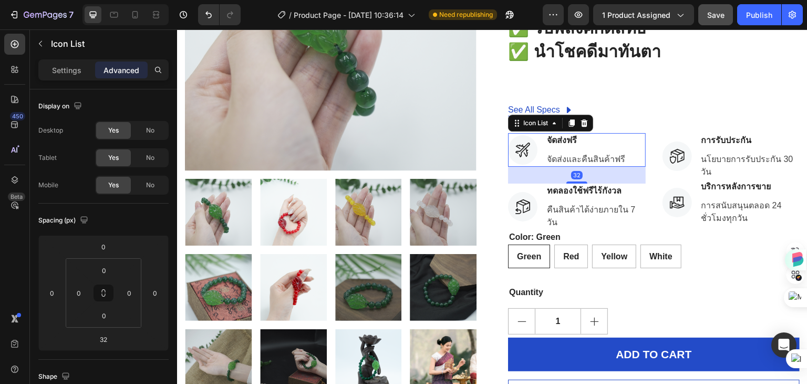
click at [541, 163] on li "Icon จัดส่งฟรี Text block จัดส่งและคืนสินค้าฟรี Text block" at bounding box center [567, 150] width 118 height 34
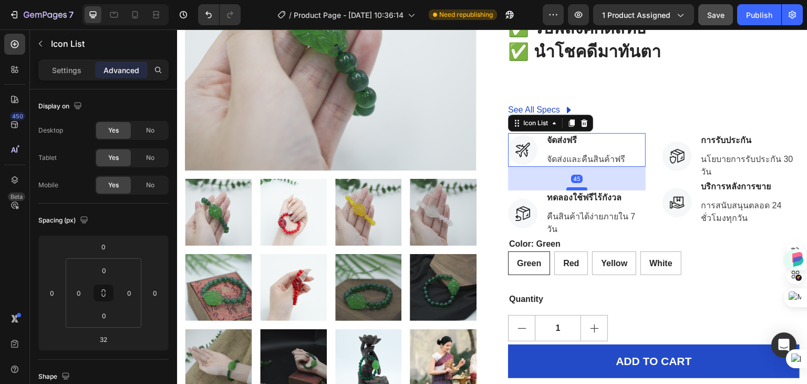
drag, startPoint x: 570, startPoint y: 185, endPoint x: 571, endPoint y: 192, distance: 6.9
click at [571, 190] on div at bounding box center [577, 188] width 21 height 3
type input "45"
click at [721, 159] on p "นโยบายการรับประกัน 30 วัน" at bounding box center [751, 165] width 98 height 25
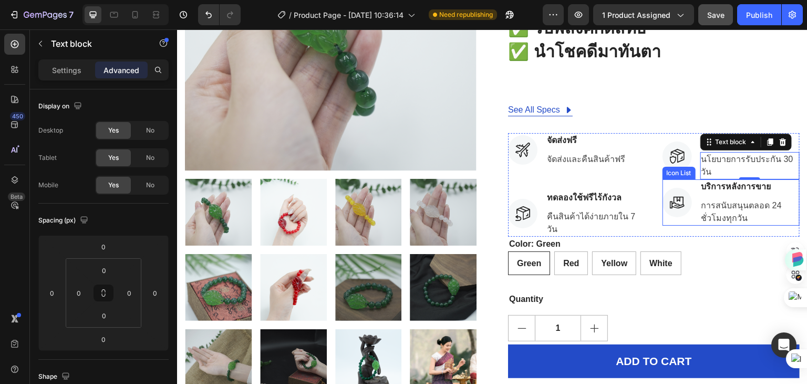
click at [686, 220] on li "Icon บริการหลังการขาย Text block การสนับสนุนตลอด 24 ชั่วโมงทุกวัน Text block" at bounding box center [732, 202] width 138 height 46
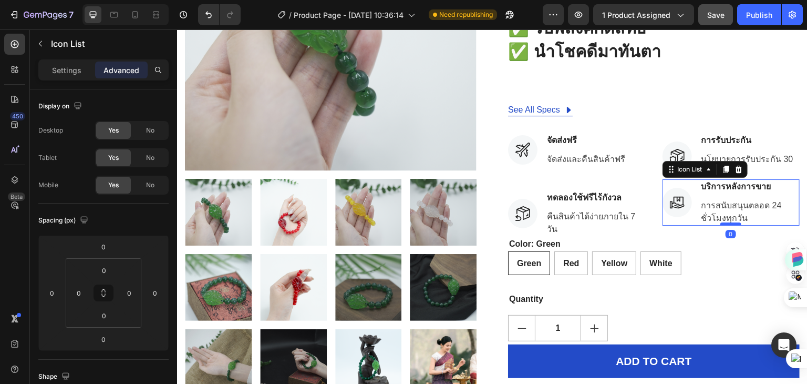
click at [721, 225] on div at bounding box center [731, 223] width 21 height 3
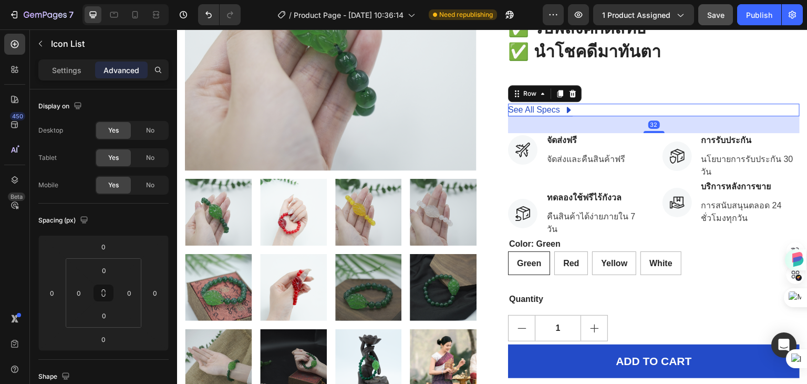
click at [611, 113] on div "See All Specs Button Row 32" at bounding box center [654, 110] width 292 height 13
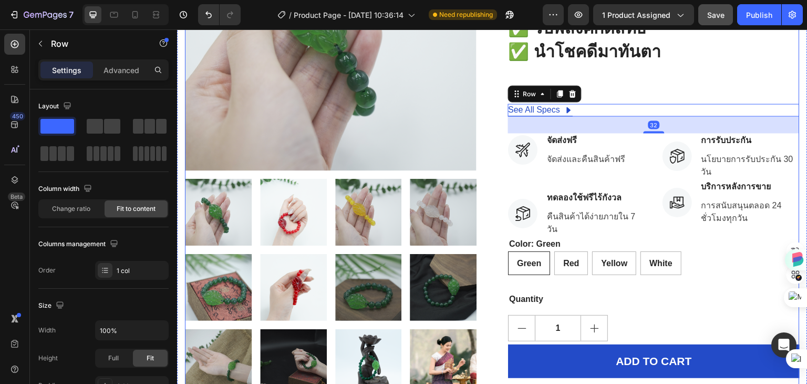
click at [483, 121] on div "Product Images Hurry up! Only 1000 left in stock Stock Counter กำไลจิ้งจอกเก้าห…" at bounding box center [492, 149] width 615 height 541
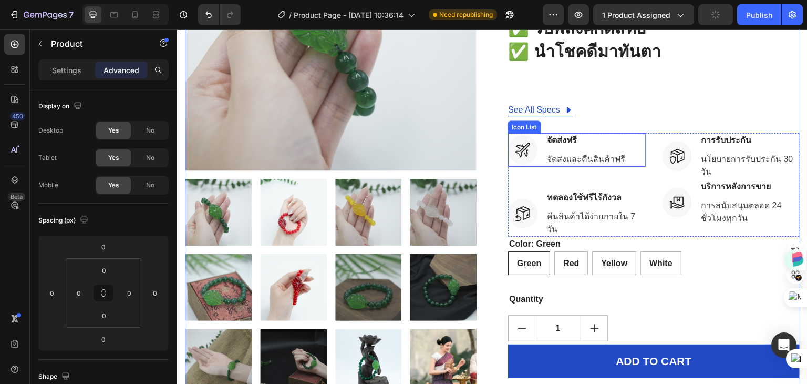
drag, startPoint x: 534, startPoint y: 161, endPoint x: 562, endPoint y: 169, distance: 29.0
click at [535, 161] on li "Icon จัดส่งฟรี Text block จัดส่งและคืนสินค้าฟรี Text block" at bounding box center [567, 150] width 118 height 34
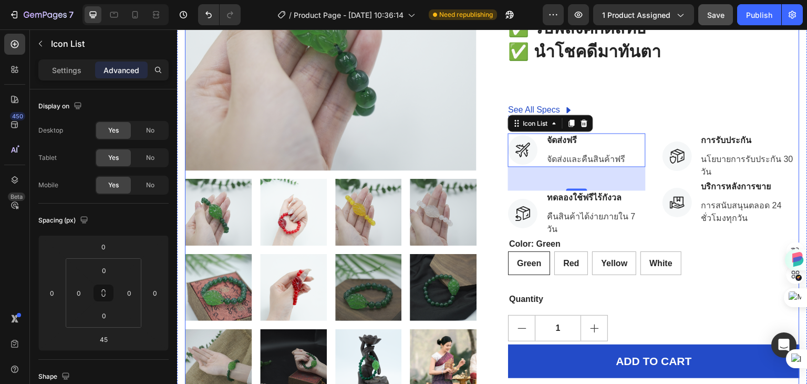
click at [487, 190] on div "Product Images Hurry up! Only 1000 left in stock Stock Counter กำไลจิ้งจอกเก้าห…" at bounding box center [492, 149] width 615 height 541
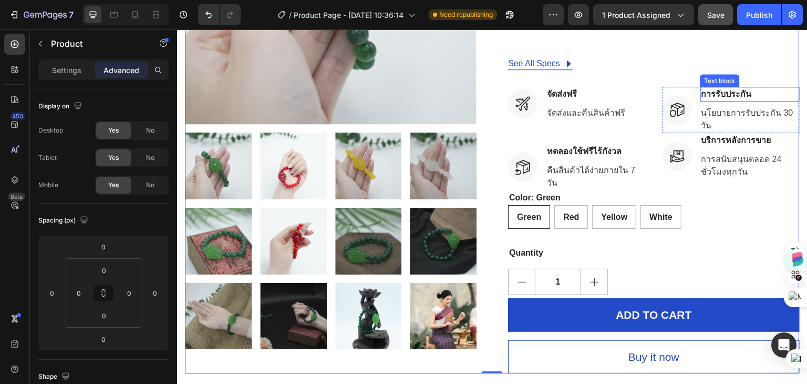
scroll to position [263, 0]
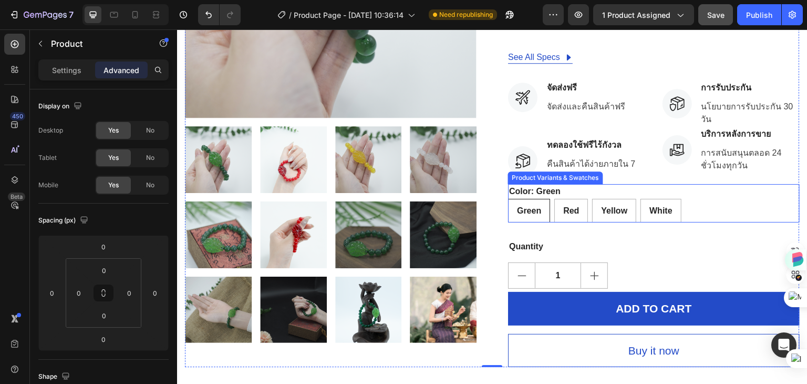
click at [703, 199] on div "Green Green Green Red Red Red Yellow Yellow Yellow White White White" at bounding box center [654, 211] width 292 height 24
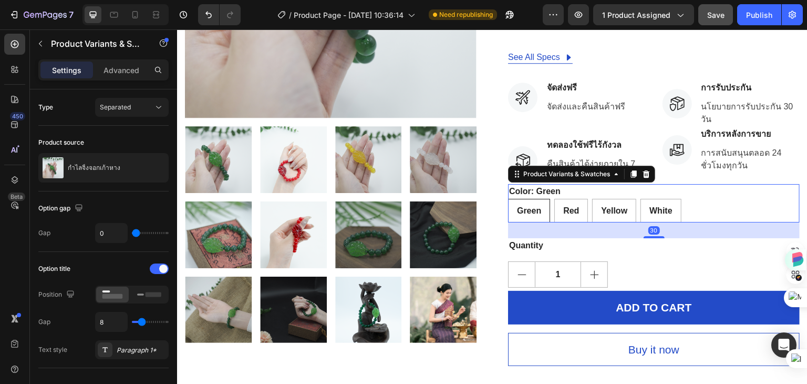
drag, startPoint x: 647, startPoint y: 229, endPoint x: 627, endPoint y: 228, distance: 20.5
click at [627, 222] on div "30" at bounding box center [654, 222] width 292 height 0
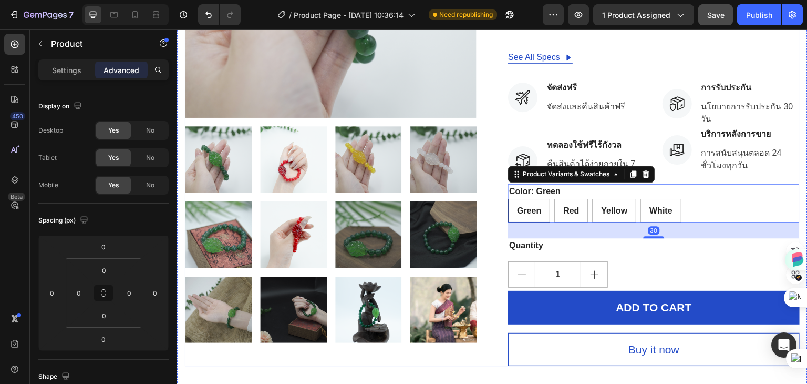
click at [491, 210] on div "Product Images Hurry up! Only 1000 left in stock Stock Counter กำไลจิ้งจอกเก้าห…" at bounding box center [492, 96] width 615 height 540
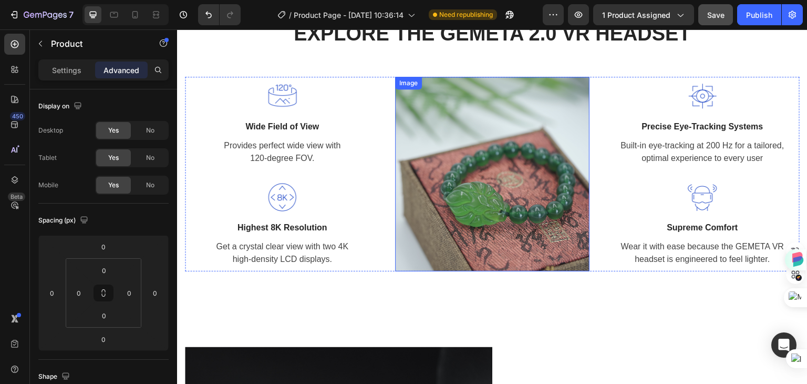
scroll to position [1156, 0]
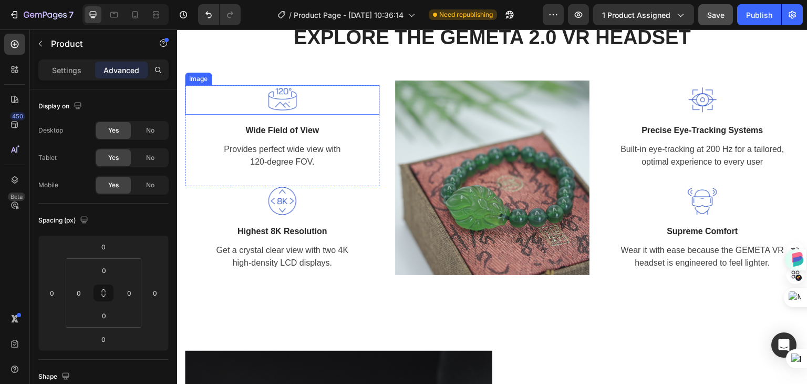
click at [275, 101] on img at bounding box center [282, 99] width 29 height 29
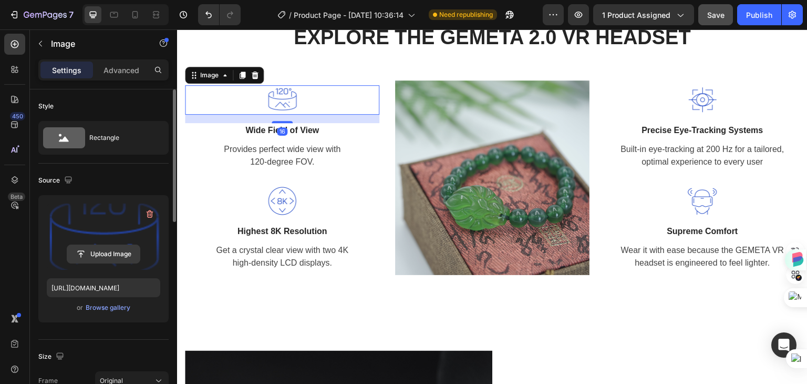
click at [103, 251] on input "file" at bounding box center [103, 254] width 73 height 18
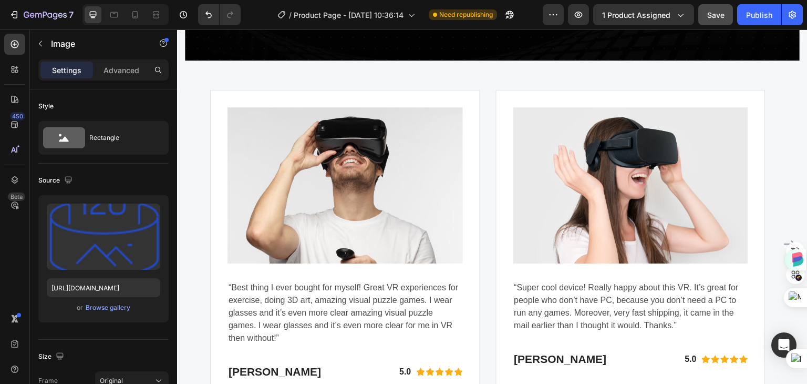
scroll to position [2944, 0]
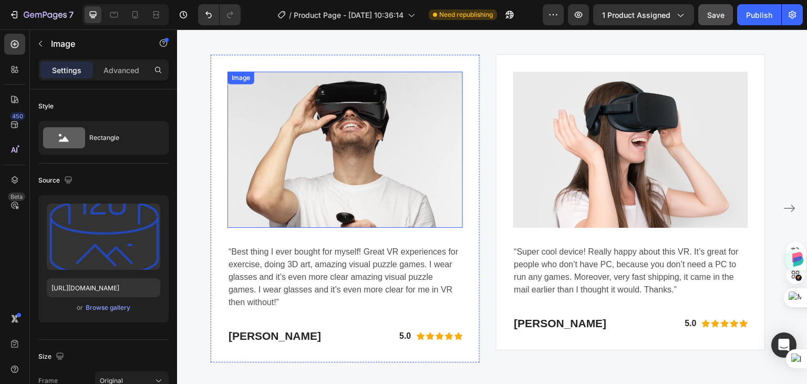
click at [355, 142] on img at bounding box center [345, 149] width 235 height 157
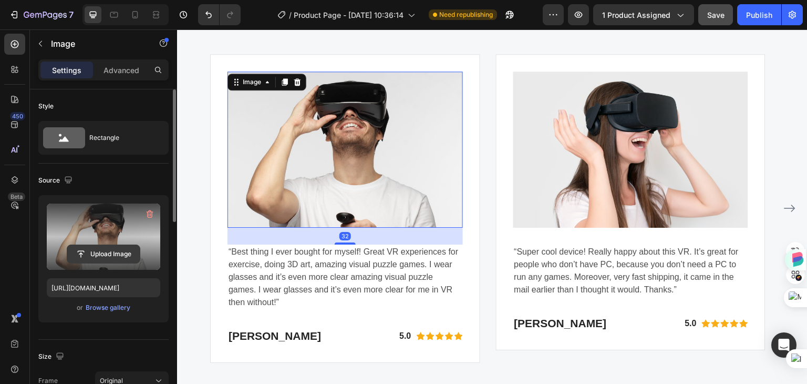
click at [105, 253] on input "file" at bounding box center [103, 254] width 73 height 18
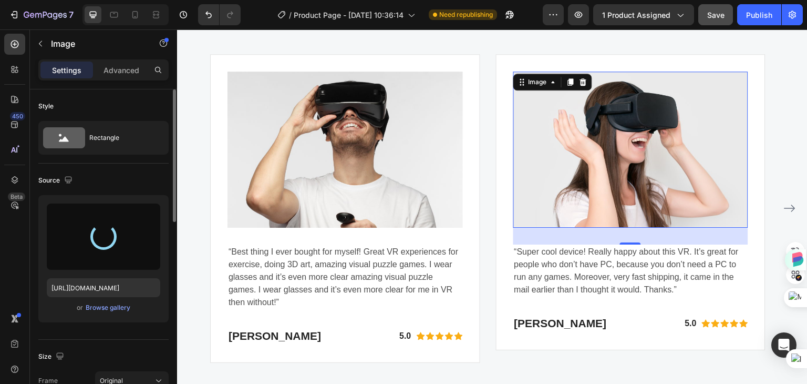
click at [640, 151] on img at bounding box center [631, 149] width 235 height 157
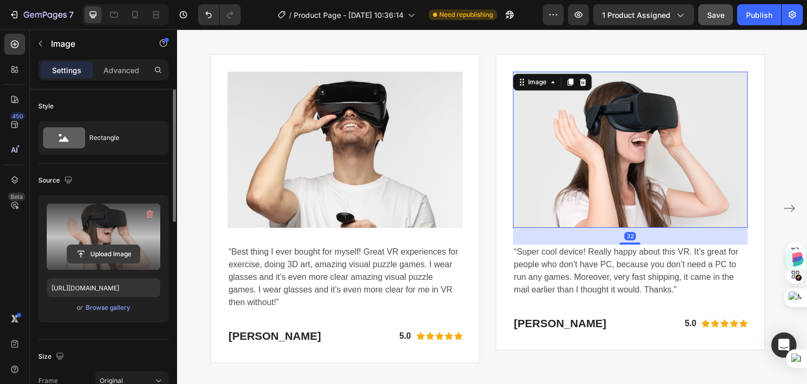
click at [99, 254] on input "file" at bounding box center [103, 254] width 73 height 18
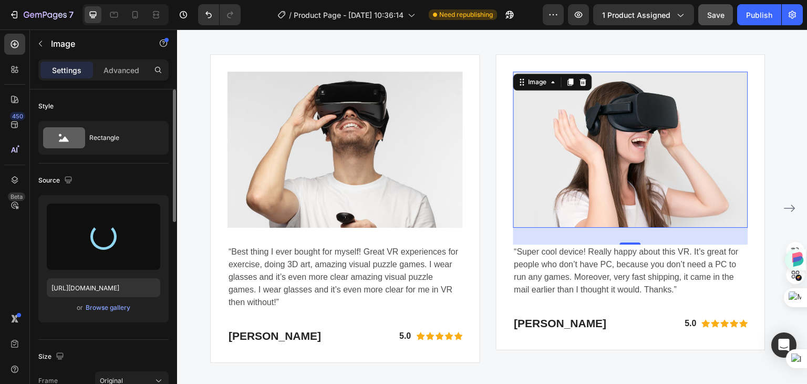
type input "[URL][DOMAIN_NAME]"
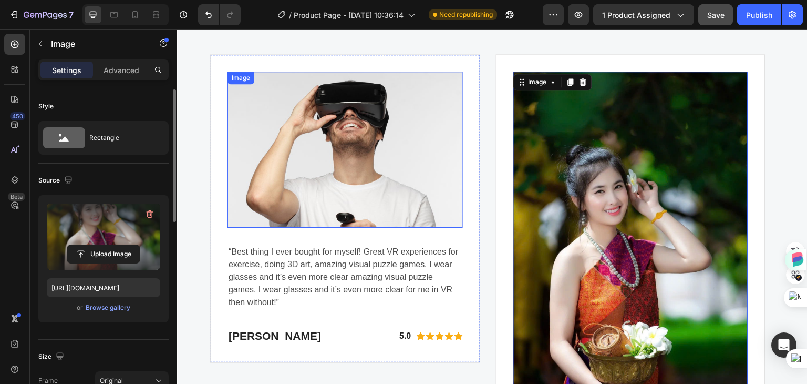
click at [342, 140] on img at bounding box center [345, 149] width 235 height 157
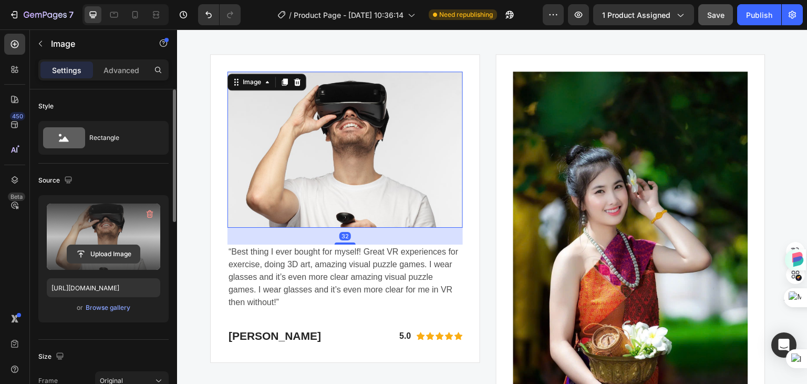
click at [95, 255] on input "file" at bounding box center [103, 254] width 73 height 18
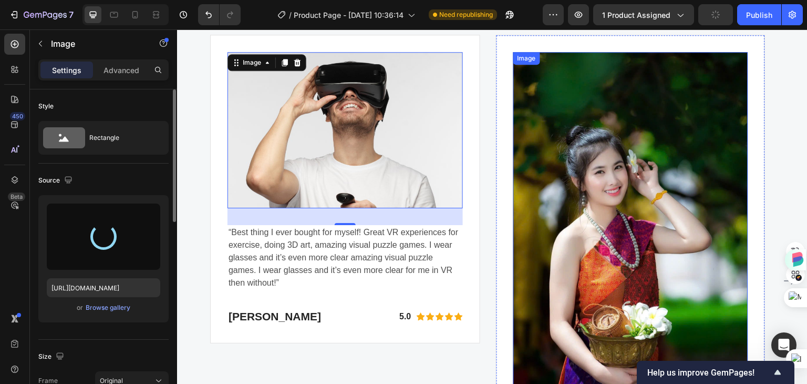
scroll to position [2996, 0]
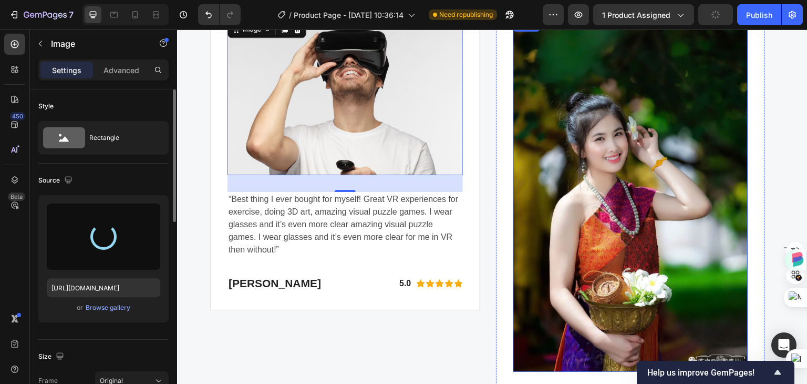
type input "[URL][DOMAIN_NAME]"
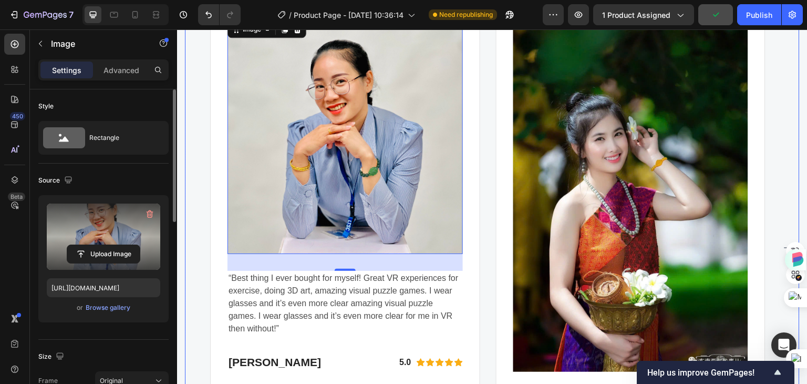
click at [784, 243] on icon "Carousel Next Arrow" at bounding box center [790, 247] width 13 height 13
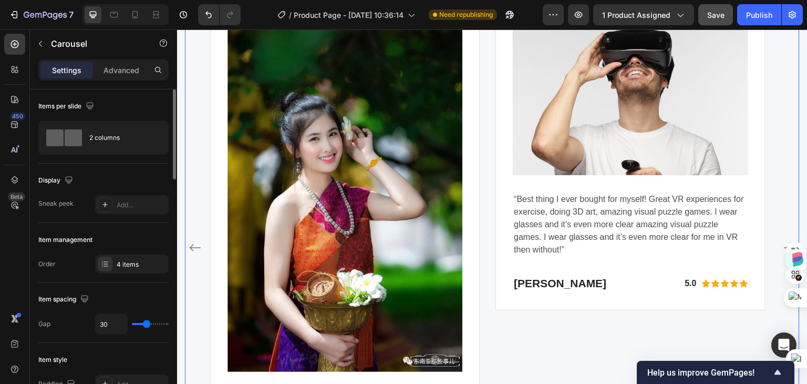
click at [784, 241] on icon "Carousel Next Arrow" at bounding box center [790, 247] width 13 height 13
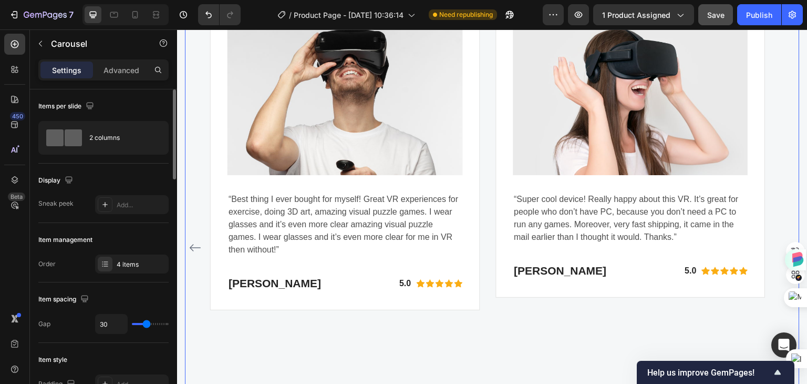
click at [189, 244] on icon "Carousel Back Arrow" at bounding box center [195, 247] width 13 height 13
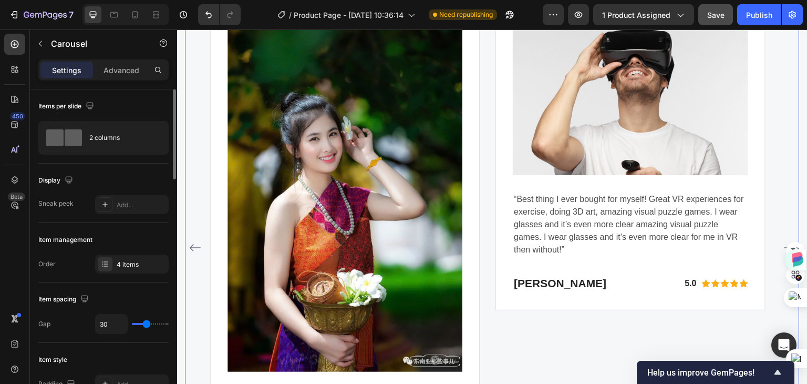
click at [189, 241] on icon "Carousel Back Arrow" at bounding box center [195, 247] width 13 height 13
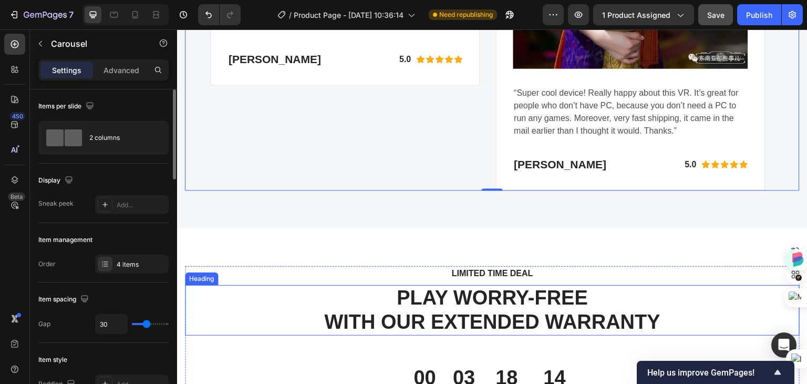
scroll to position [3259, 0]
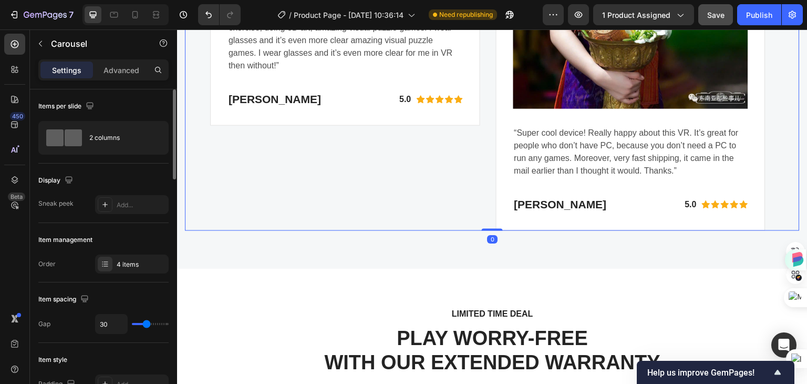
drag, startPoint x: 488, startPoint y: 225, endPoint x: 487, endPoint y: 216, distance: 9.5
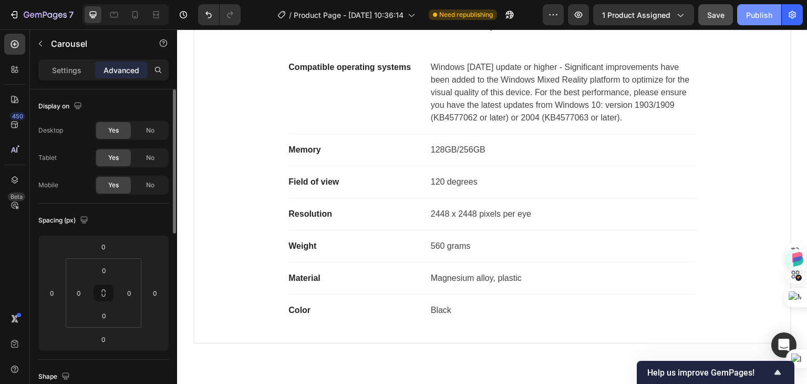
scroll to position [421, 0]
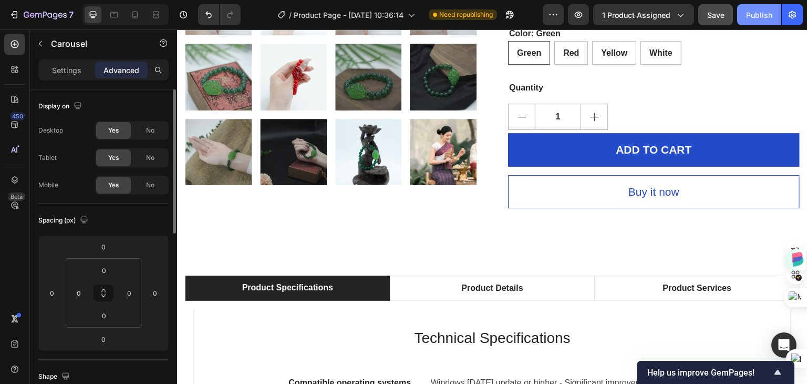
click at [759, 15] on div "Publish" at bounding box center [759, 14] width 26 height 11
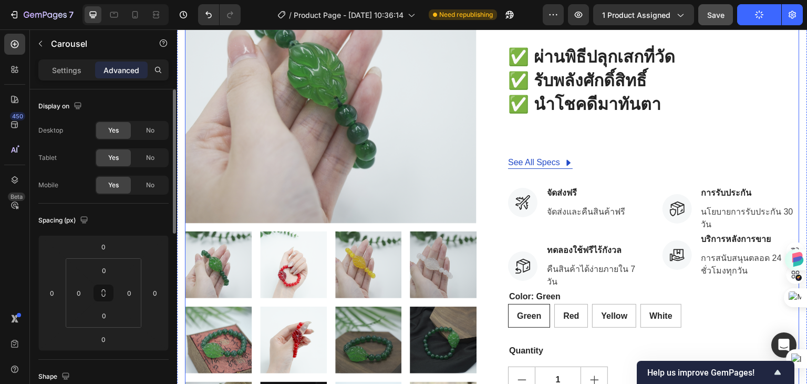
scroll to position [0, 0]
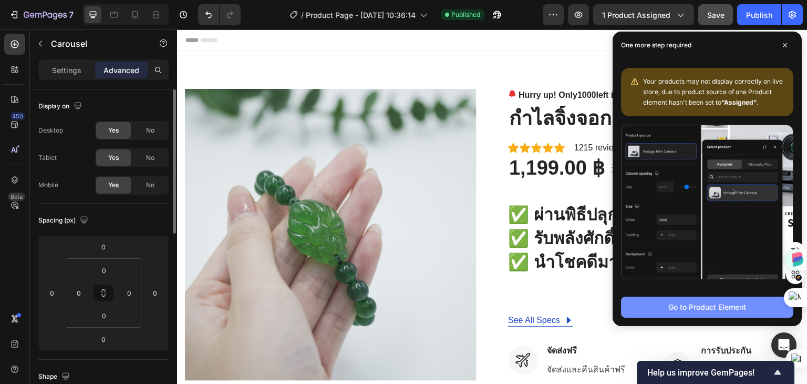
click at [704, 307] on div "Go to Product Element" at bounding box center [708, 306] width 78 height 11
